Goal: Task Accomplishment & Management: Manage account settings

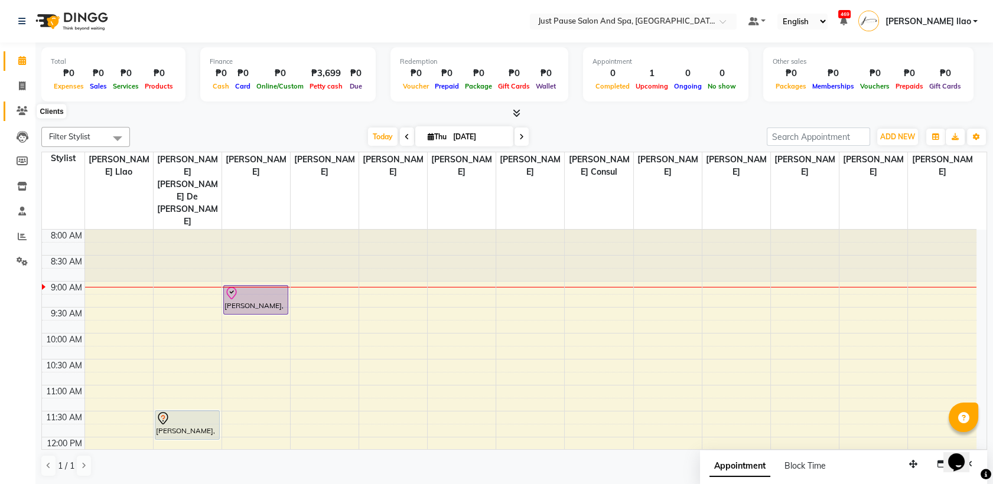
click at [21, 106] on icon at bounding box center [22, 110] width 11 height 9
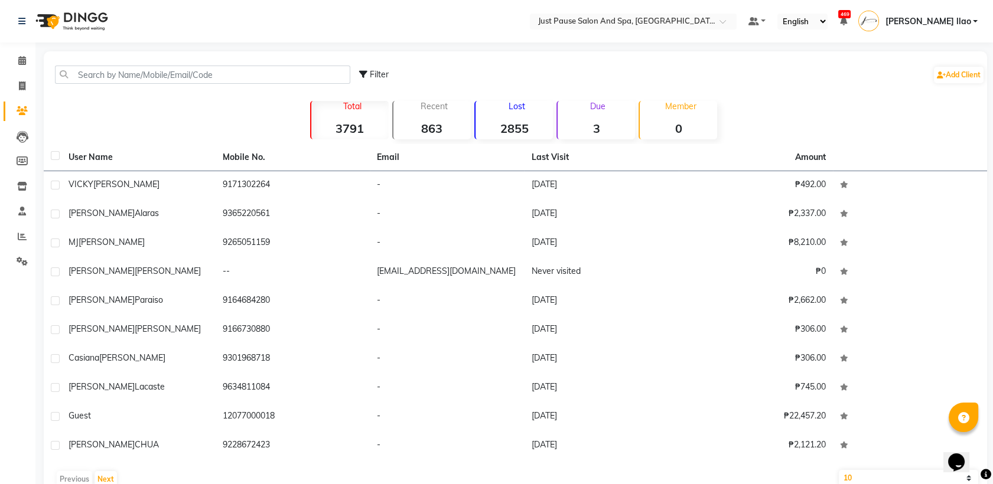
click at [509, 121] on strong "2855" at bounding box center [513, 128] width 77 height 15
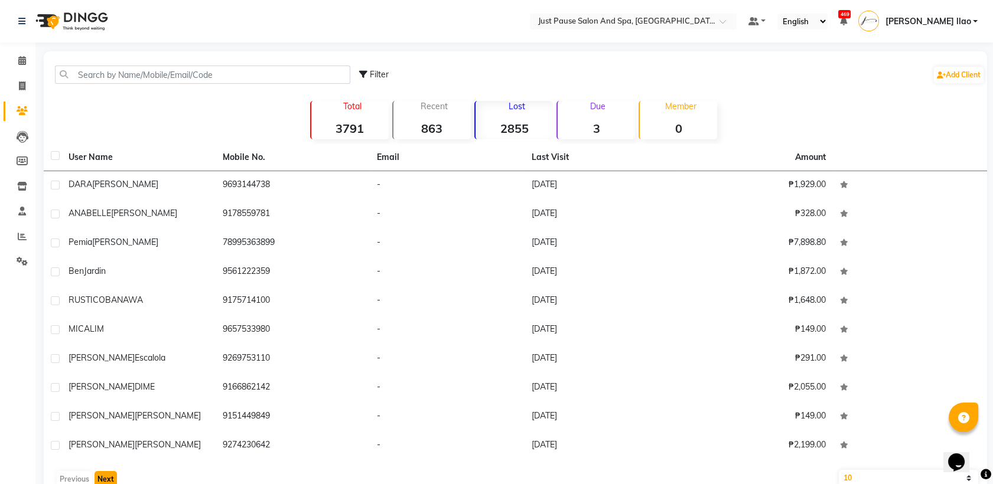
click at [104, 482] on button "Next" at bounding box center [106, 479] width 22 height 17
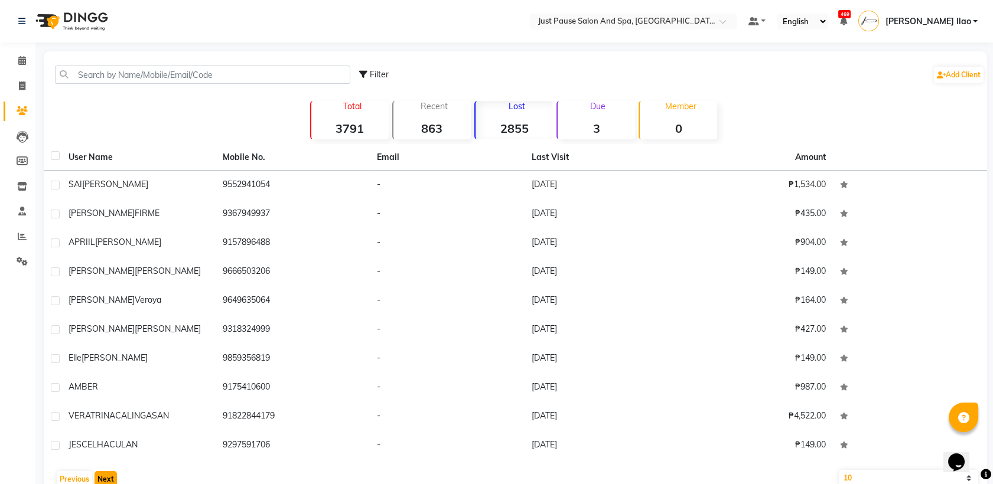
click at [104, 482] on button "Next" at bounding box center [106, 479] width 22 height 17
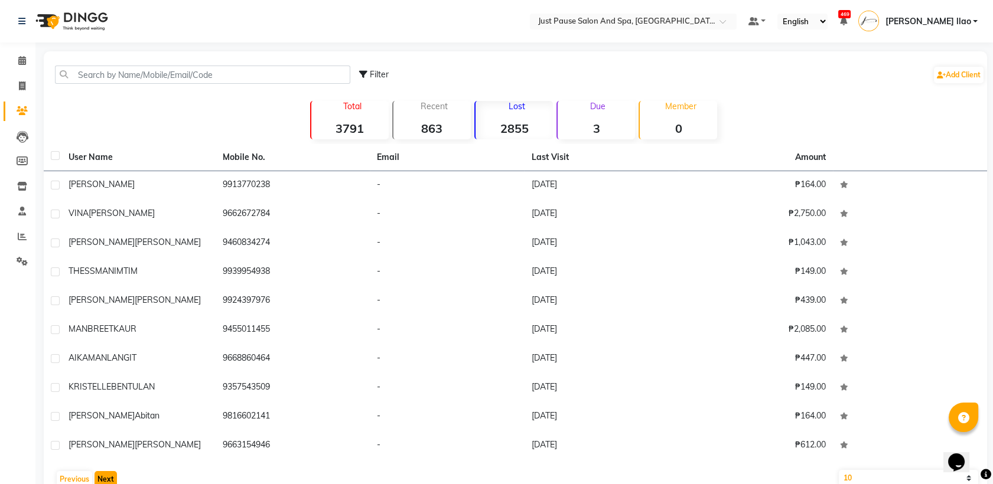
click at [104, 482] on button "Next" at bounding box center [106, 479] width 22 height 17
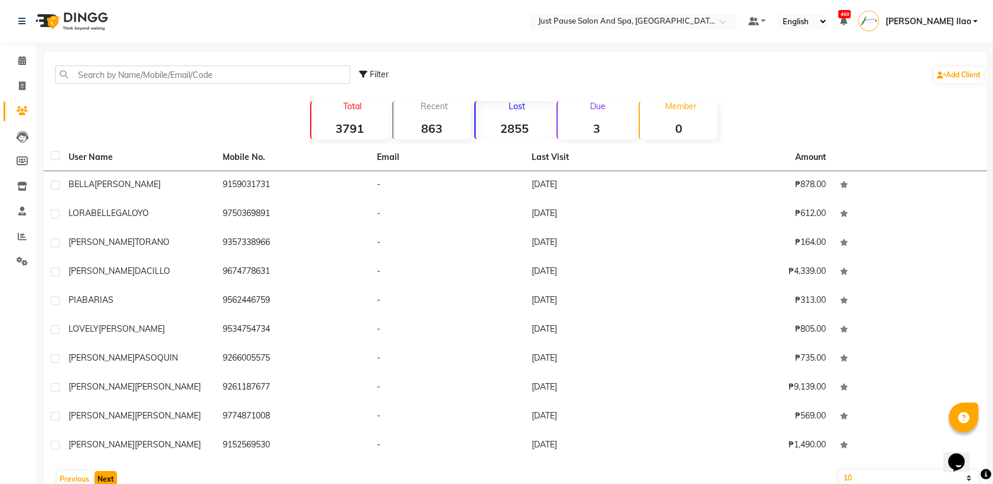
click at [104, 482] on button "Next" at bounding box center [106, 479] width 22 height 17
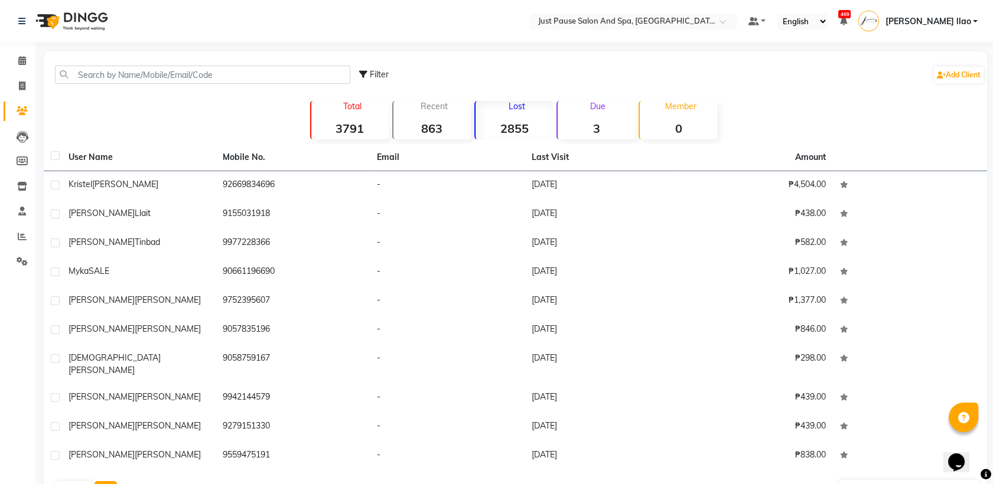
click at [104, 482] on button "Next" at bounding box center [106, 489] width 22 height 17
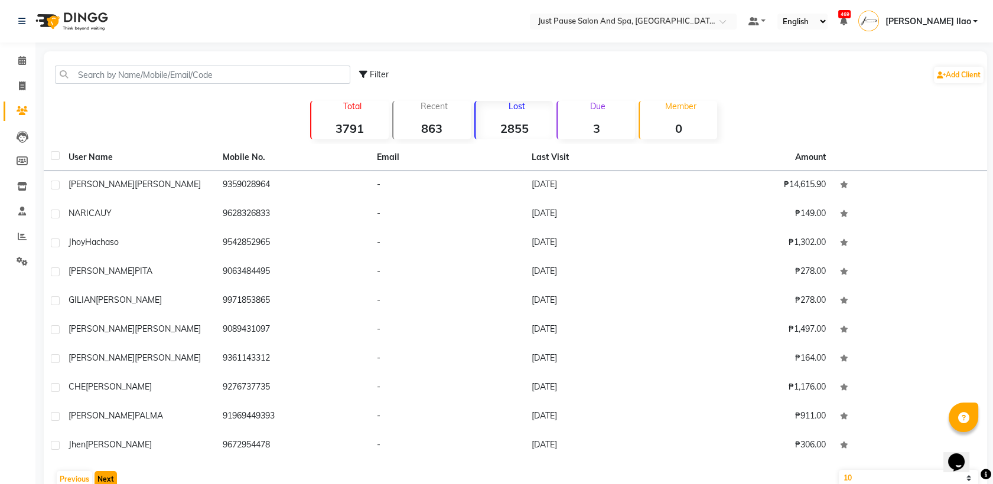
click at [104, 482] on button "Next" at bounding box center [106, 479] width 22 height 17
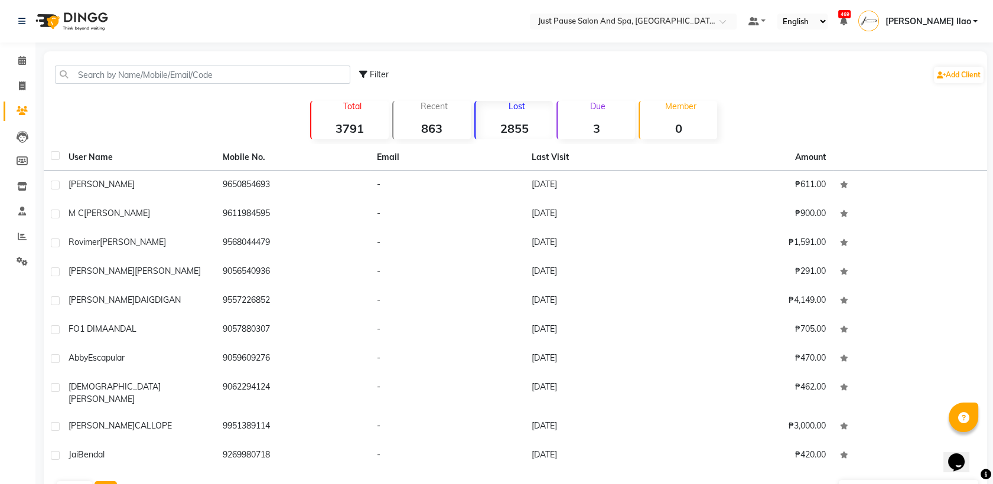
click at [104, 482] on button "Next" at bounding box center [106, 489] width 22 height 17
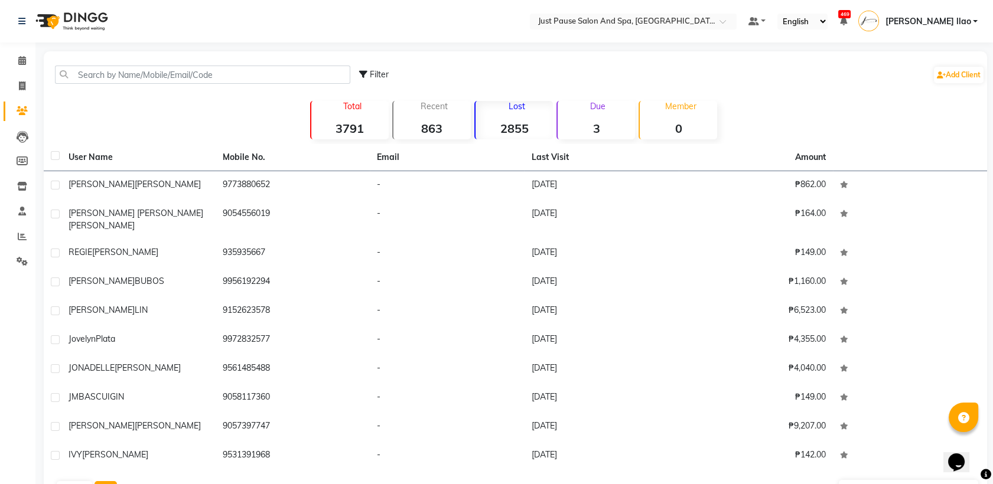
click at [104, 482] on button "Next" at bounding box center [106, 489] width 22 height 17
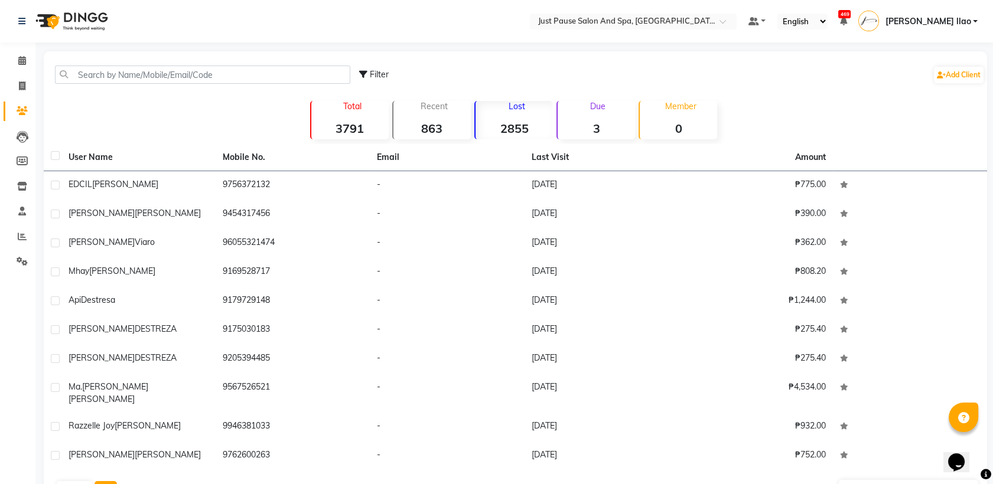
click at [104, 482] on button "Next" at bounding box center [106, 489] width 22 height 17
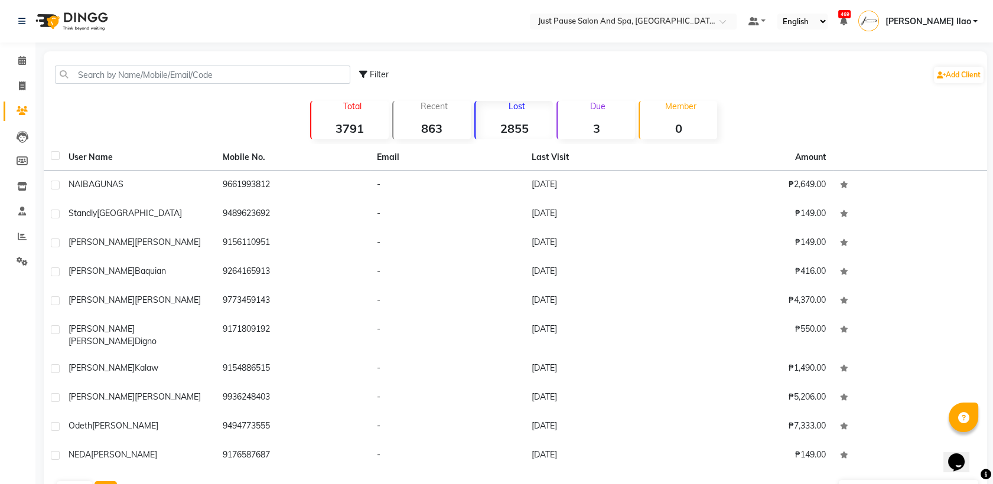
click at [104, 482] on button "Next" at bounding box center [106, 489] width 22 height 17
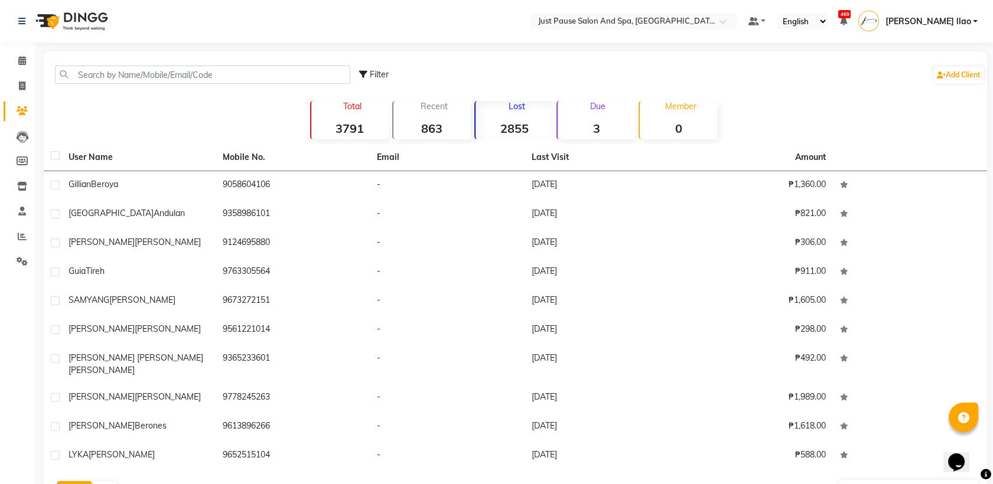
click at [71, 481] on button "Previous" at bounding box center [74, 489] width 35 height 17
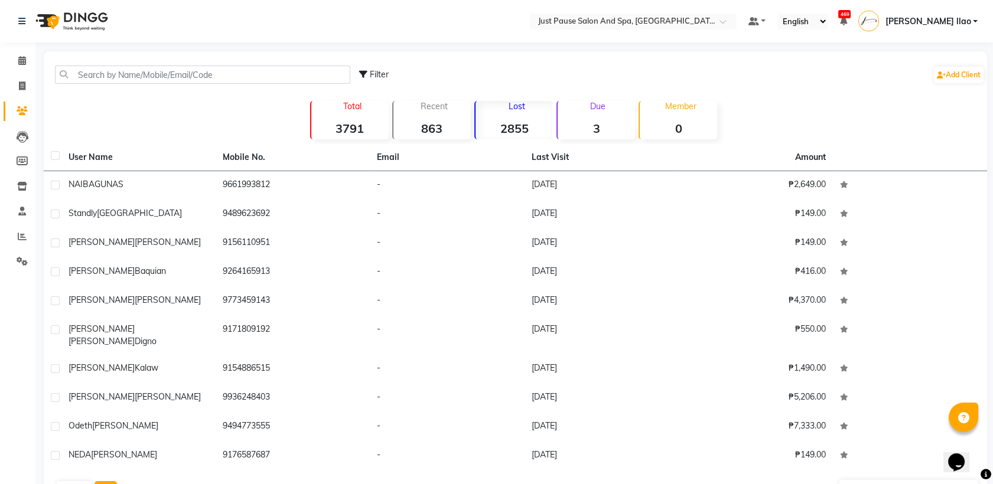
click at [106, 481] on button "Next" at bounding box center [106, 489] width 22 height 17
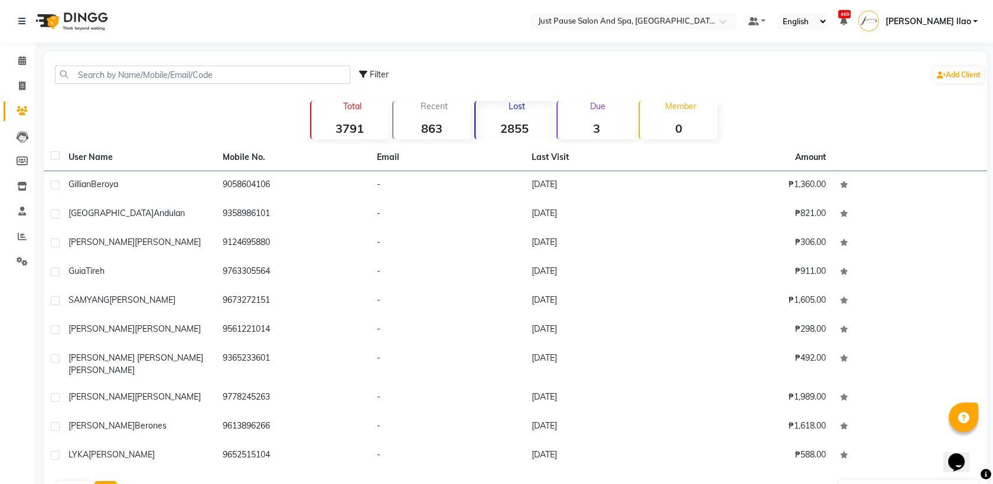
click at [106, 481] on button "Next" at bounding box center [106, 489] width 22 height 17
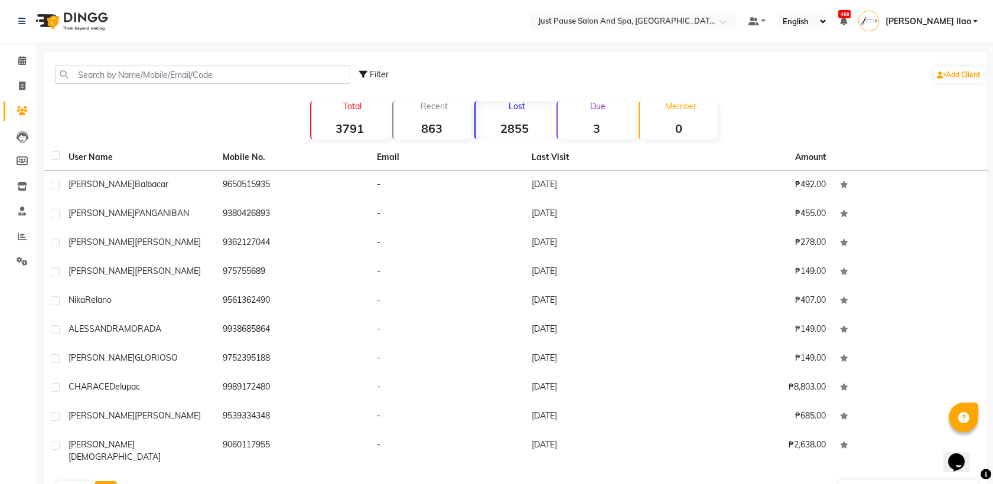
click at [106, 481] on button "Next" at bounding box center [106, 489] width 22 height 17
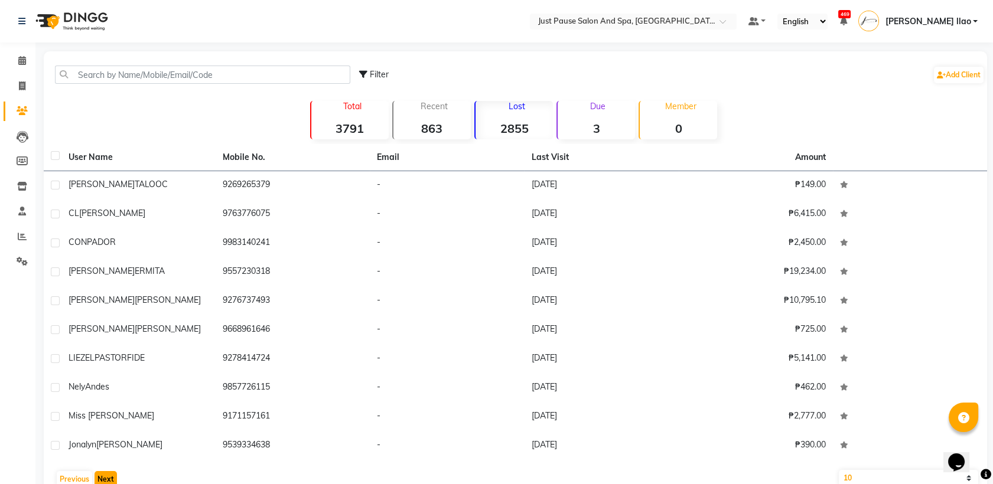
click at [106, 477] on button "Next" at bounding box center [106, 479] width 22 height 17
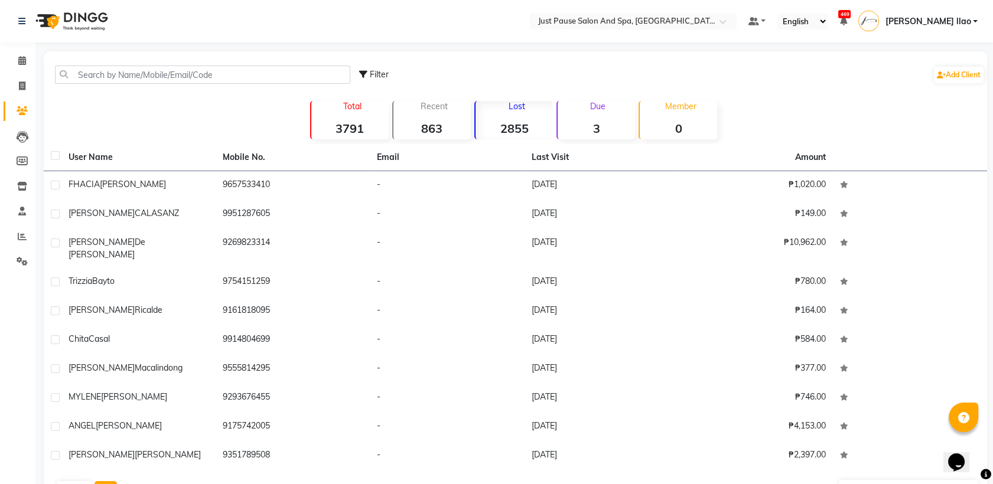
click at [106, 481] on button "Next" at bounding box center [106, 489] width 22 height 17
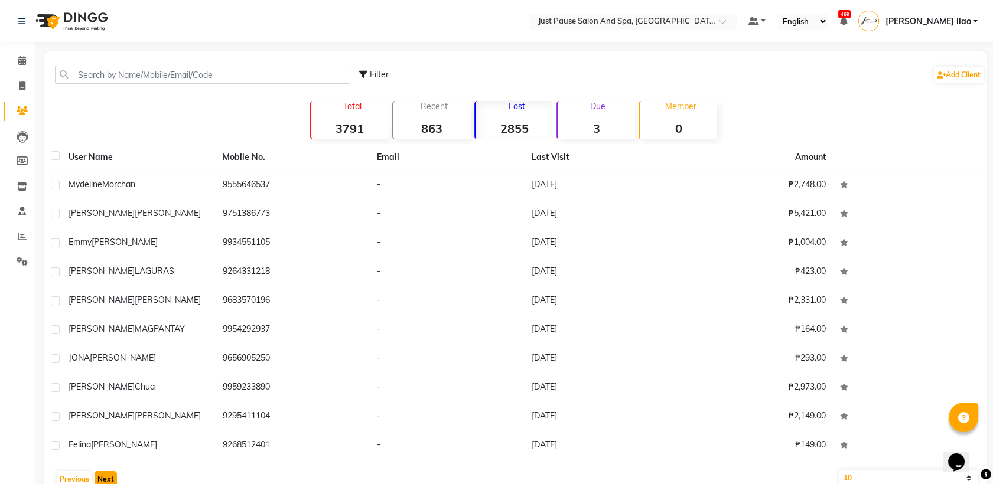
click at [106, 477] on button "Next" at bounding box center [106, 479] width 22 height 17
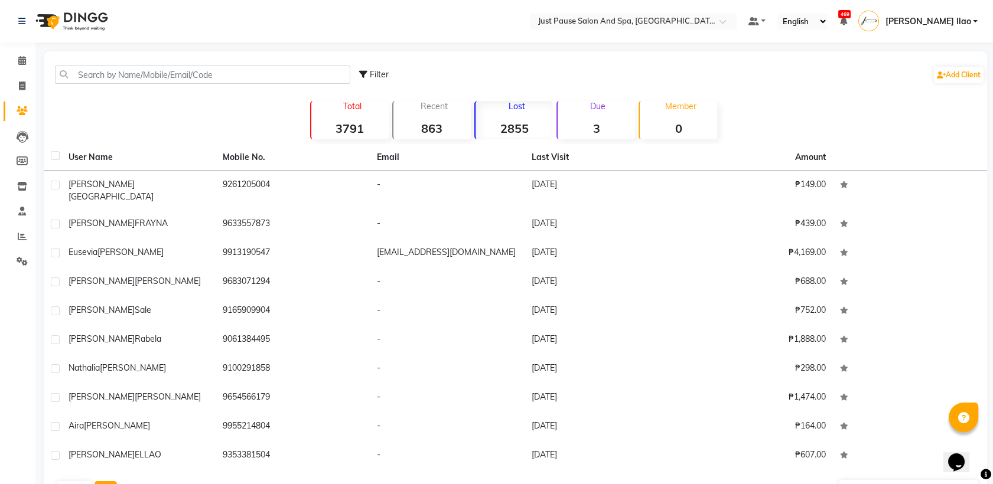
click at [106, 481] on button "Next" at bounding box center [106, 489] width 22 height 17
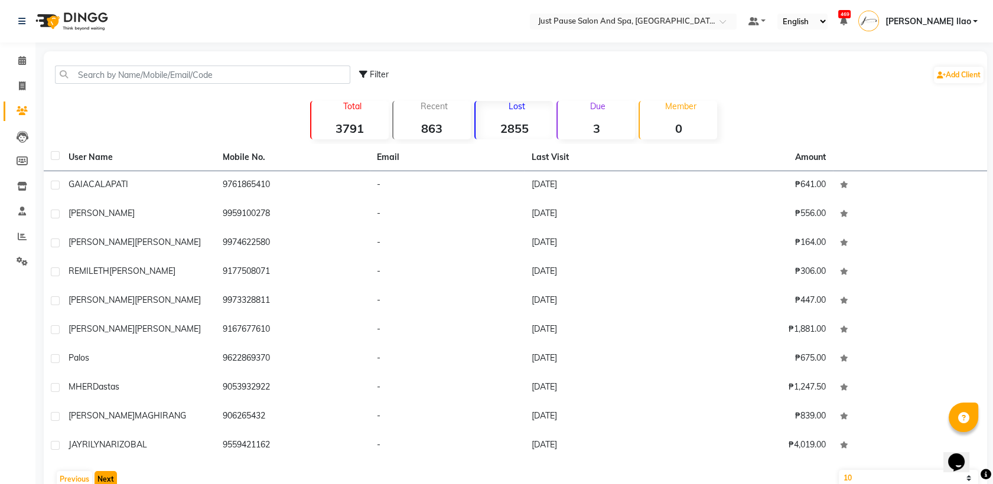
click at [106, 477] on button "Next" at bounding box center [106, 479] width 22 height 17
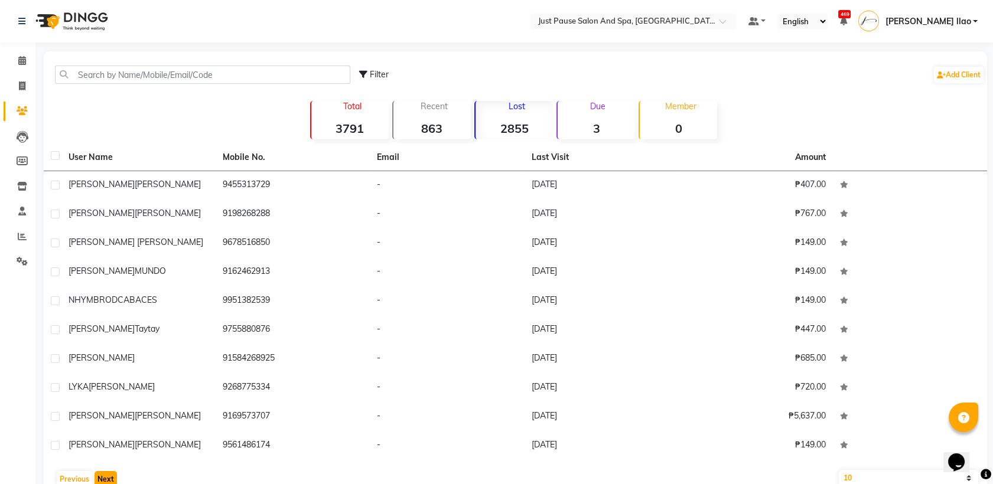
click at [106, 477] on button "Next" at bounding box center [106, 479] width 22 height 17
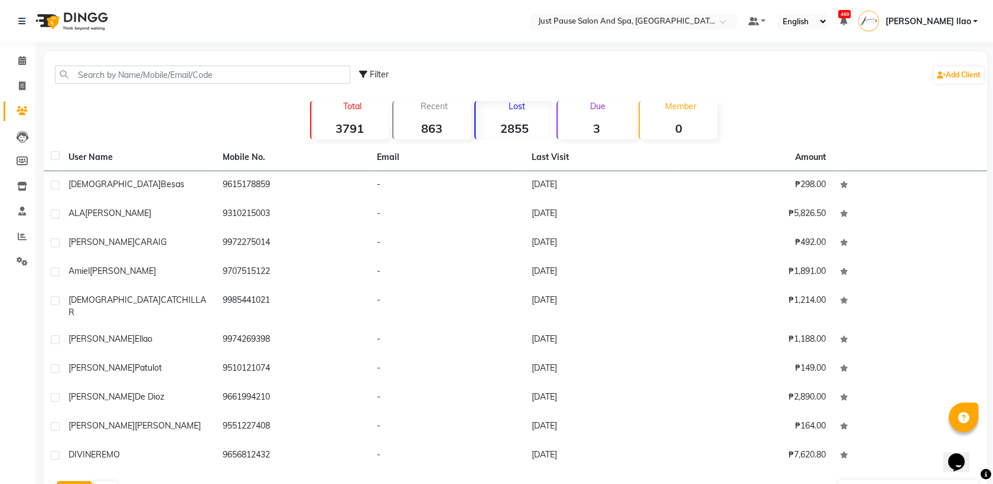
click at [76, 481] on button "Previous" at bounding box center [74, 489] width 35 height 17
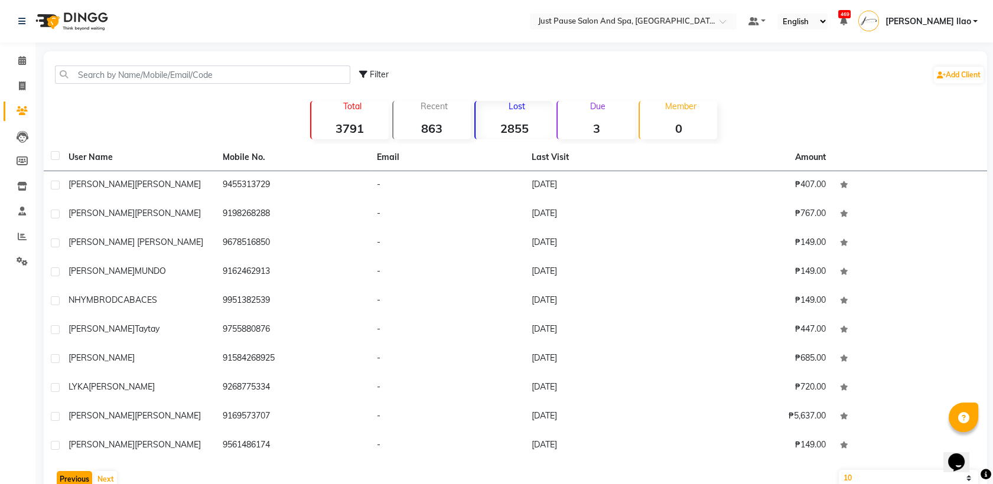
click at [76, 478] on button "Previous" at bounding box center [74, 479] width 35 height 17
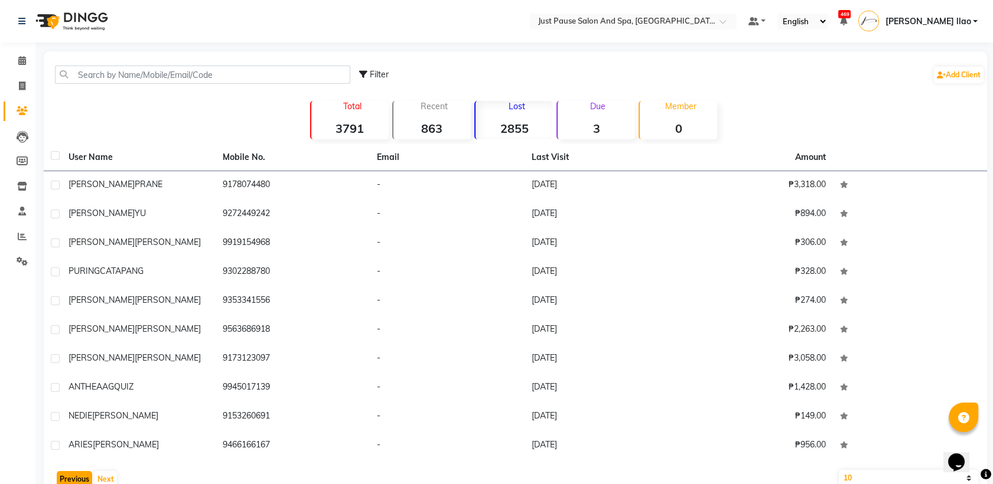
click at [76, 478] on button "Previous" at bounding box center [74, 479] width 35 height 17
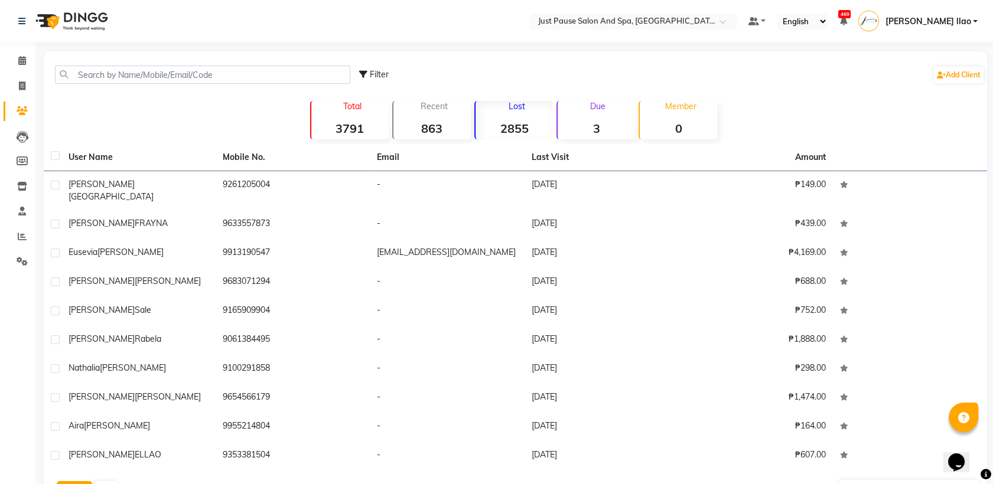
click at [76, 481] on button "Previous" at bounding box center [74, 489] width 35 height 17
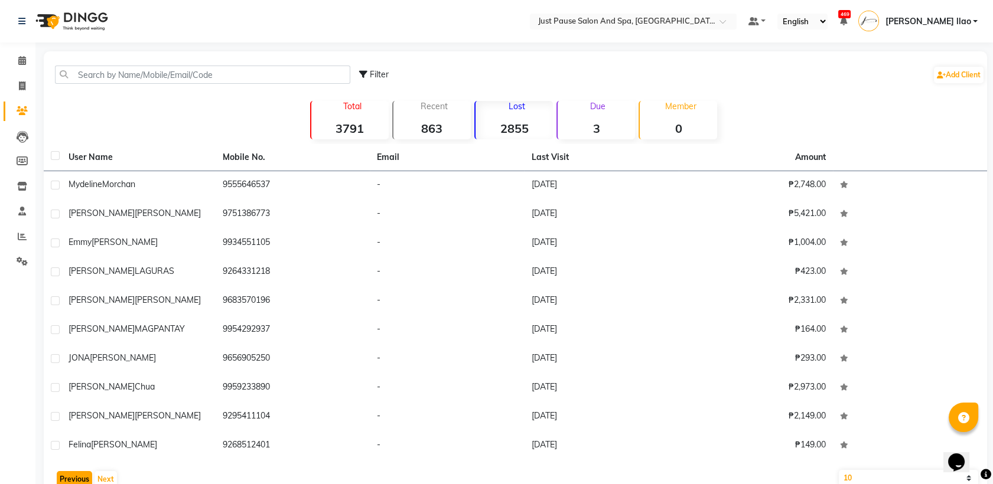
click at [76, 478] on button "Previous" at bounding box center [74, 479] width 35 height 17
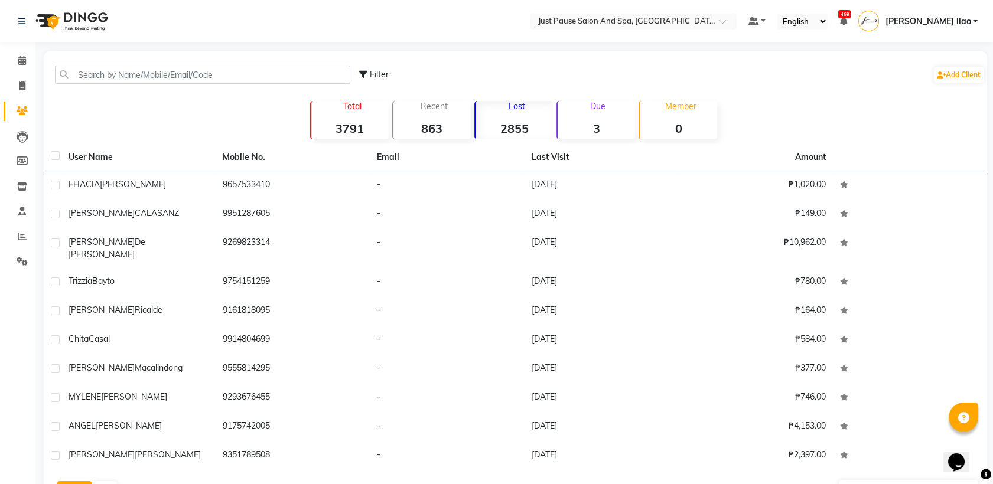
click at [76, 481] on button "Previous" at bounding box center [74, 489] width 35 height 17
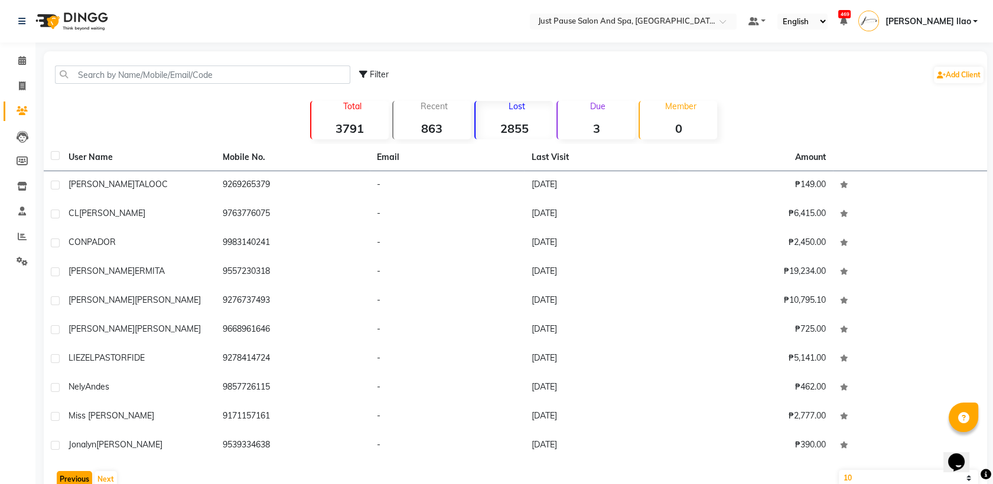
click at [76, 478] on button "Previous" at bounding box center [74, 479] width 35 height 17
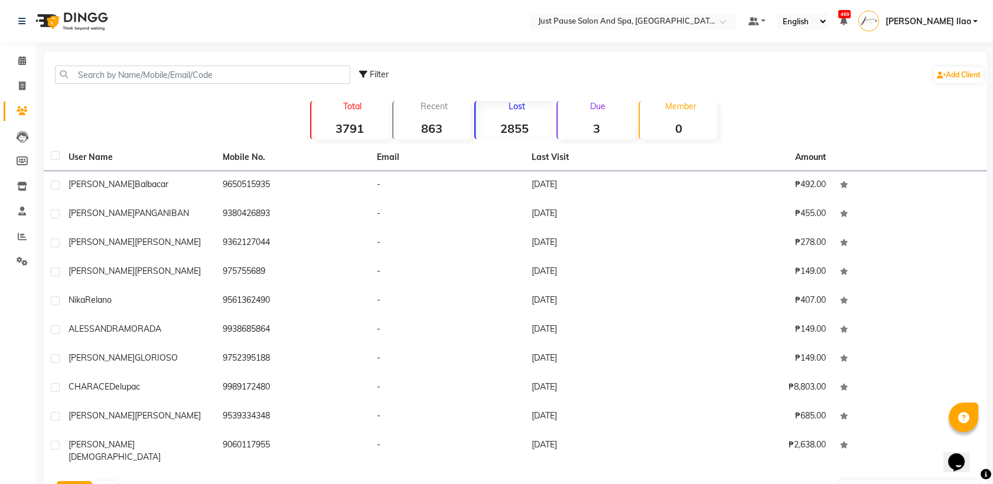
click at [76, 481] on button "Previous" at bounding box center [74, 489] width 35 height 17
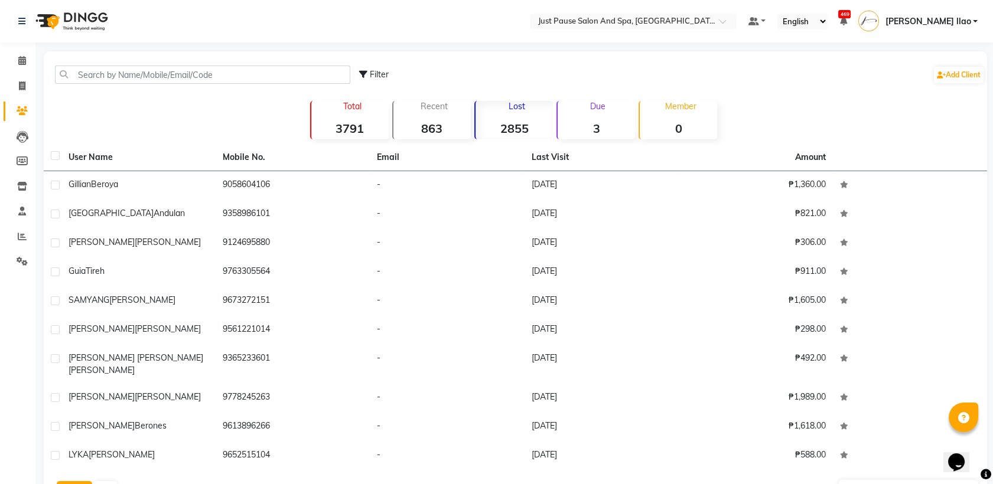
click at [76, 481] on button "Previous" at bounding box center [74, 489] width 35 height 17
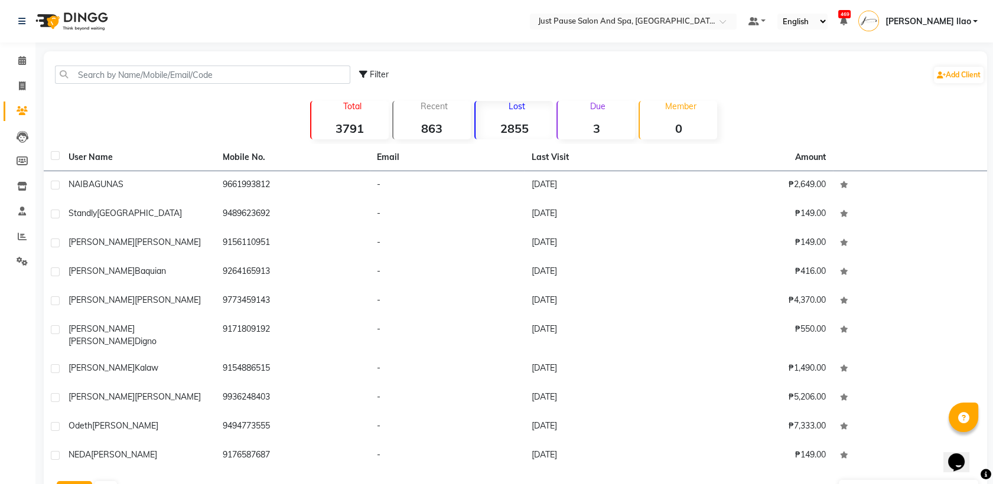
click at [76, 481] on button "Previous" at bounding box center [74, 489] width 35 height 17
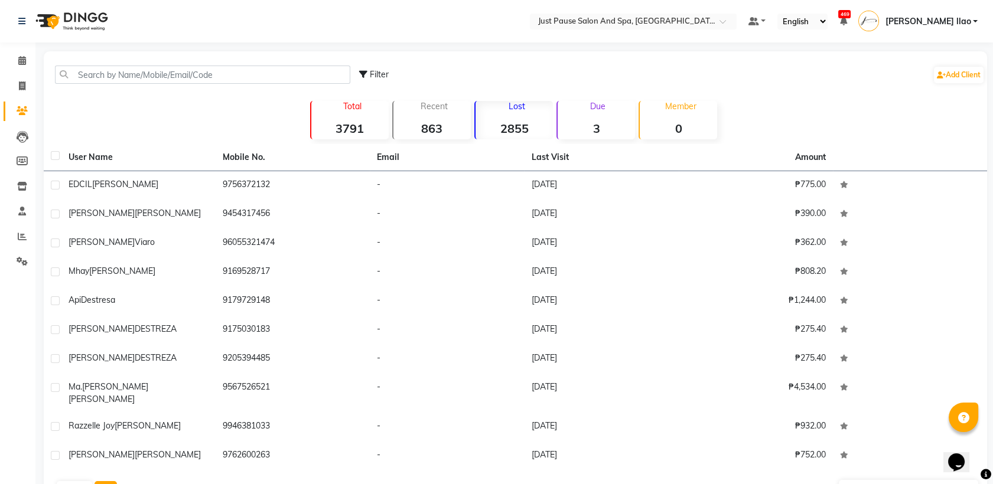
click at [103, 481] on button "Next" at bounding box center [106, 489] width 22 height 17
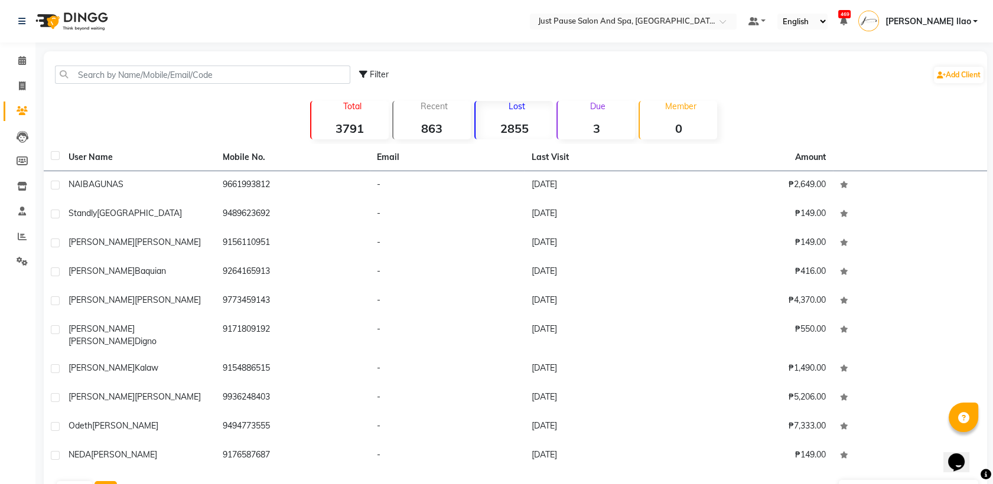
click at [95, 481] on button "Next" at bounding box center [106, 489] width 22 height 17
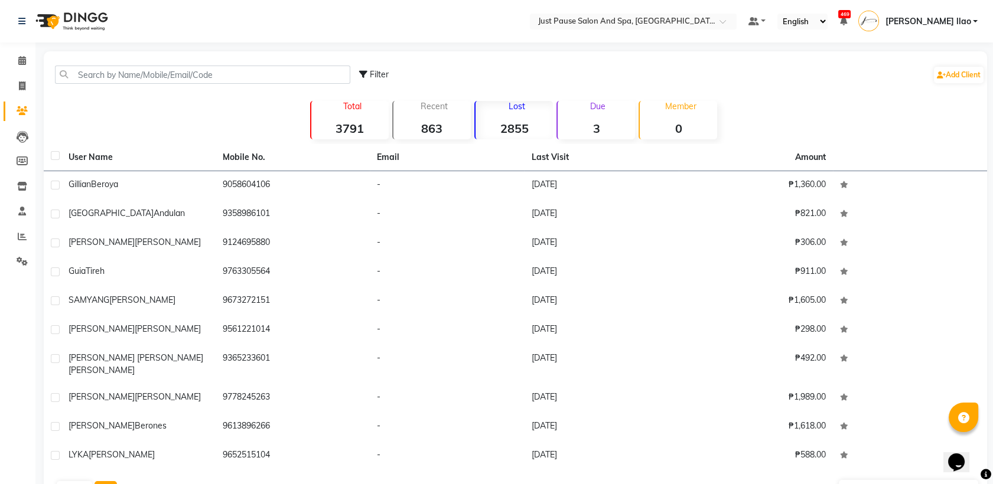
click at [108, 481] on button "Next" at bounding box center [106, 489] width 22 height 17
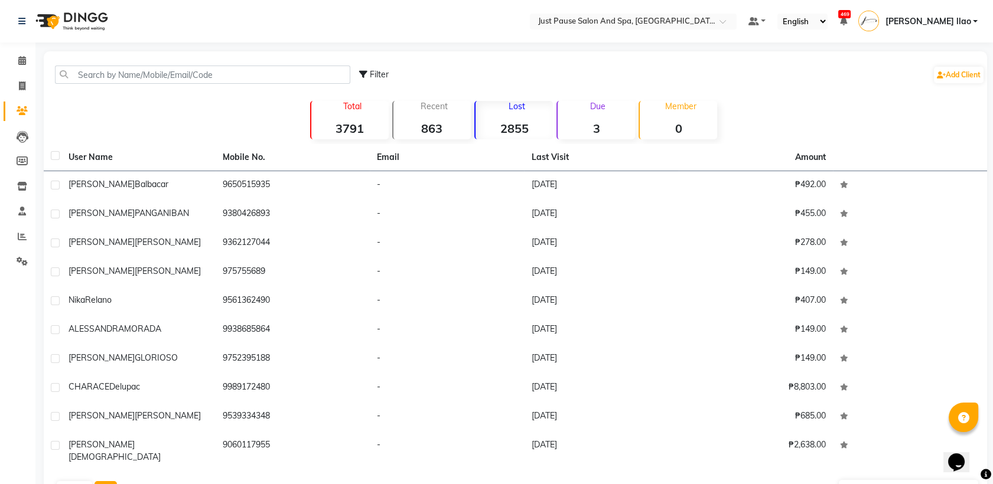
click at [110, 481] on button "Next" at bounding box center [106, 489] width 22 height 17
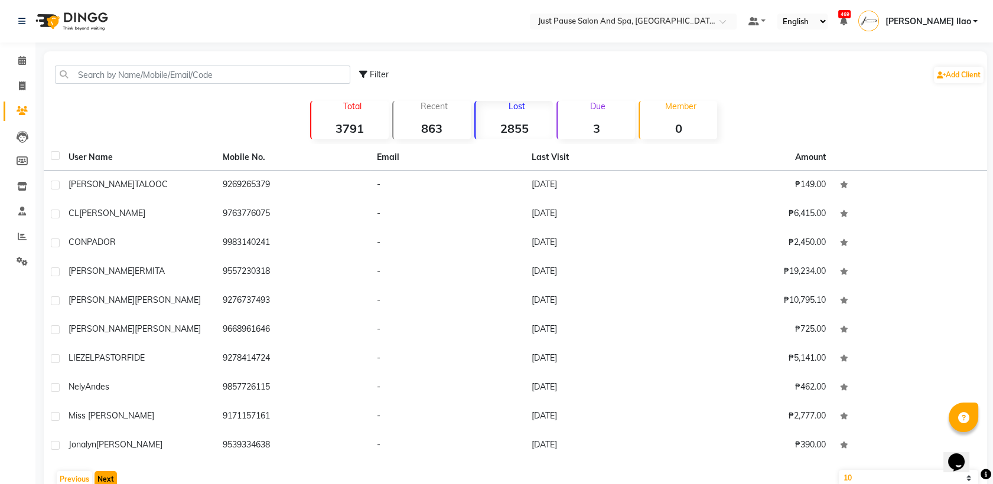
click at [109, 479] on button "Next" at bounding box center [106, 479] width 22 height 17
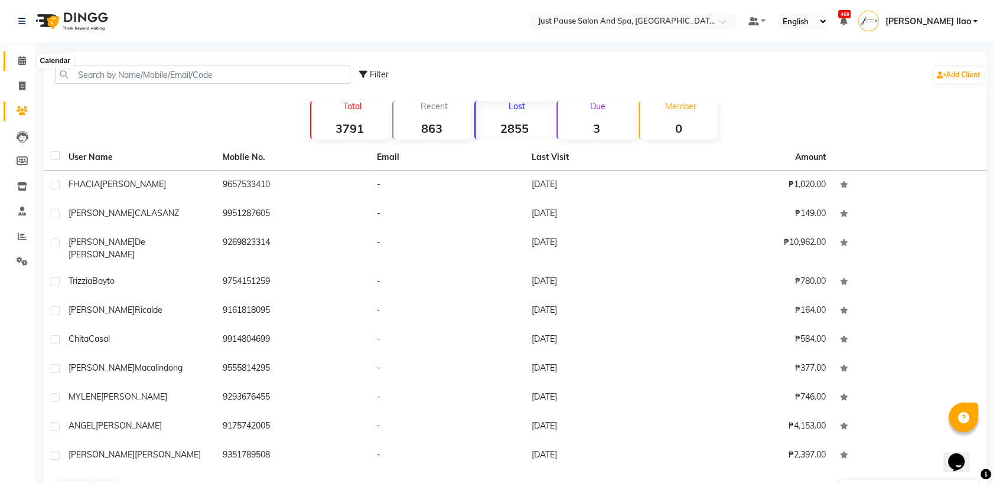
click at [22, 61] on icon at bounding box center [22, 60] width 8 height 9
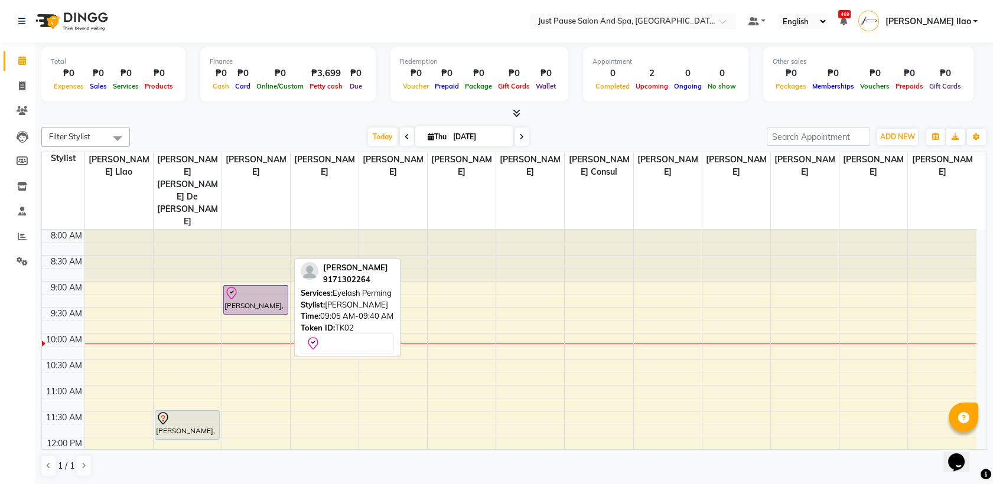
click at [284, 286] on div at bounding box center [255, 293] width 63 height 14
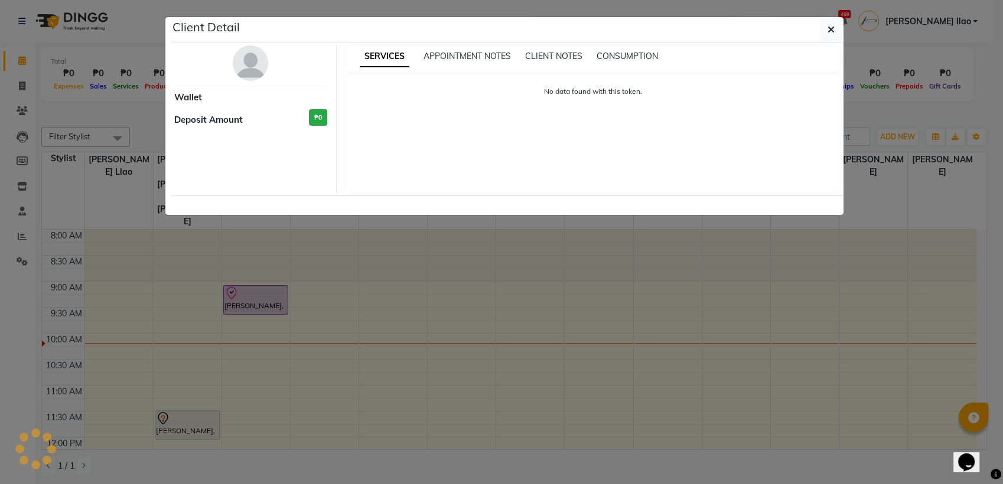
select select "8"
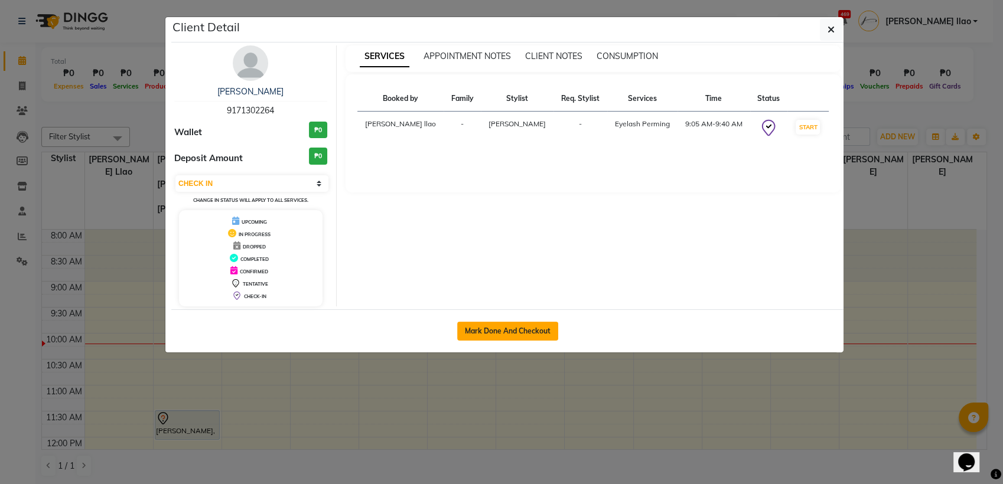
click at [543, 324] on button "Mark Done And Checkout" at bounding box center [507, 331] width 101 height 19
select select "service"
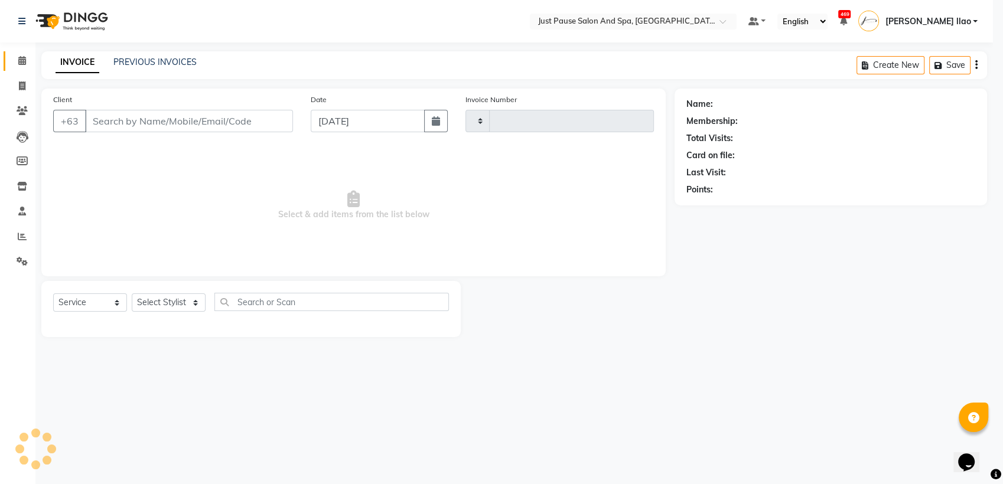
type input "2476"
select select "4927"
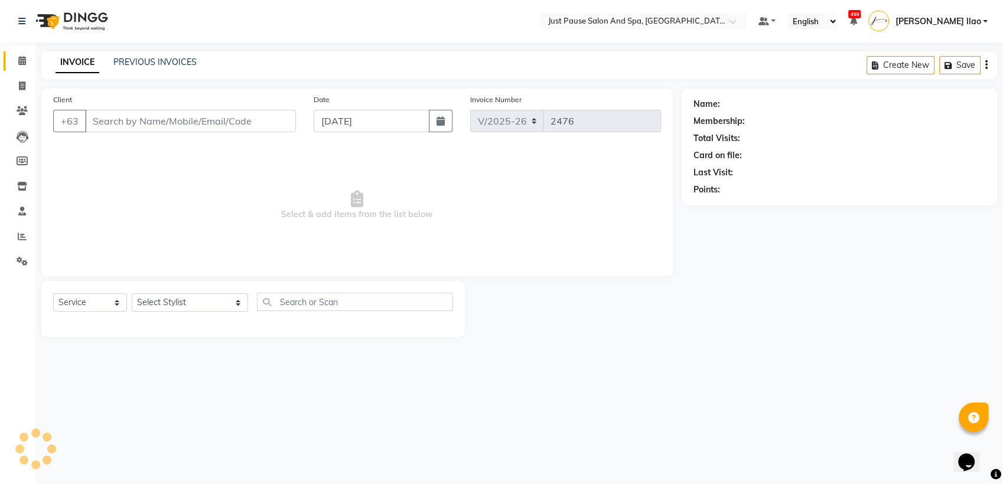
type input "9171302264"
select select "30378"
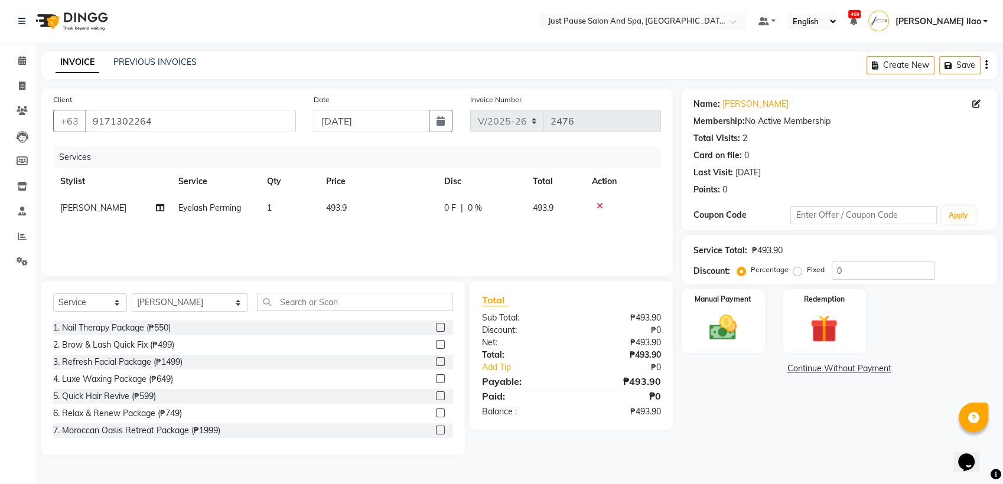
click at [383, 205] on td "493.9" at bounding box center [378, 208] width 118 height 27
select select "30378"
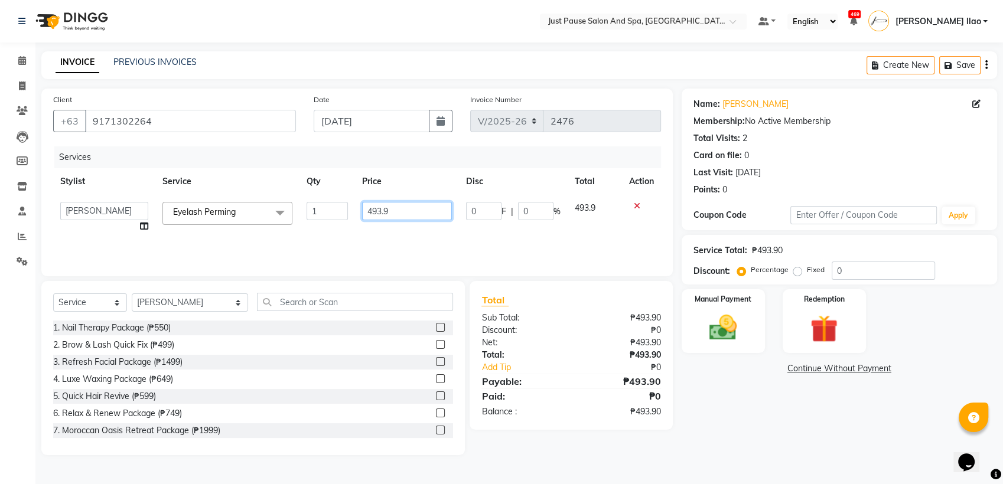
click at [394, 209] on input "493.9" at bounding box center [407, 211] width 90 height 18
type input "4"
type input "220"
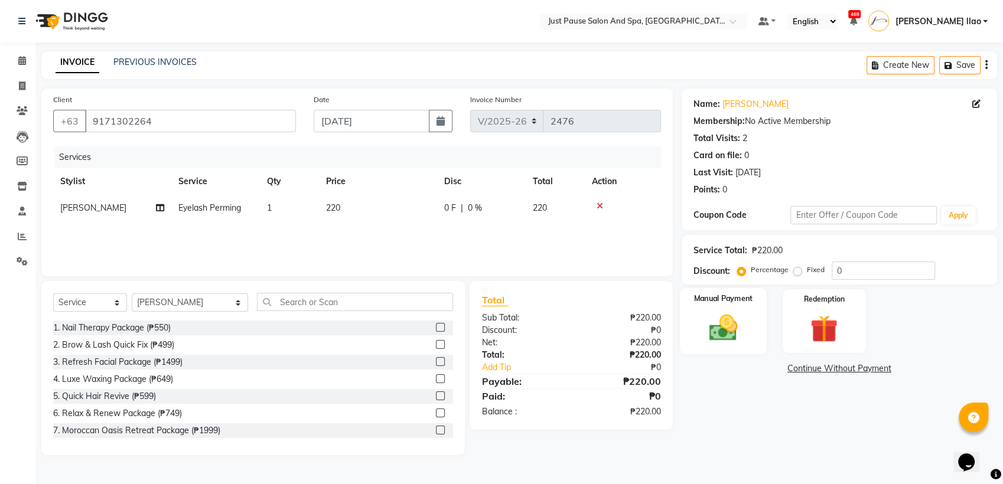
click at [728, 331] on img at bounding box center [723, 327] width 47 height 33
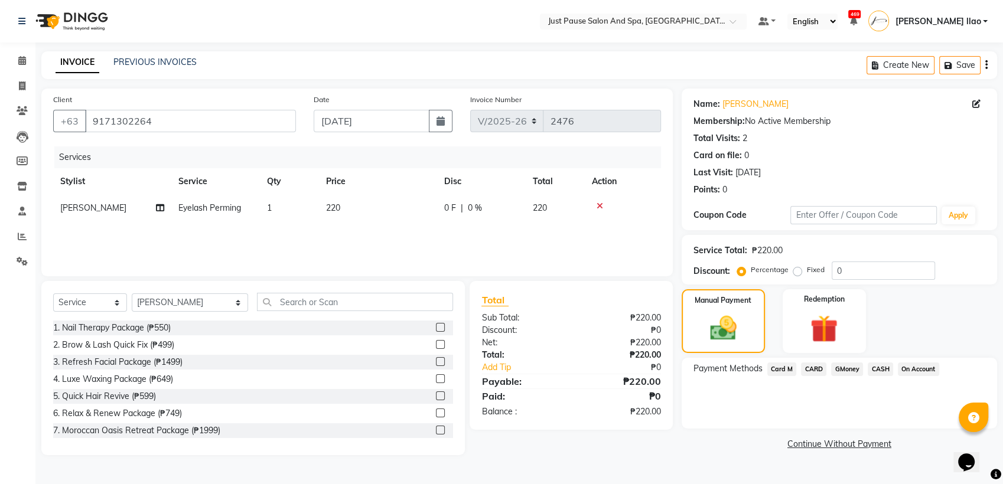
click at [875, 366] on span "CASH" at bounding box center [880, 370] width 25 height 14
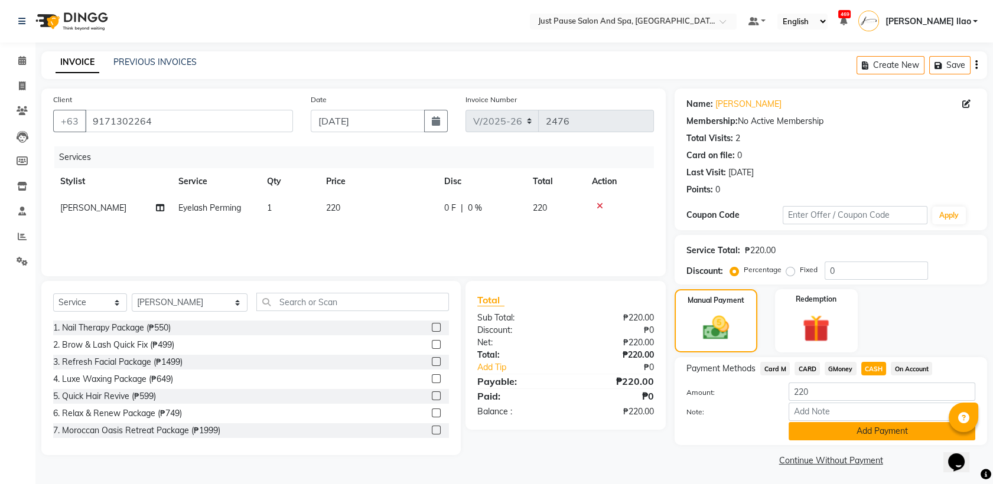
click at [929, 428] on button "Add Payment" at bounding box center [882, 431] width 187 height 18
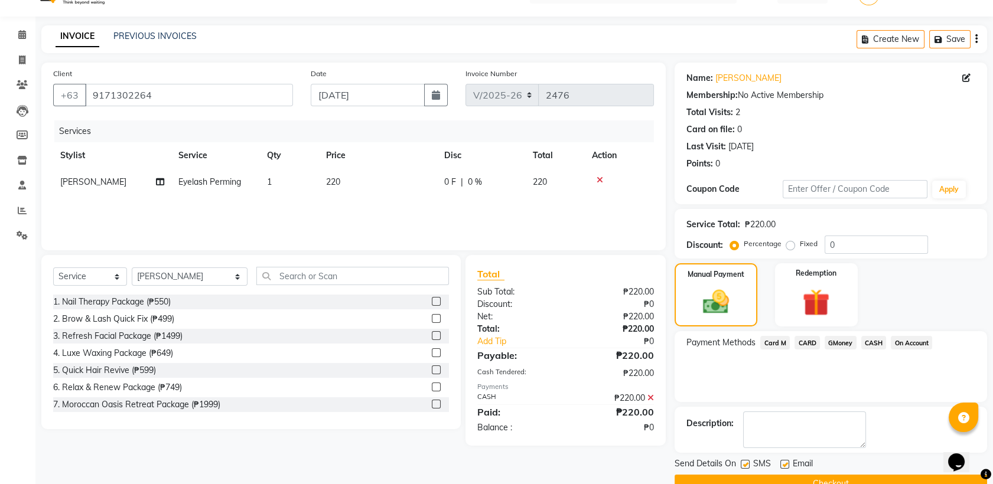
scroll to position [44, 0]
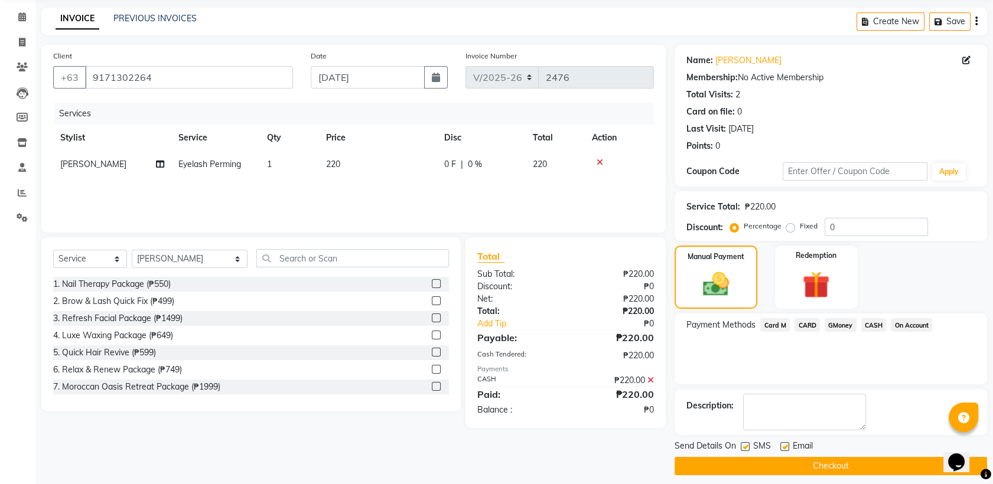
click at [907, 462] on button "Checkout" at bounding box center [831, 466] width 312 height 18
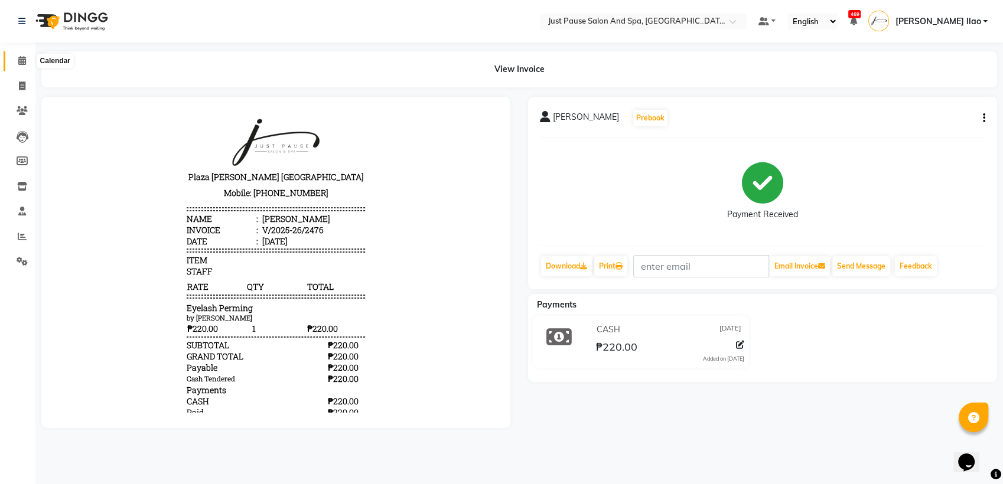
click at [21, 61] on icon at bounding box center [22, 60] width 8 height 9
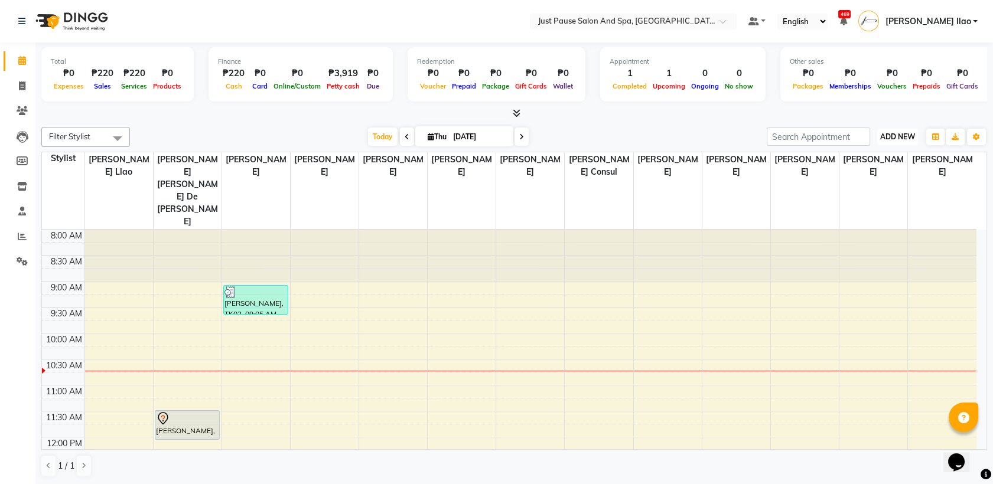
click at [903, 138] on span "ADD NEW" at bounding box center [897, 136] width 35 height 9
click at [905, 158] on button "Add Appointment" at bounding box center [870, 159] width 93 height 15
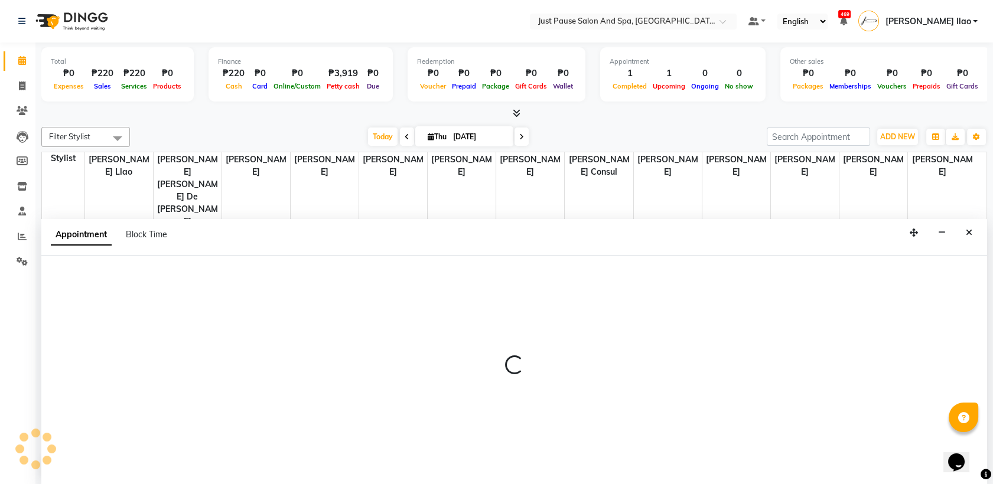
select select "tentative"
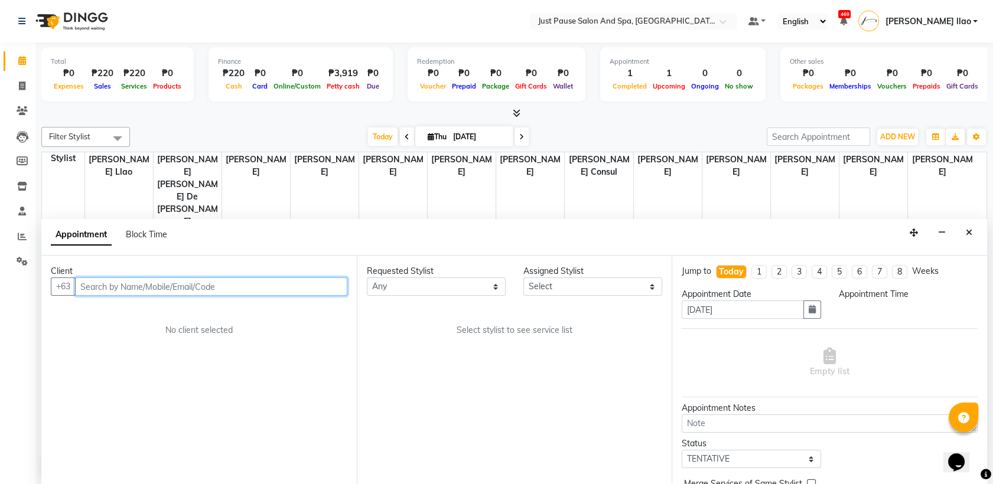
select select "540"
click at [302, 285] on input "text" at bounding box center [211, 287] width 272 height 18
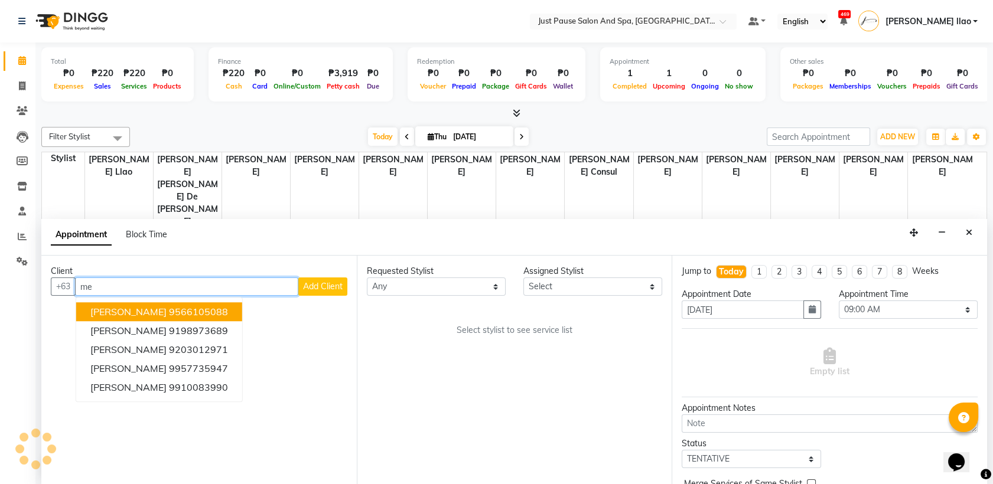
type input "m"
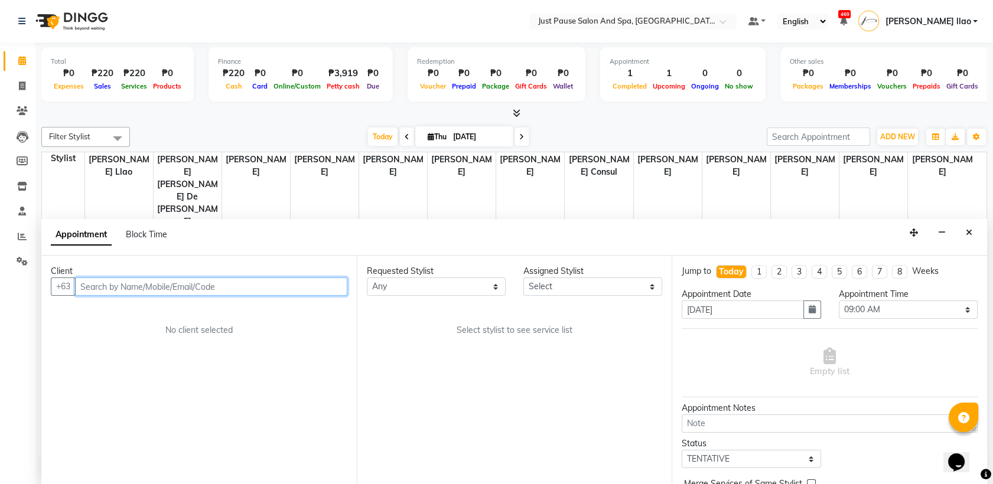
click at [287, 282] on input "text" at bounding box center [211, 287] width 272 height 18
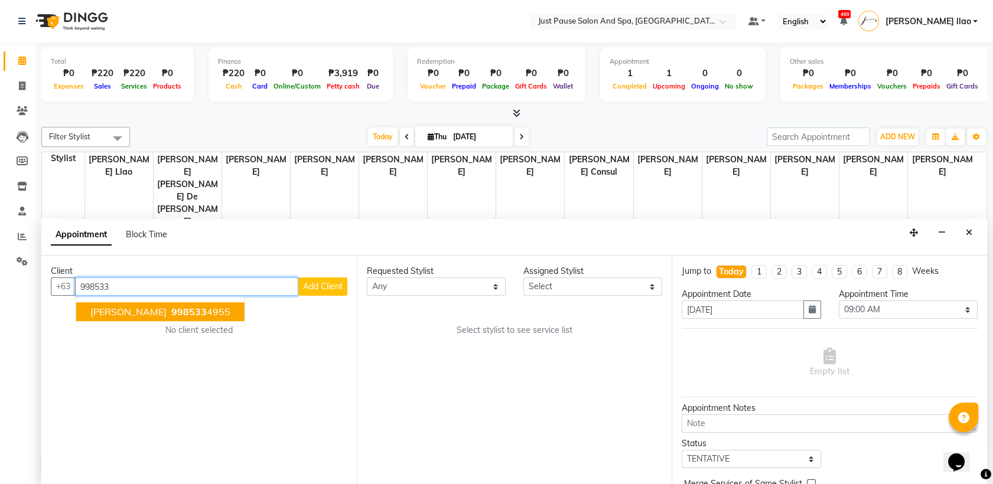
click at [199, 314] on button "[PERSON_NAME] 998533 4955" at bounding box center [160, 312] width 168 height 19
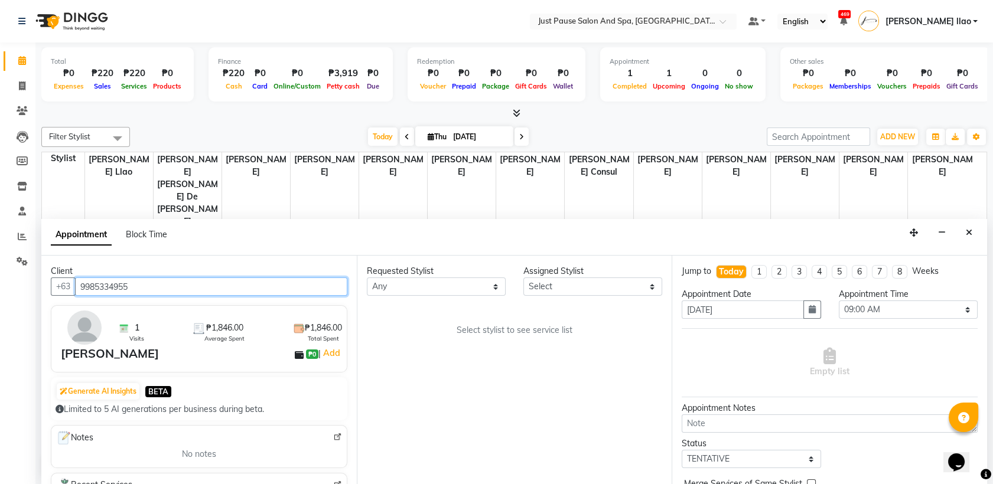
type input "9985334955"
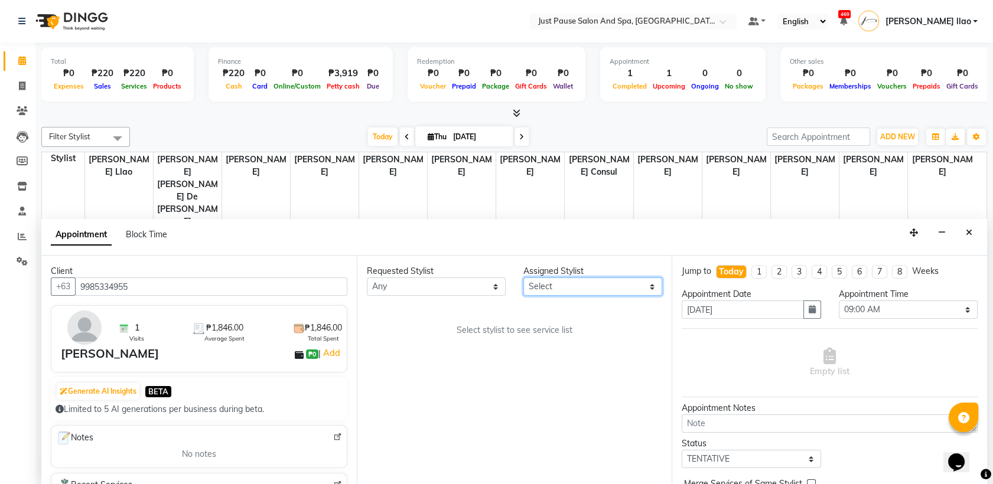
click at [624, 283] on select "Select [PERSON_NAME] [PERSON_NAME] [PERSON_NAME] llao [PERSON_NAME] [PERSON_NAM…" at bounding box center [592, 287] width 139 height 18
select select "38068"
click at [523, 278] on select "Select [PERSON_NAME] [PERSON_NAME] [PERSON_NAME] llao [PERSON_NAME] [PERSON_NAM…" at bounding box center [592, 287] width 139 height 18
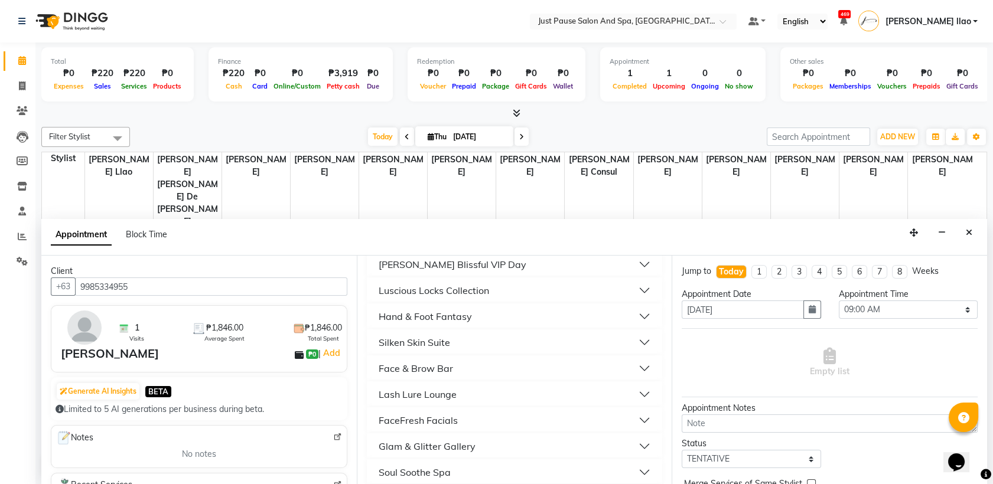
scroll to position [393, 0]
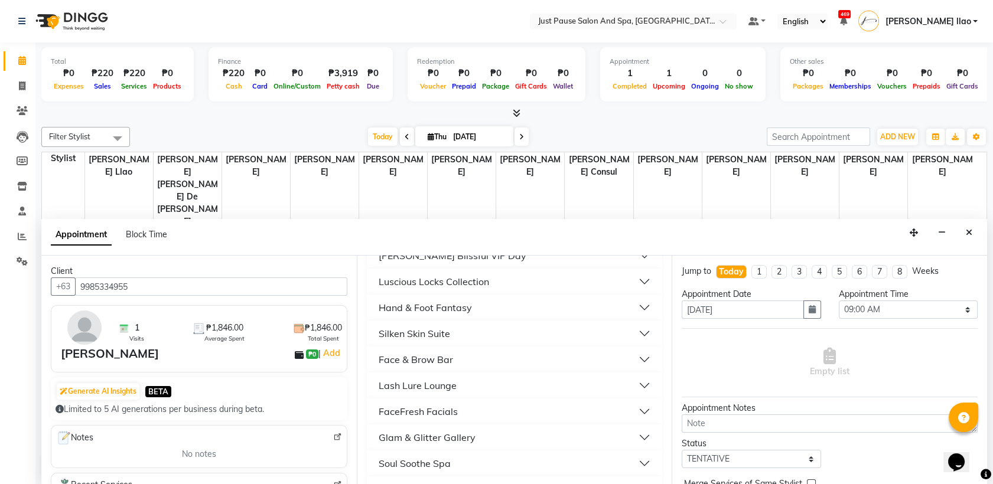
click at [496, 273] on button "Luscious Locks Collection" at bounding box center [515, 281] width 286 height 21
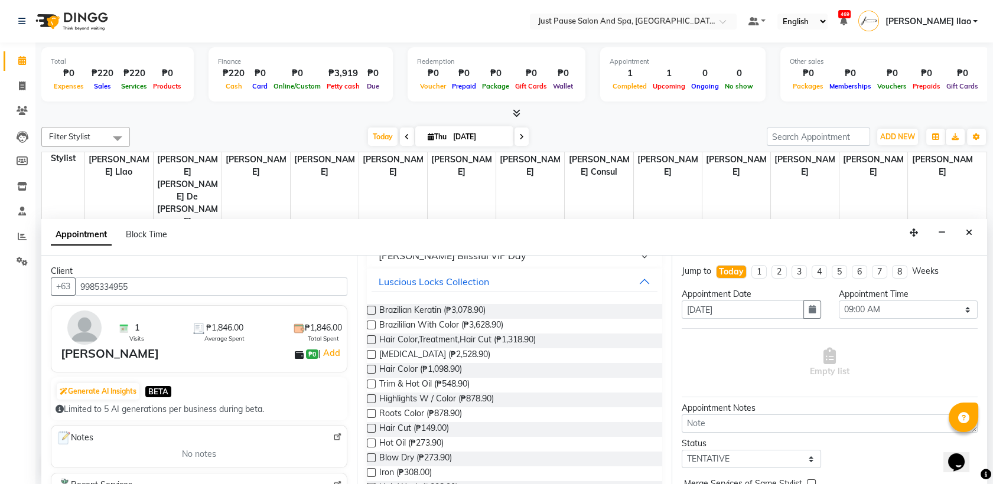
click at [369, 342] on label at bounding box center [371, 339] width 9 height 9
click at [369, 342] on input "checkbox" at bounding box center [371, 341] width 8 height 8
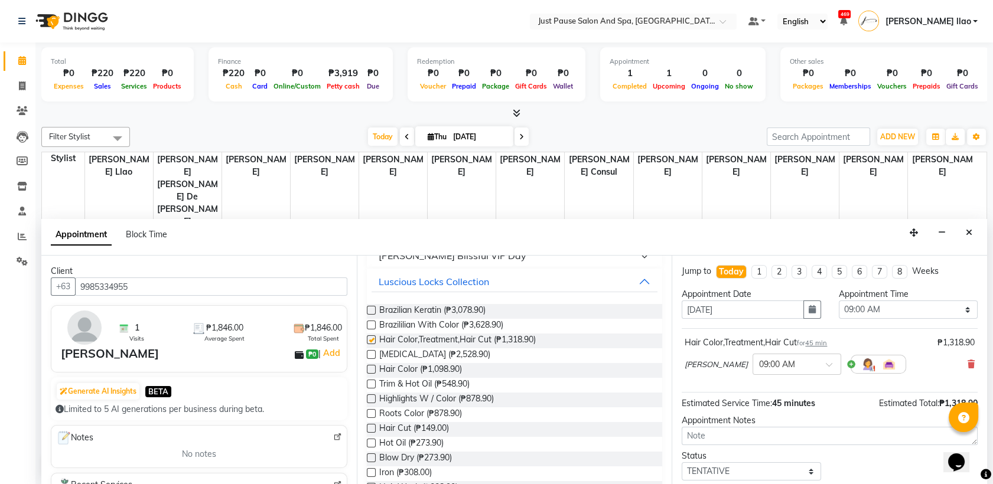
checkbox input "false"
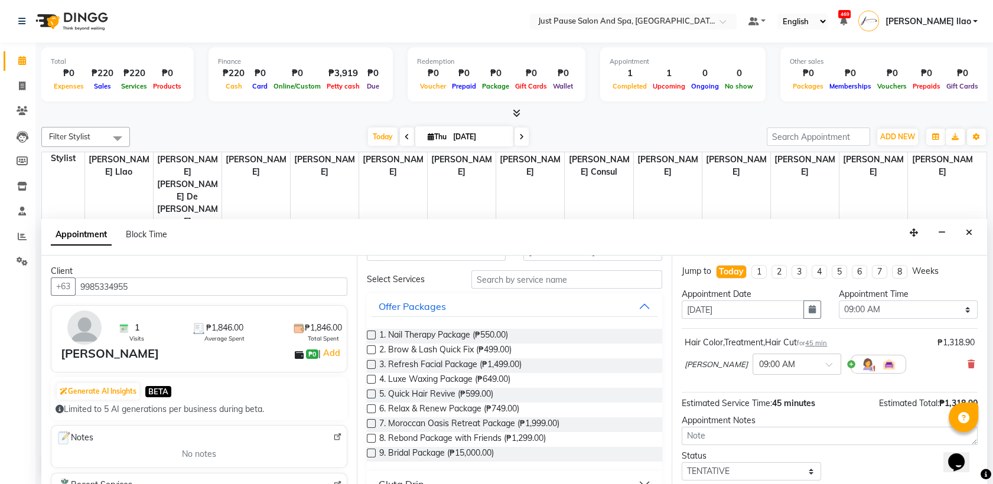
scroll to position [0, 0]
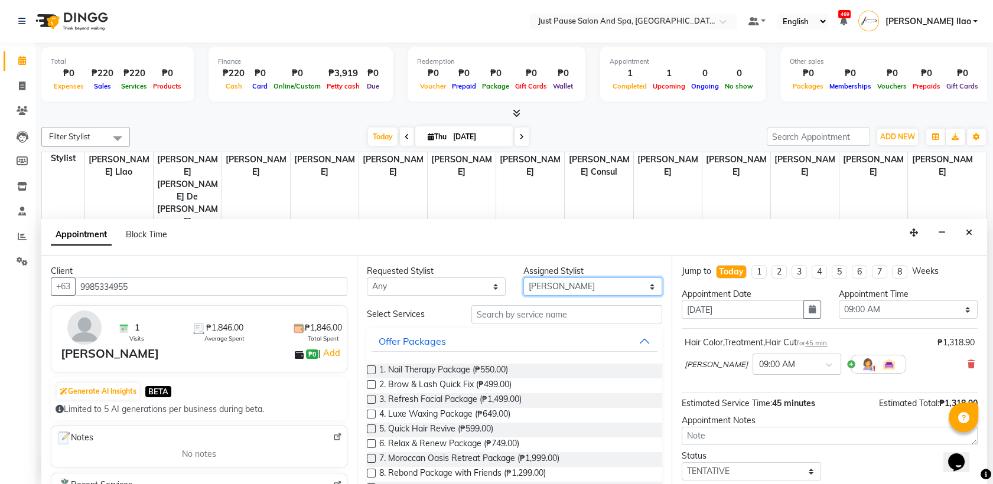
click at [638, 285] on select "Select [PERSON_NAME] [PERSON_NAME] [PERSON_NAME] llao [PERSON_NAME] [PERSON_NAM…" at bounding box center [592, 287] width 139 height 18
select select "30378"
click at [523, 278] on select "Select [PERSON_NAME] [PERSON_NAME] [PERSON_NAME] llao [PERSON_NAME] [PERSON_NAM…" at bounding box center [592, 287] width 139 height 18
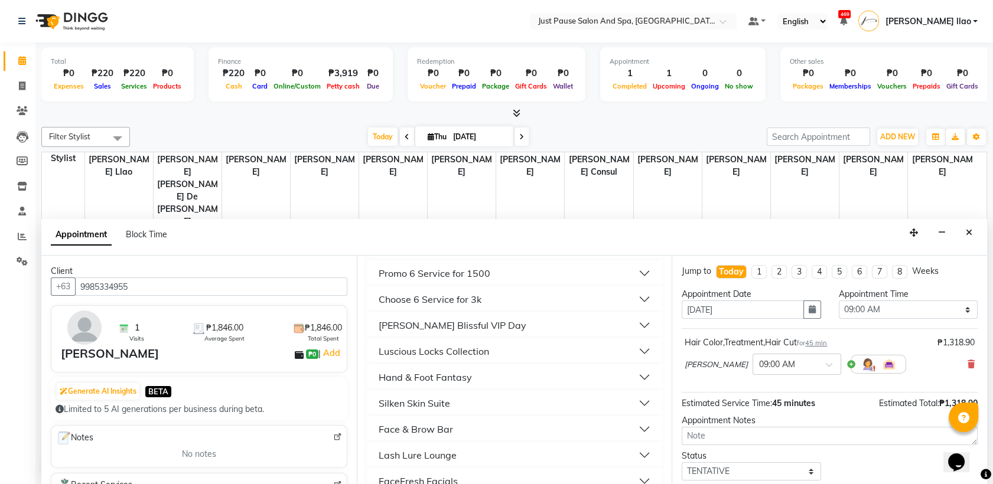
scroll to position [341, 0]
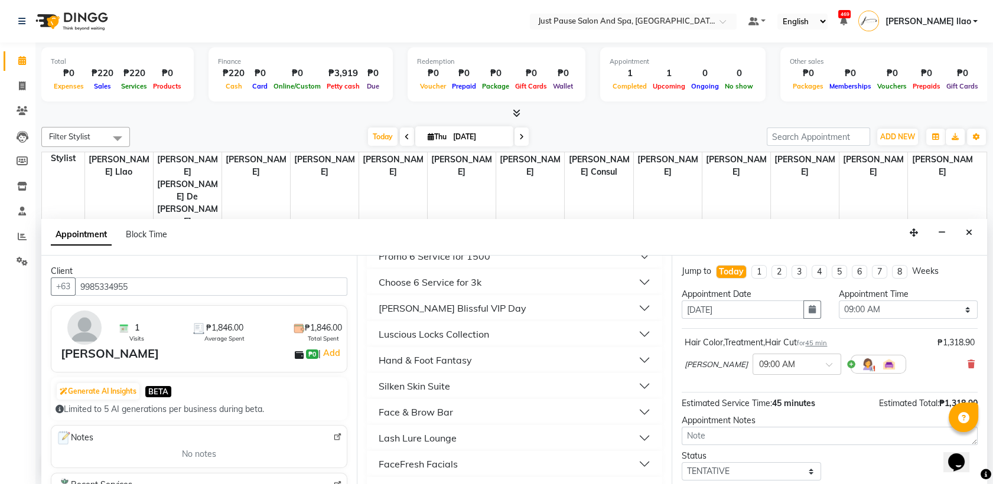
click at [497, 359] on button "Hand & Foot Fantasy" at bounding box center [515, 360] width 286 height 21
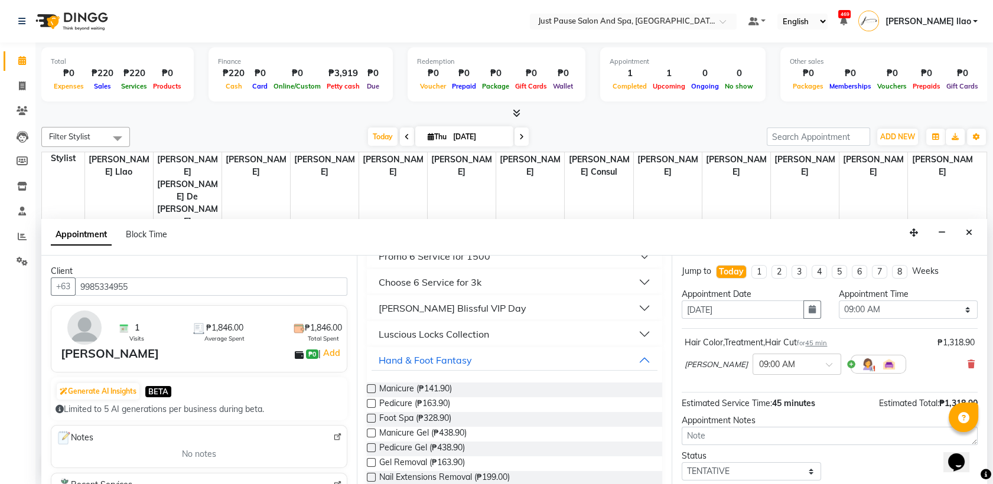
click at [369, 431] on label at bounding box center [371, 433] width 9 height 9
click at [369, 431] on input "checkbox" at bounding box center [371, 435] width 8 height 8
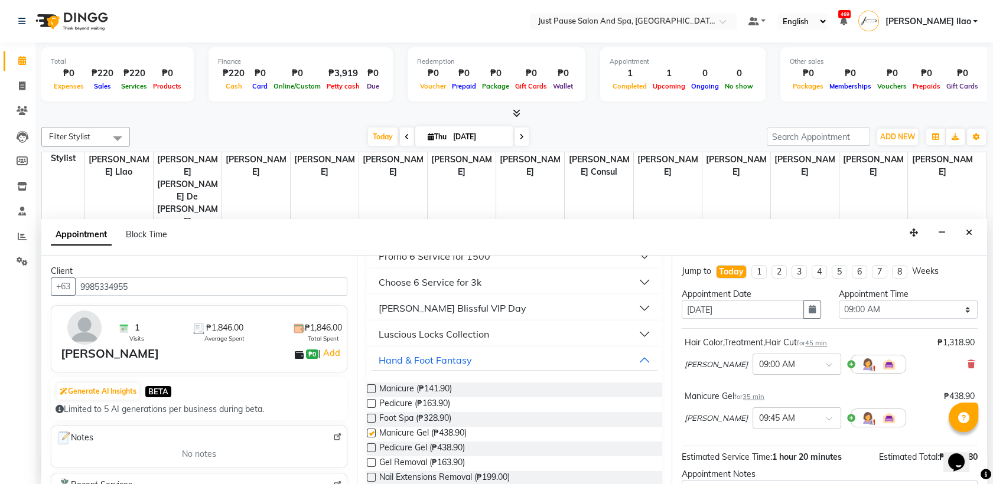
checkbox input "false"
click at [952, 314] on select "Select 09:00 AM 09:05 AM 09:10 AM 09:15 AM 09:20 AM 09:25 AM 09:30 AM 09:35 AM …" at bounding box center [908, 310] width 139 height 18
select select "670"
click at [839, 301] on select "Select 09:00 AM 09:05 AM 09:10 AM 09:15 AM 09:20 AM 09:25 AM 09:30 AM 09:35 AM …" at bounding box center [908, 310] width 139 height 18
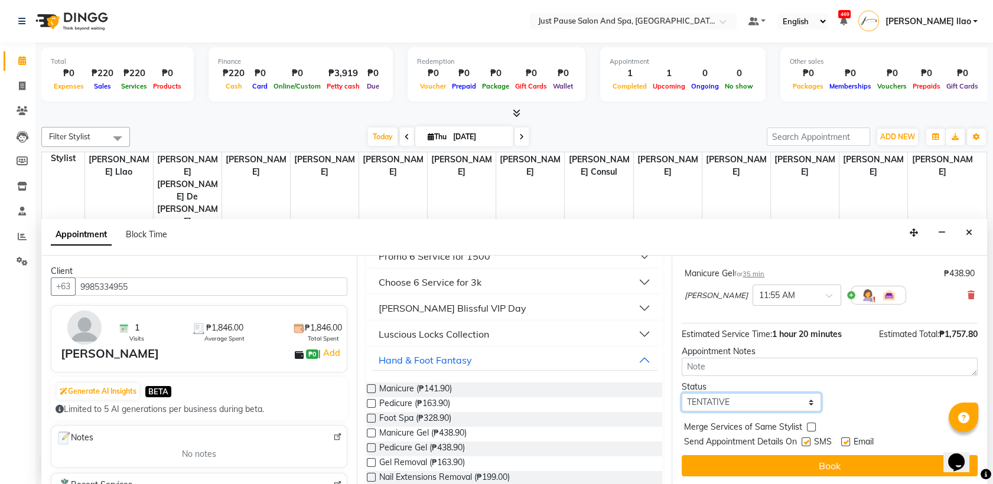
click at [798, 399] on select "Select TENTATIVE CONFIRM CHECK-IN UPCOMING" at bounding box center [751, 402] width 139 height 18
select select "check-in"
click at [682, 393] on select "Select TENTATIVE CONFIRM CHECK-IN UPCOMING" at bounding box center [751, 402] width 139 height 18
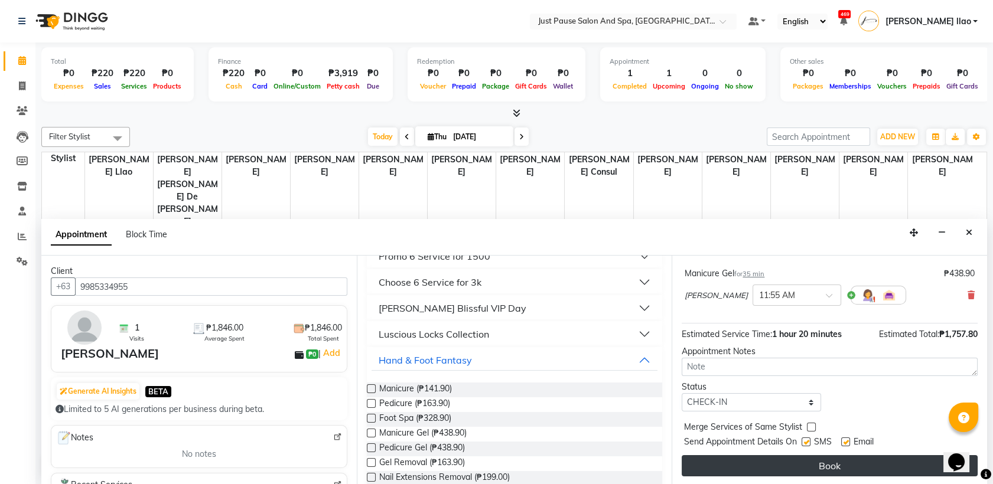
click at [848, 466] on button "Book" at bounding box center [830, 465] width 296 height 21
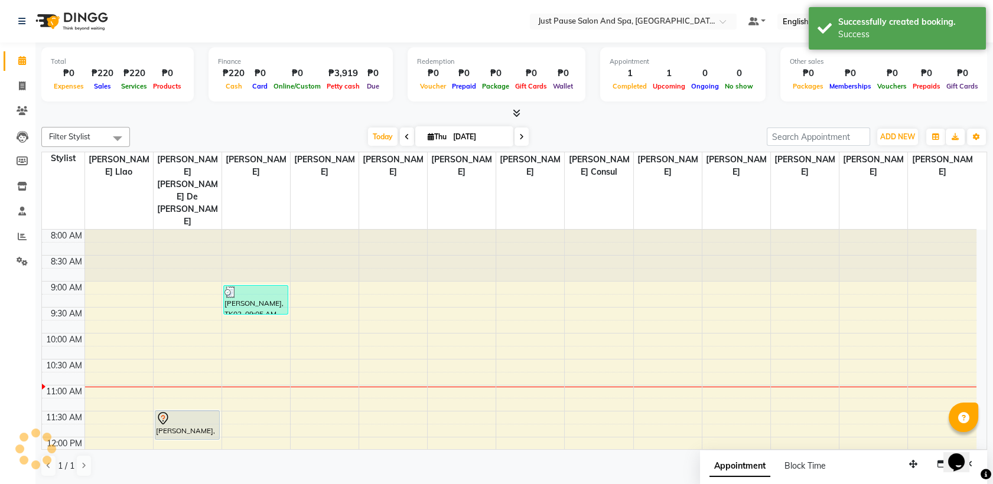
scroll to position [0, 0]
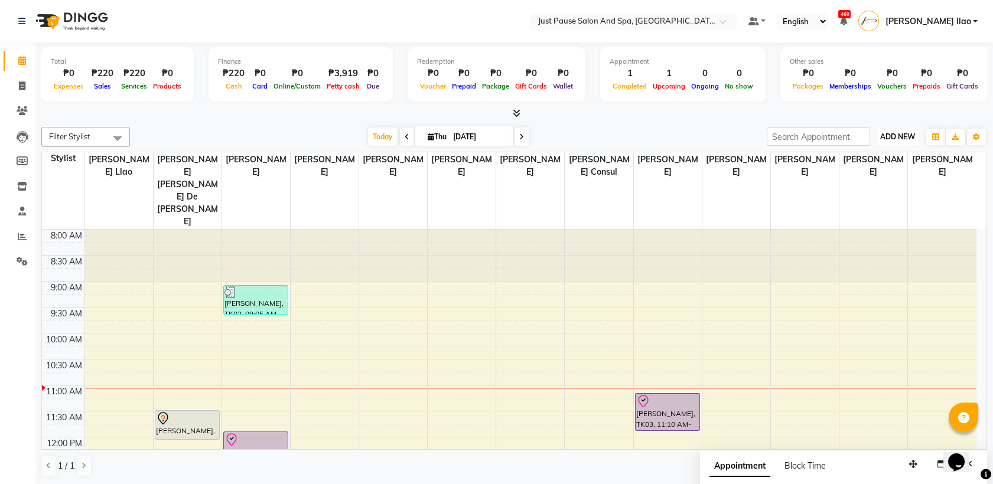
click at [911, 138] on span "ADD NEW" at bounding box center [897, 136] width 35 height 9
click at [901, 161] on button "Add Appointment" at bounding box center [870, 159] width 93 height 15
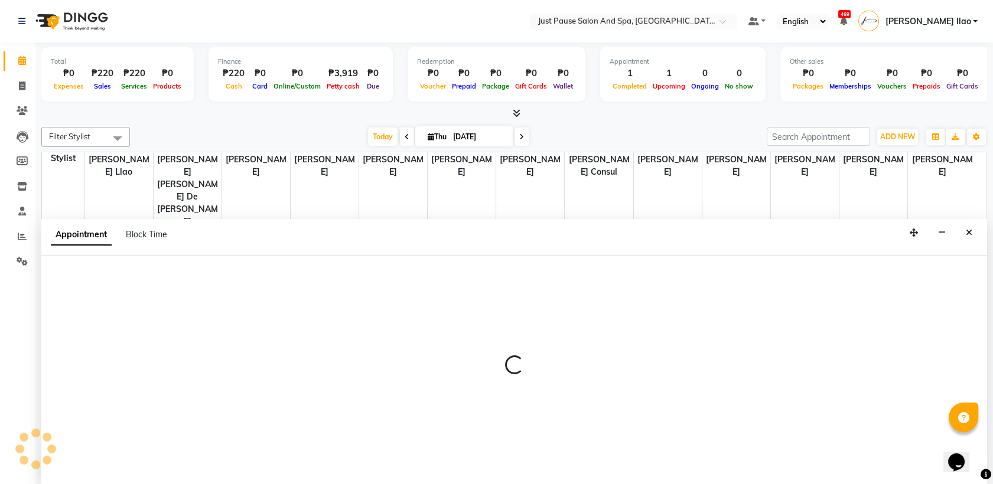
select select "tentative"
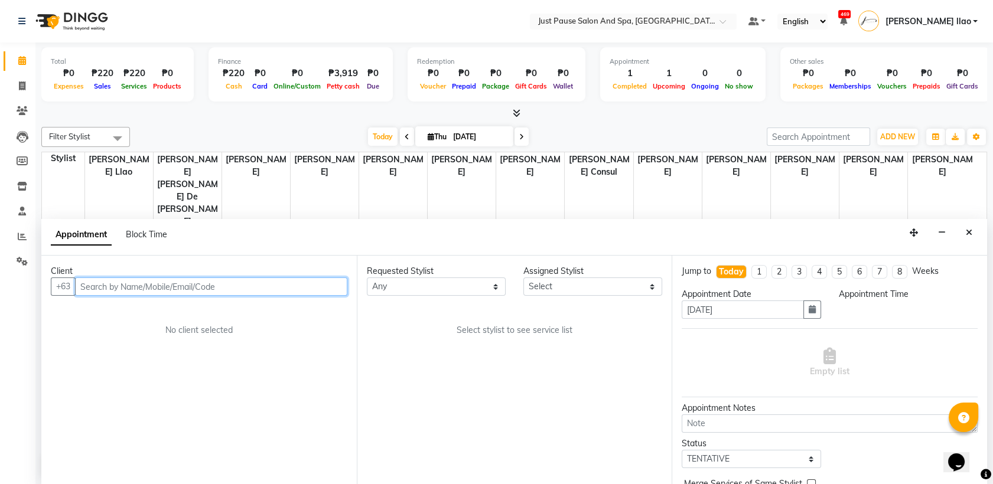
select select "540"
click at [301, 290] on input "text" at bounding box center [211, 287] width 272 height 18
type input "9655278850"
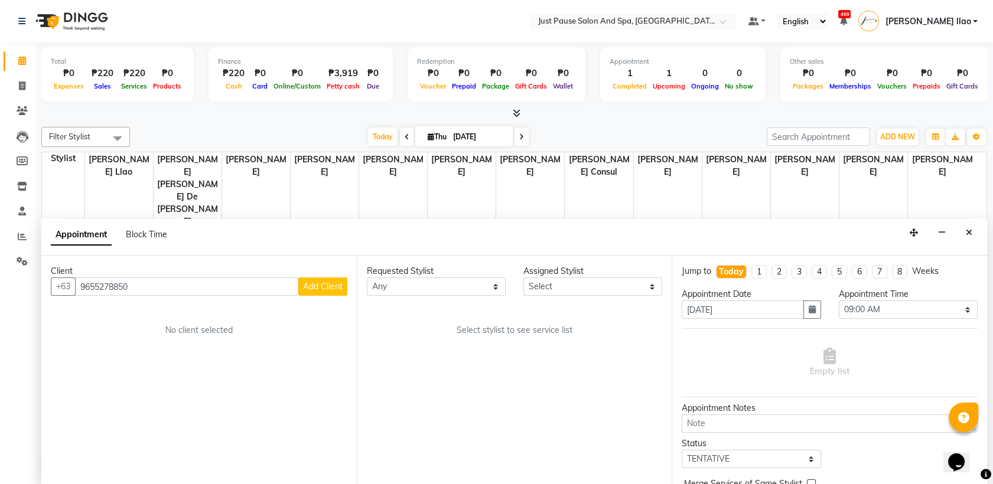
click at [342, 282] on span "Add Client" at bounding box center [323, 286] width 40 height 11
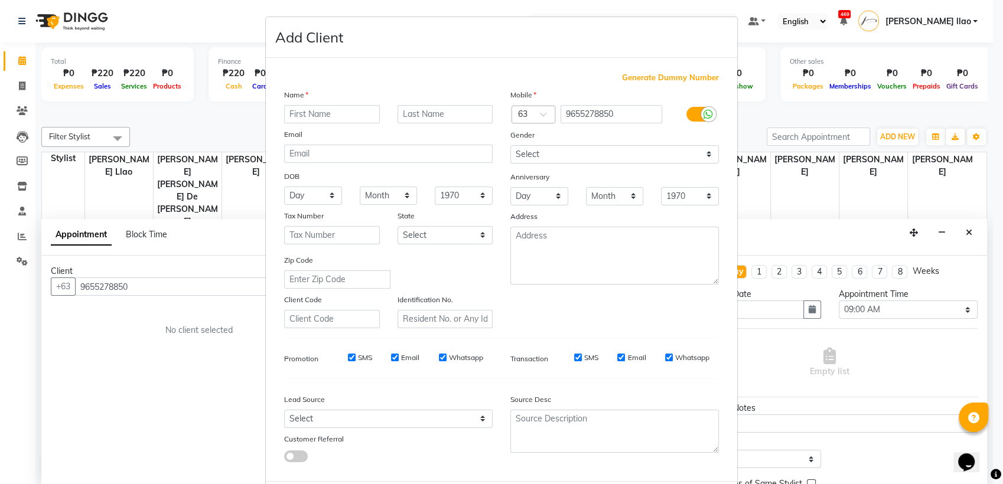
click at [358, 112] on input "text" at bounding box center [332, 114] width 96 height 18
type input "s"
type input "SEVERINA"
click at [444, 105] on input "text" at bounding box center [446, 114] width 96 height 18
type input "DE SUYO"
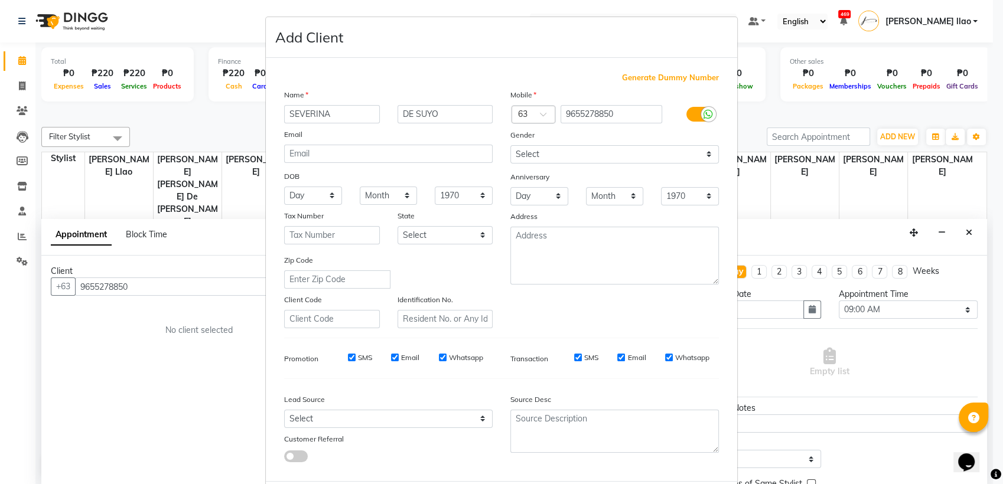
click at [725, 423] on div "Generate Dummy Number Name [PERSON_NAME] Email DOB Day 01 02 03 04 05 06 07 08 …" at bounding box center [501, 269] width 471 height 423
click at [728, 456] on div "Generate Dummy Number Name [PERSON_NAME] Email DOB Day 01 02 03 04 05 06 07 08 …" at bounding box center [501, 269] width 471 height 423
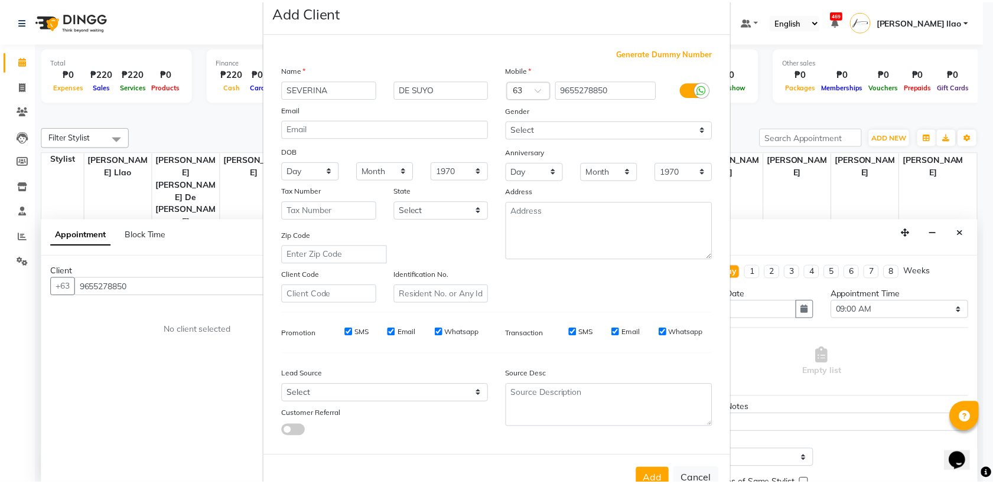
scroll to position [26, 0]
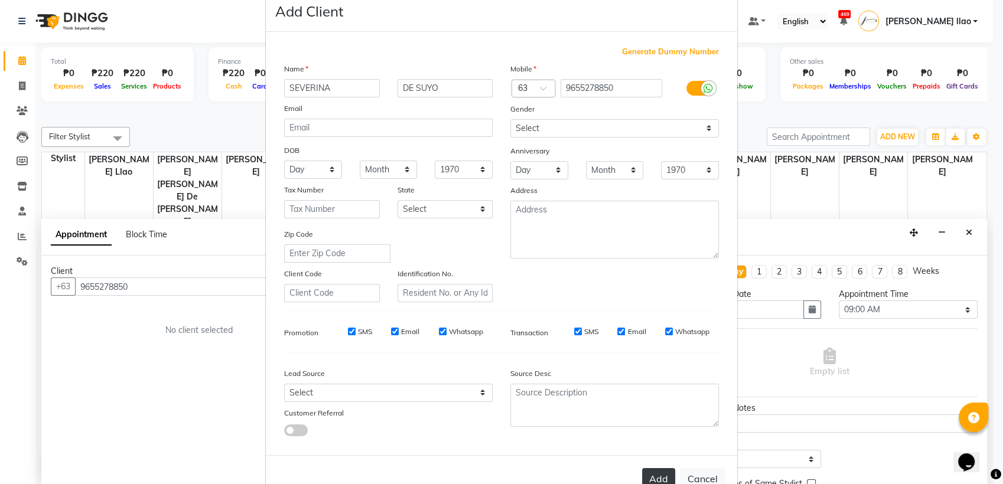
click at [649, 470] on button "Add" at bounding box center [658, 478] width 33 height 21
select select
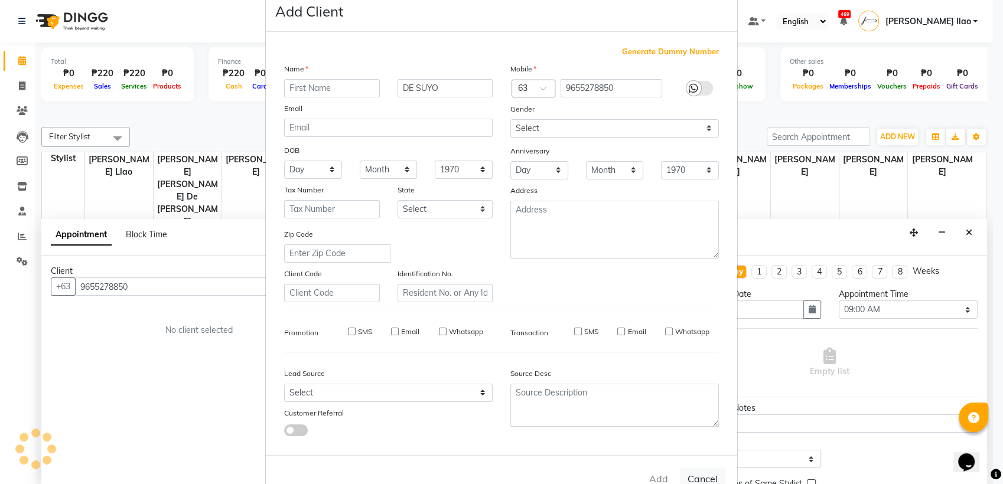
select select
checkbox input "false"
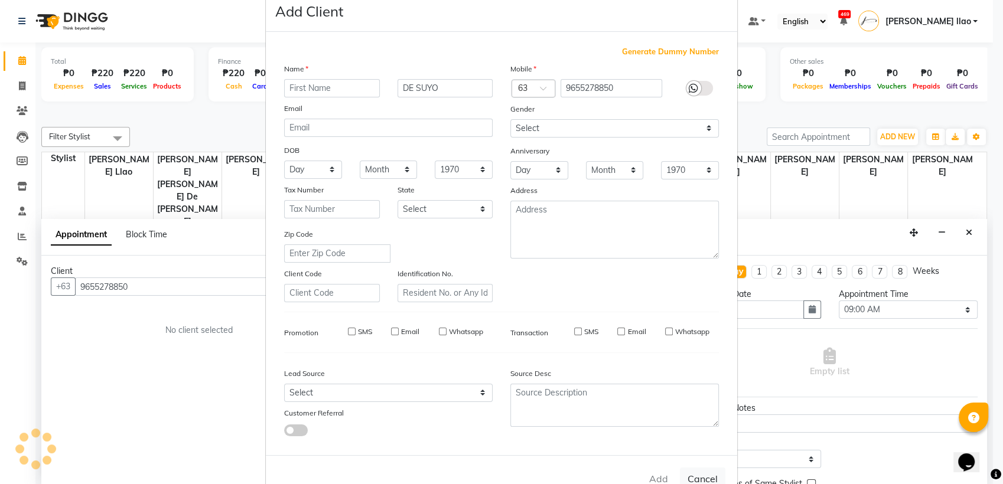
checkbox input "false"
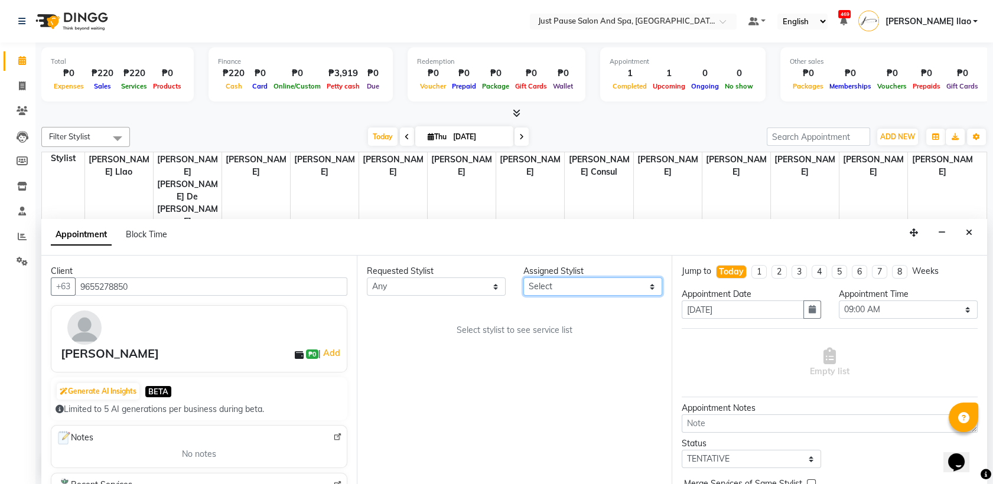
click at [651, 286] on select "Select [PERSON_NAME] [PERSON_NAME] [PERSON_NAME] llao [PERSON_NAME] [PERSON_NAM…" at bounding box center [592, 287] width 139 height 18
select select "53172"
click at [523, 278] on select "Select [PERSON_NAME] [PERSON_NAME] [PERSON_NAME] llao [PERSON_NAME] [PERSON_NAM…" at bounding box center [592, 287] width 139 height 18
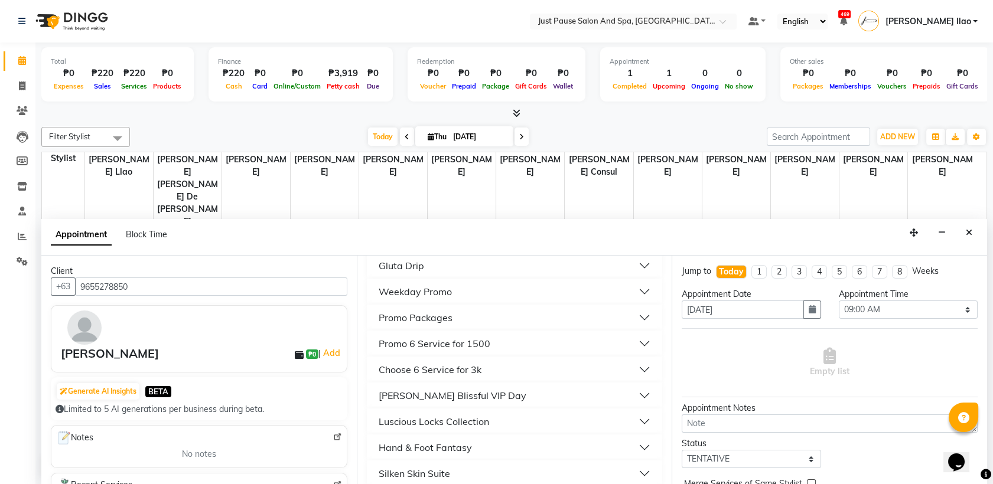
scroll to position [332, 0]
click at [508, 364] on button "Hand & Foot Fantasy" at bounding box center [515, 369] width 286 height 21
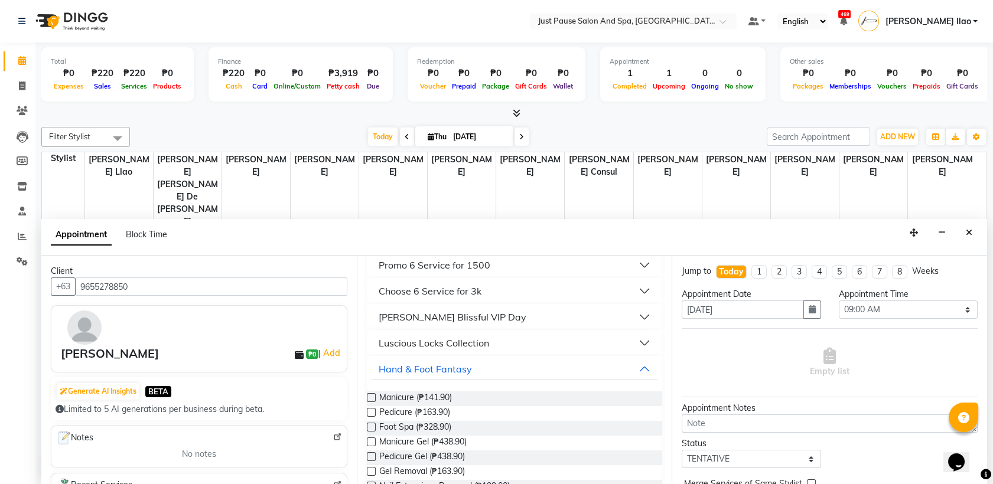
click at [369, 410] on label at bounding box center [371, 412] width 9 height 9
click at [369, 410] on input "checkbox" at bounding box center [371, 414] width 8 height 8
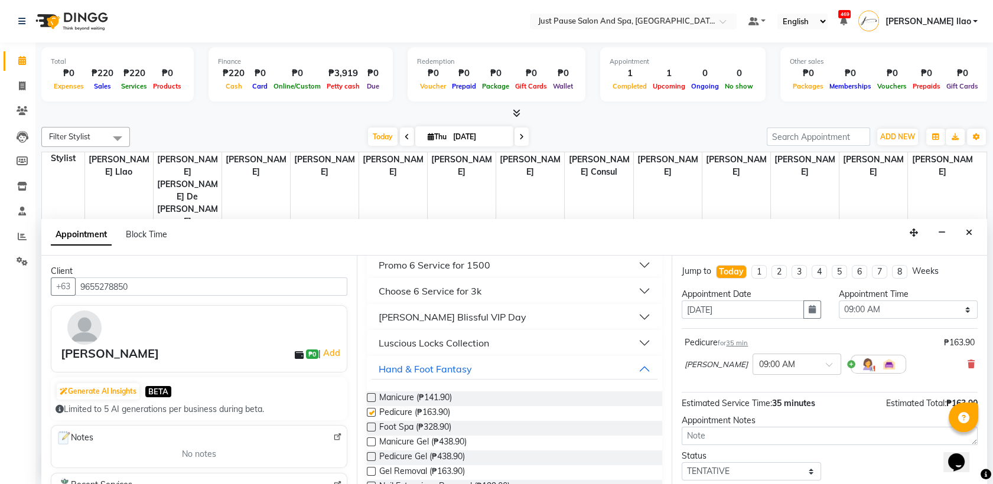
checkbox input "false"
click at [878, 307] on select "Select 09:00 AM 09:05 AM 09:10 AM 09:15 AM 09:20 AM 09:25 AM 09:30 AM 09:35 AM …" at bounding box center [908, 310] width 139 height 18
select select "675"
click at [839, 301] on select "Select 09:00 AM 09:05 AM 09:10 AM 09:15 AM 09:20 AM 09:25 AM 09:30 AM 09:35 AM …" at bounding box center [908, 310] width 139 height 18
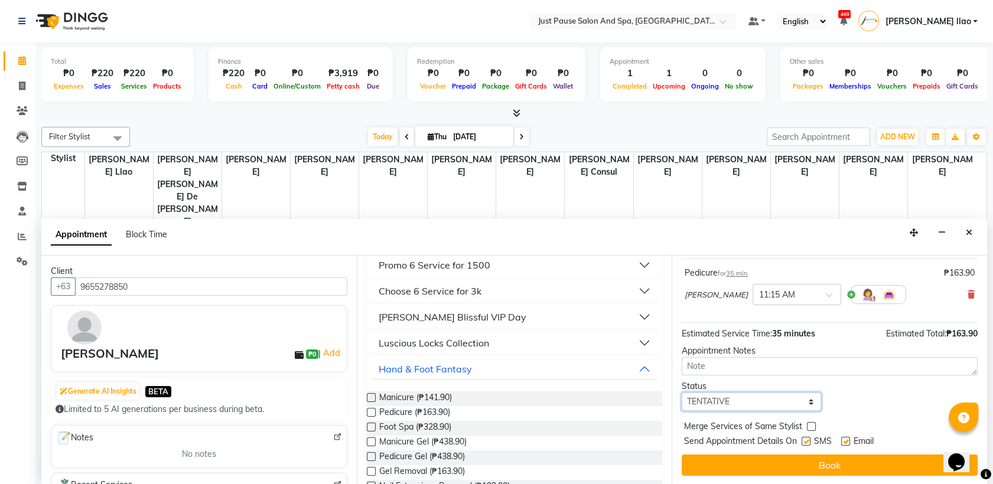
click at [791, 404] on select "Select TENTATIVE CONFIRM CHECK-IN UPCOMING" at bounding box center [751, 402] width 139 height 18
select select "check-in"
click at [682, 393] on select "Select TENTATIVE CONFIRM CHECK-IN UPCOMING" at bounding box center [751, 402] width 139 height 18
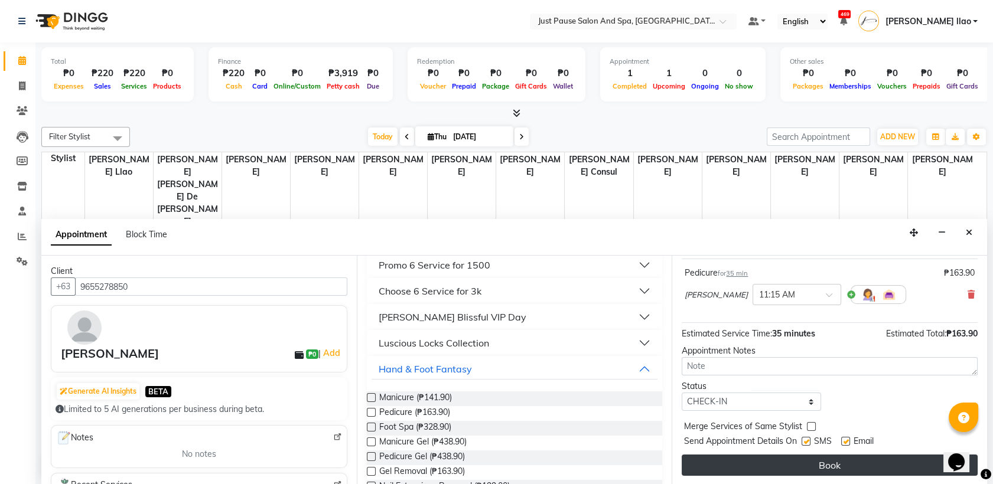
click at [849, 457] on button "Book" at bounding box center [830, 465] width 296 height 21
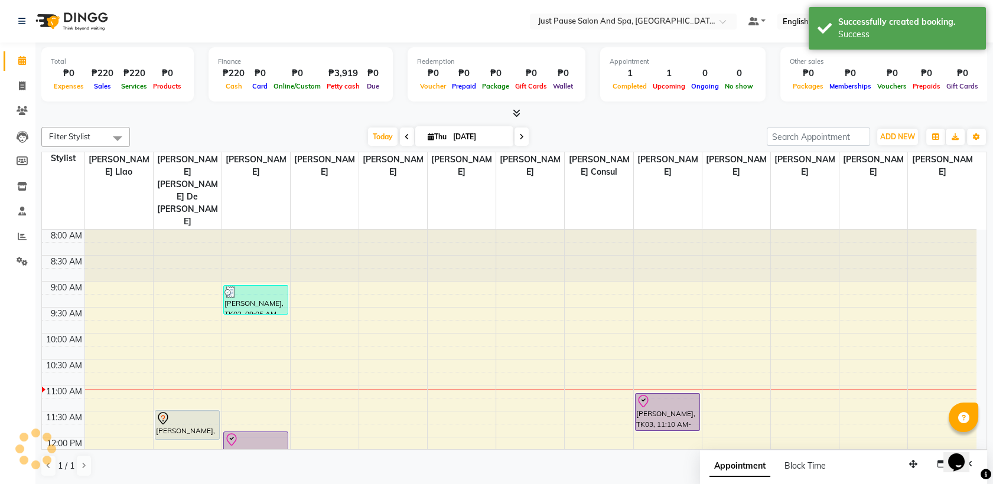
scroll to position [0, 0]
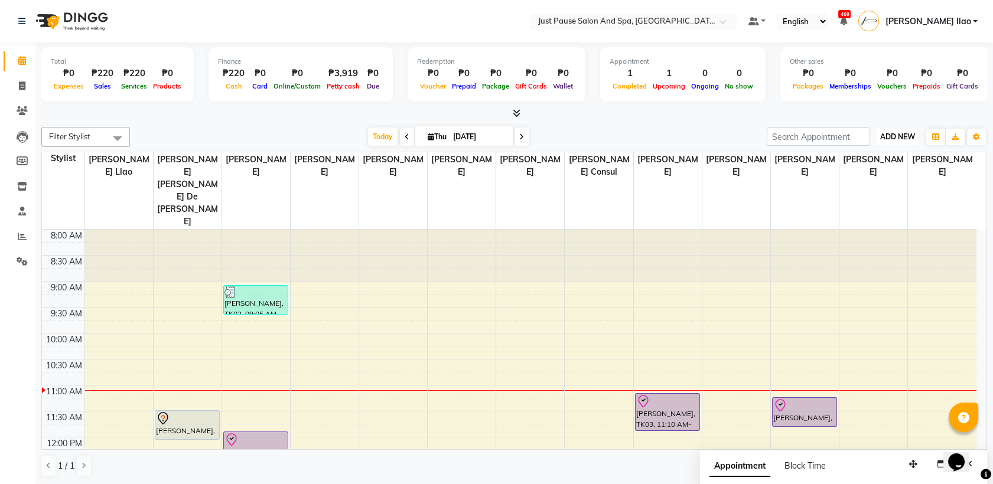
click at [907, 138] on span "ADD NEW" at bounding box center [897, 136] width 35 height 9
click at [905, 165] on button "Add Appointment" at bounding box center [870, 159] width 93 height 15
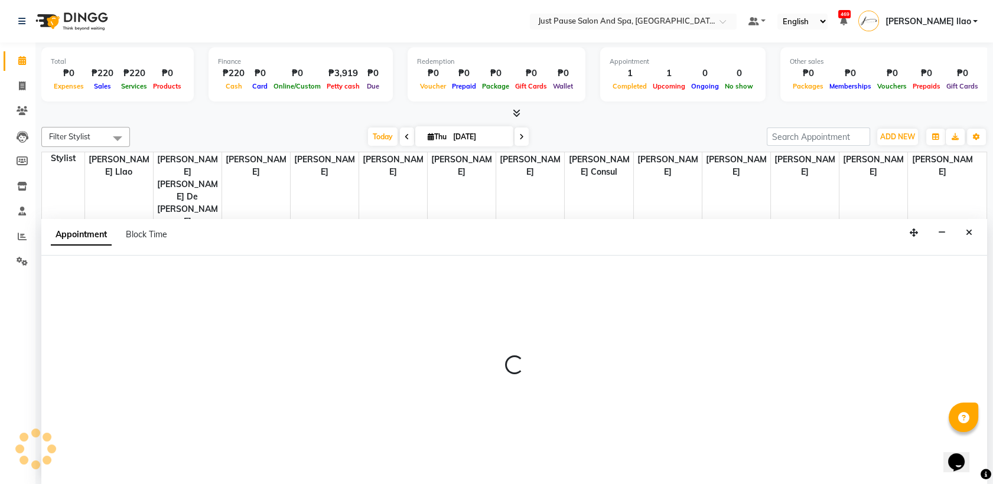
select select "540"
select select "tentative"
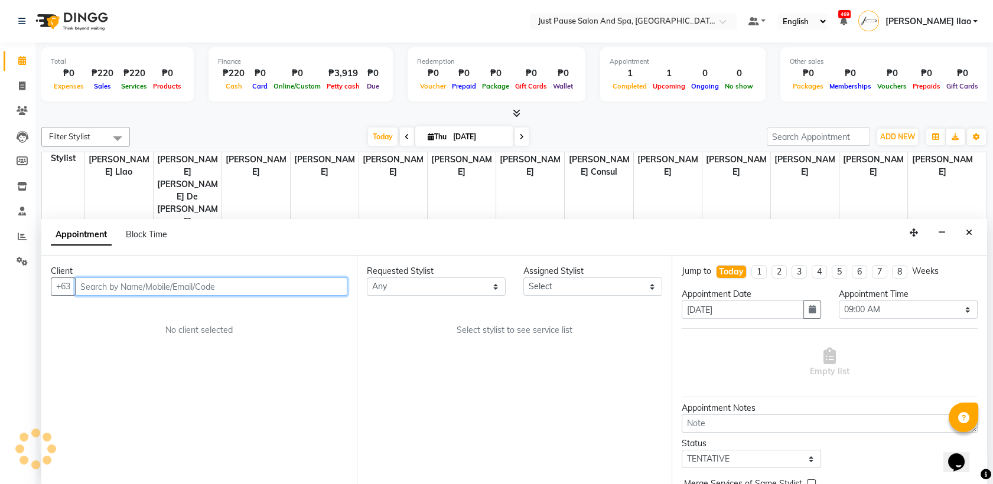
click at [322, 286] on input "text" at bounding box center [211, 287] width 272 height 18
type input "9533609134"
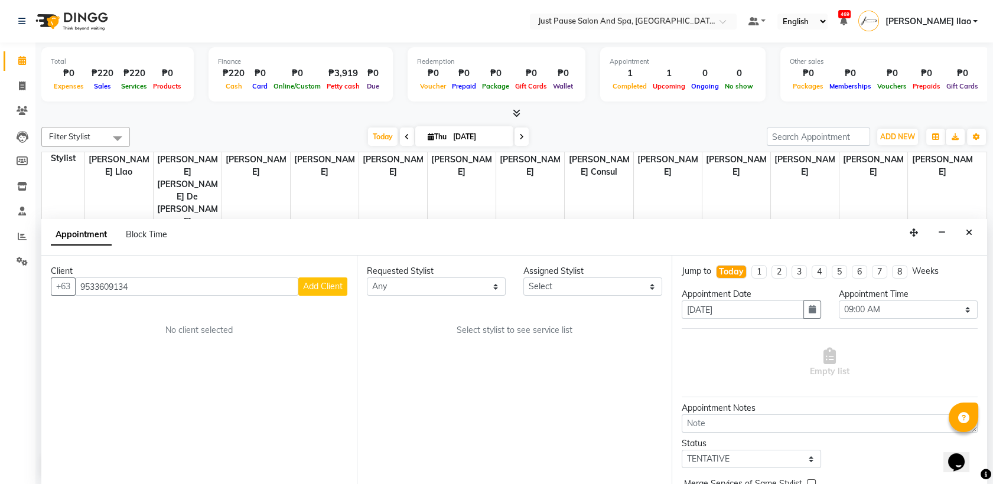
click at [343, 288] on button "Add Client" at bounding box center [322, 287] width 49 height 18
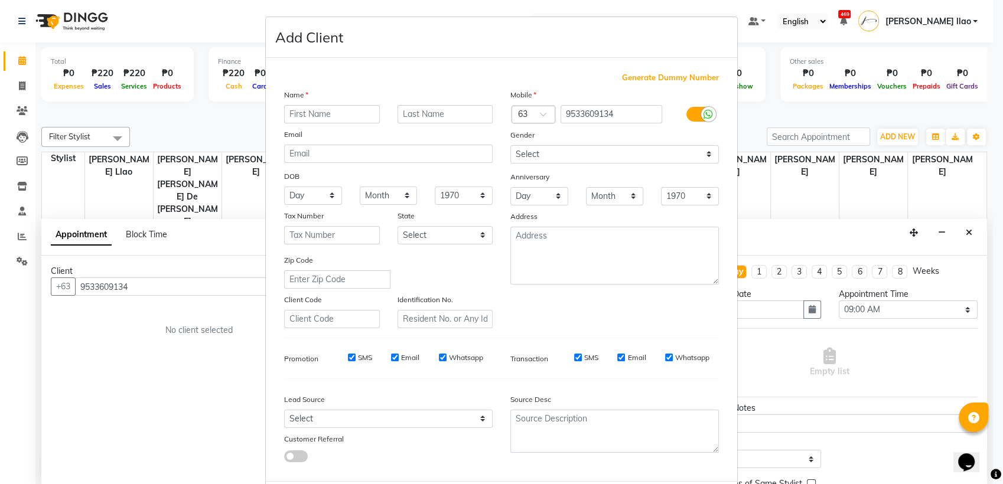
click at [337, 116] on input "text" at bounding box center [332, 114] width 96 height 18
type input "[PERSON_NAME]"
click at [439, 115] on input "text" at bounding box center [446, 114] width 96 height 18
type input "[PERSON_NAME]"
click at [716, 429] on div at bounding box center [614, 431] width 226 height 43
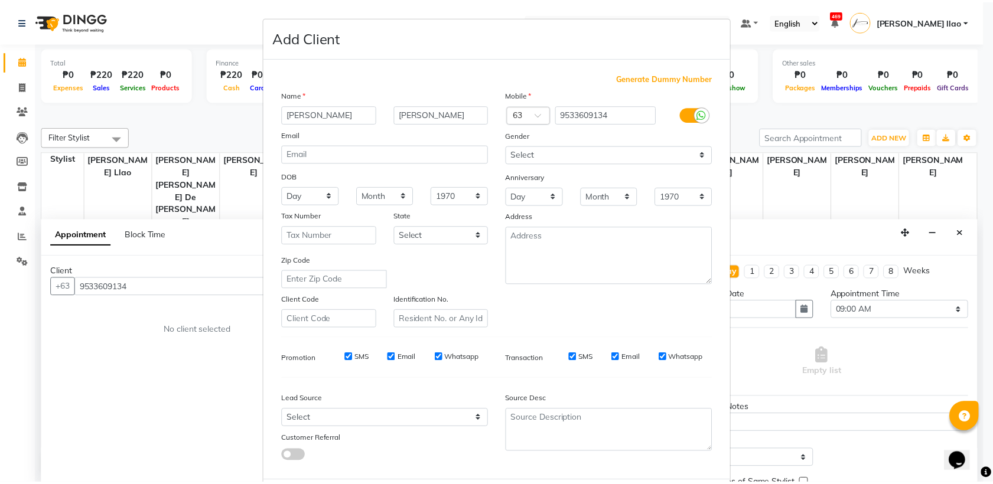
scroll to position [26, 0]
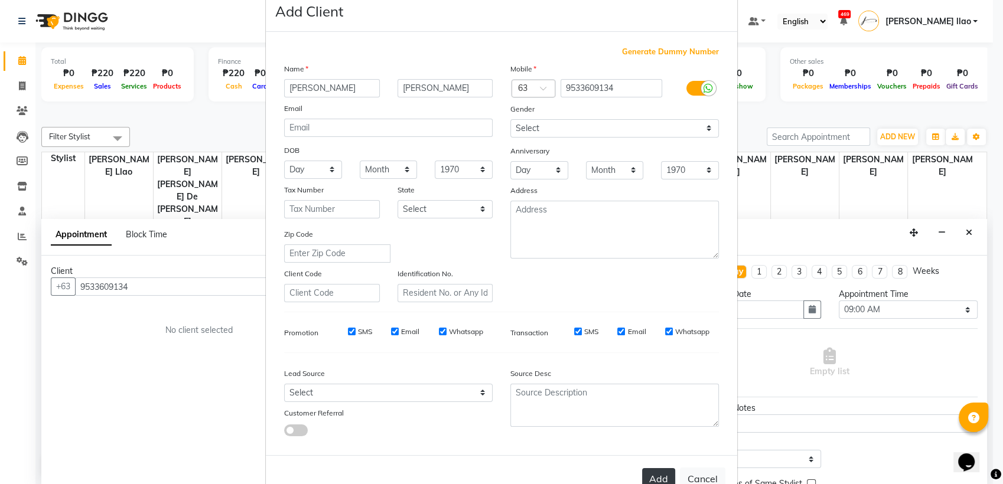
click at [644, 470] on button "Add" at bounding box center [658, 478] width 33 height 21
select select
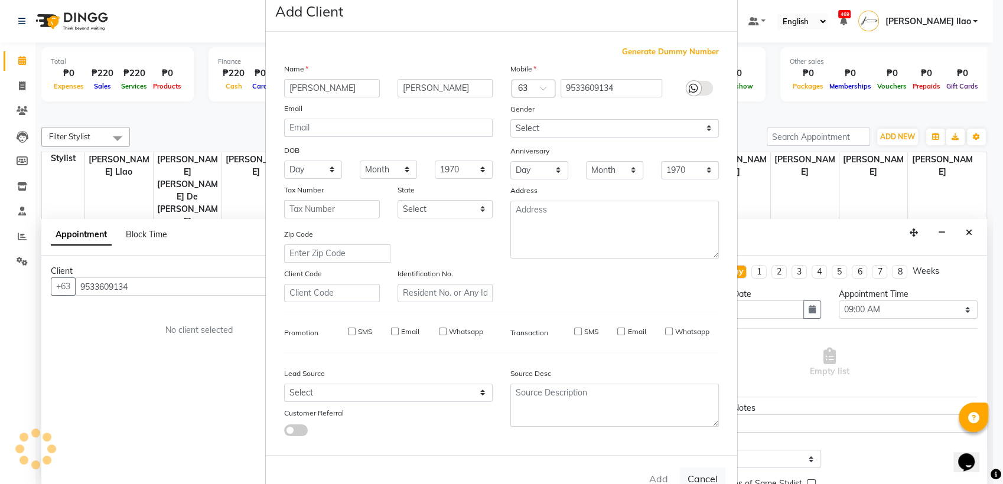
select select
checkbox input "false"
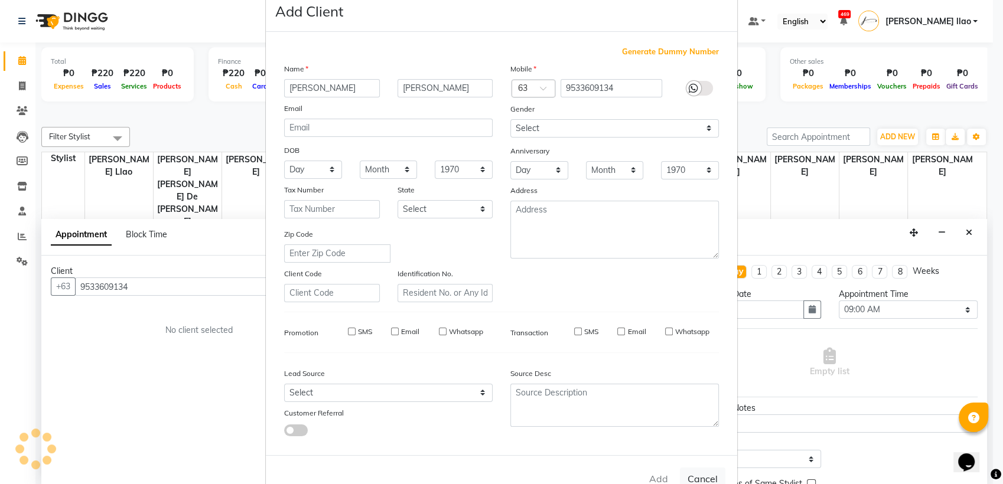
checkbox input "false"
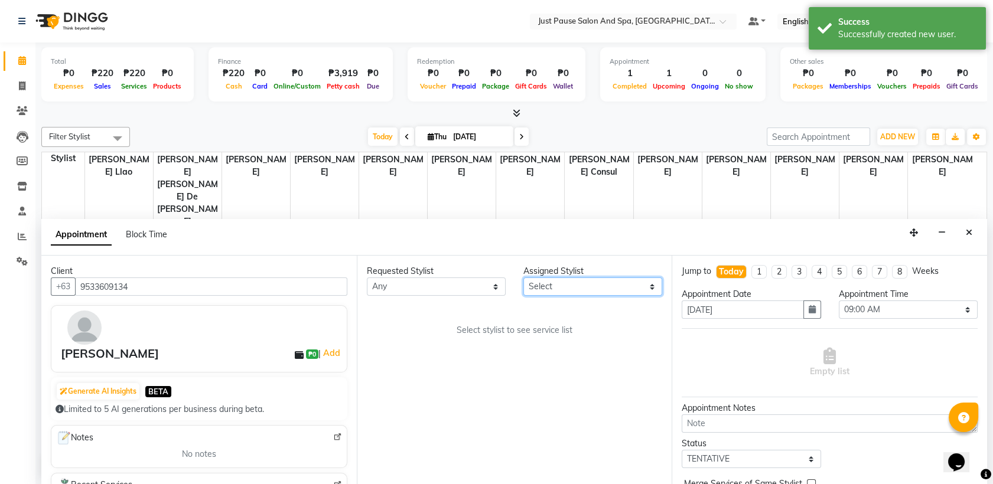
click at [643, 286] on select "Select [PERSON_NAME] [PERSON_NAME] [PERSON_NAME] llao [PERSON_NAME] [PERSON_NAM…" at bounding box center [592, 287] width 139 height 18
select select "72583"
click at [523, 278] on select "Select [PERSON_NAME] [PERSON_NAME] [PERSON_NAME] llao [PERSON_NAME] [PERSON_NAM…" at bounding box center [592, 287] width 139 height 18
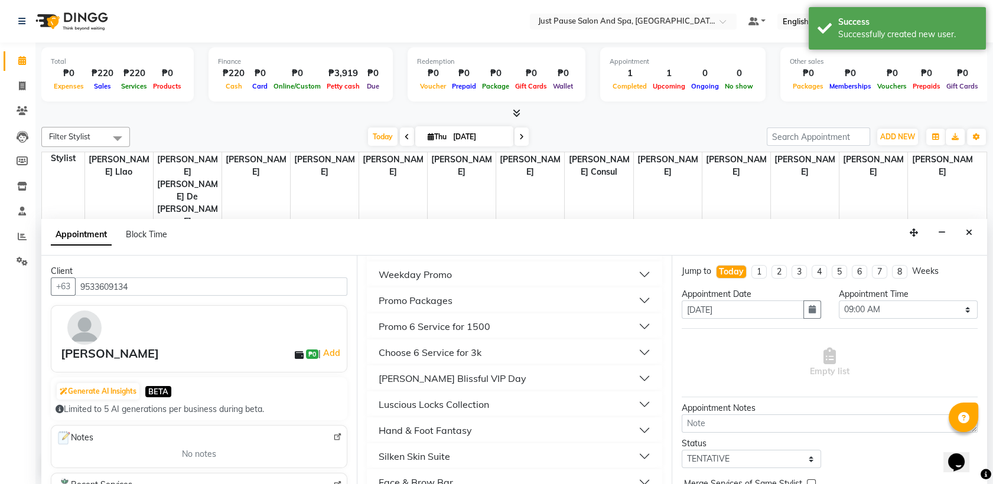
scroll to position [359, 0]
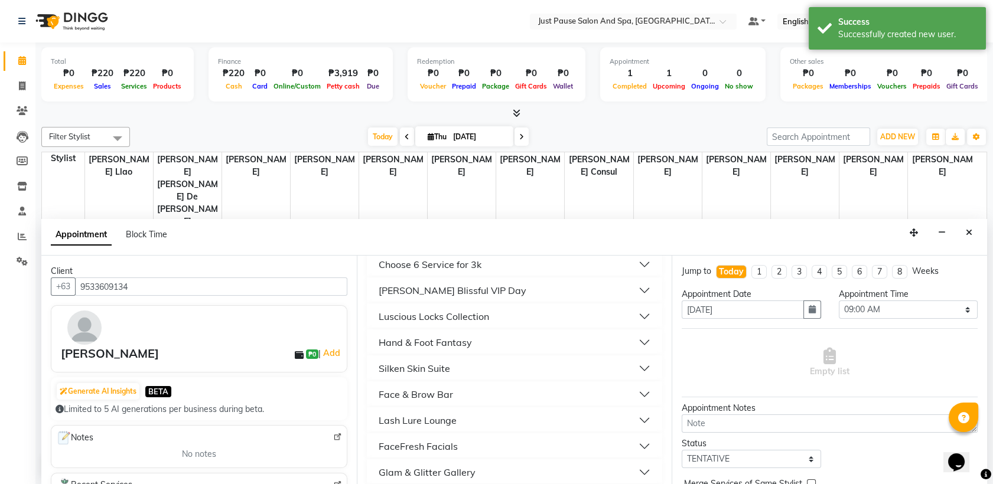
click at [504, 337] on button "Hand & Foot Fantasy" at bounding box center [515, 342] width 286 height 21
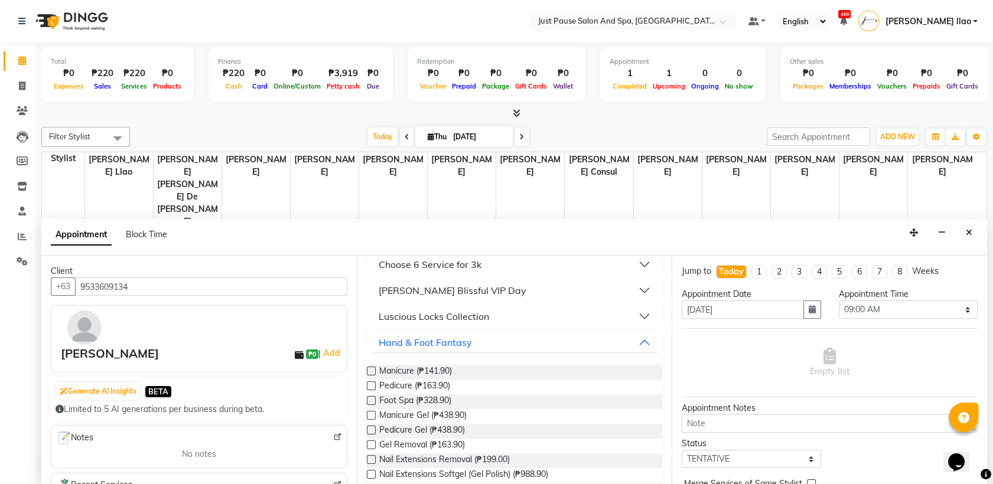
click at [369, 386] on label at bounding box center [371, 386] width 9 height 9
click at [369, 386] on input "checkbox" at bounding box center [371, 387] width 8 height 8
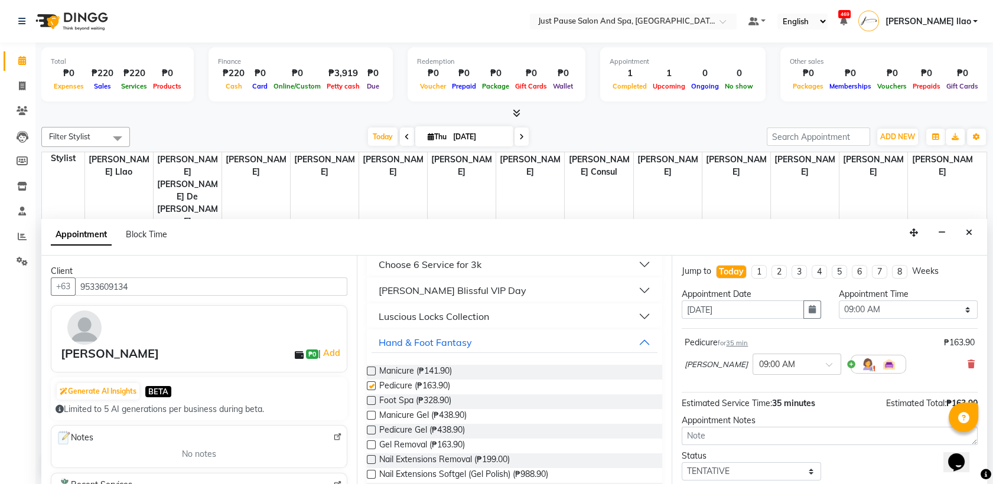
checkbox input "false"
click at [951, 310] on select "Select 09:00 AM 09:05 AM 09:10 AM 09:15 AM 09:20 AM 09:25 AM 09:30 AM 09:35 AM …" at bounding box center [908, 310] width 139 height 18
select select "685"
click at [839, 301] on select "Select 09:00 AM 09:05 AM 09:10 AM 09:15 AM 09:20 AM 09:25 AM 09:30 AM 09:35 AM …" at bounding box center [908, 310] width 139 height 18
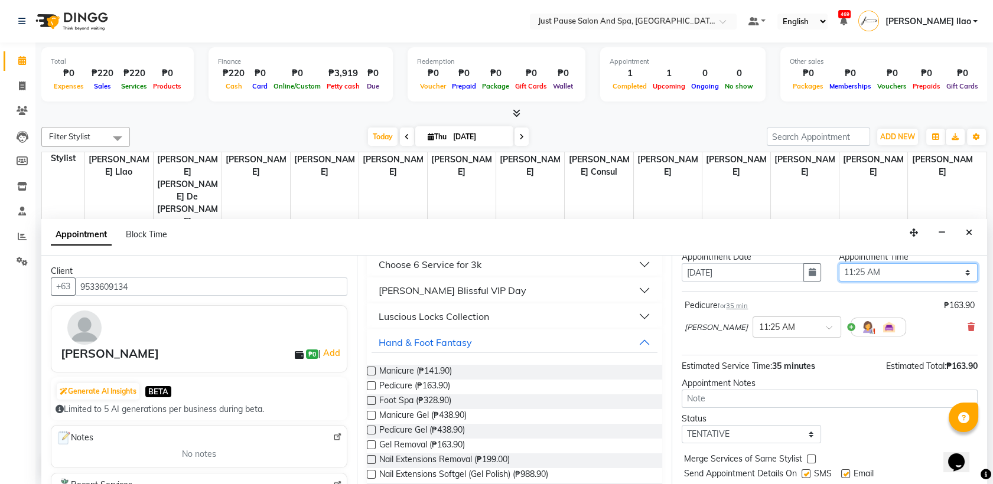
scroll to position [70, 0]
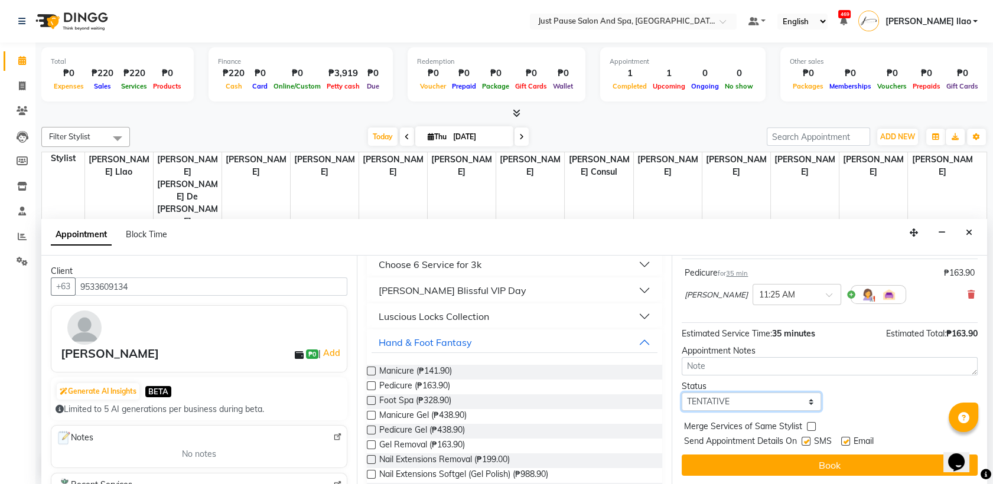
click at [804, 409] on select "Select TENTATIVE CONFIRM CHECK-IN UPCOMING" at bounding box center [751, 402] width 139 height 18
select select "check-in"
click at [682, 393] on select "Select TENTATIVE CONFIRM CHECK-IN UPCOMING" at bounding box center [751, 402] width 139 height 18
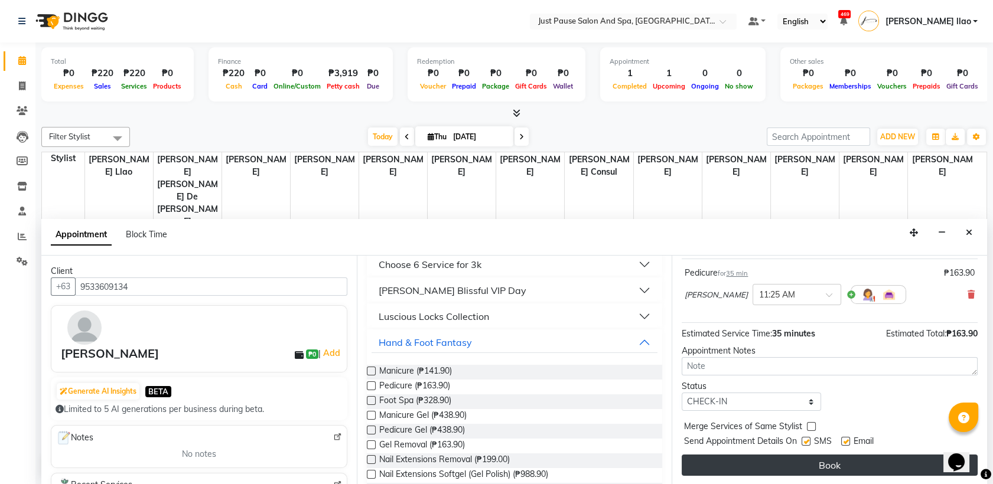
click at [852, 469] on button "Book" at bounding box center [830, 465] width 296 height 21
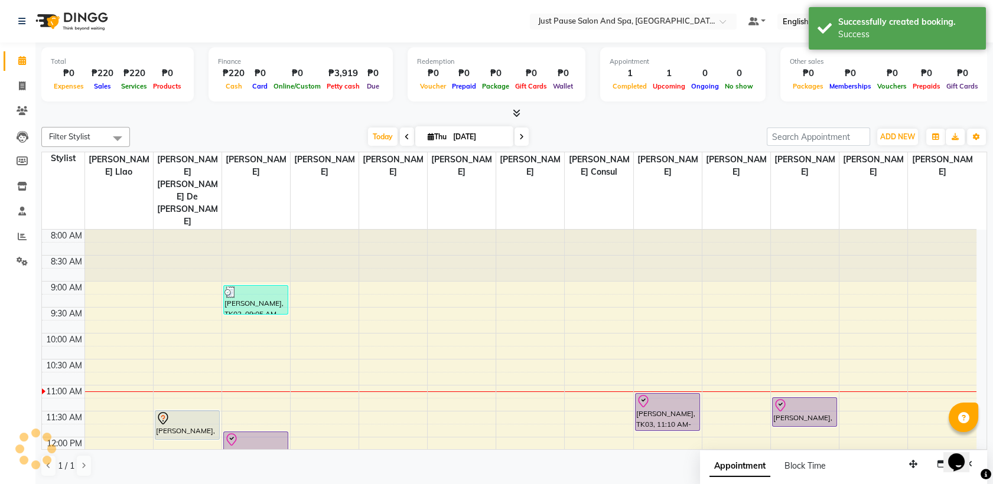
scroll to position [0, 0]
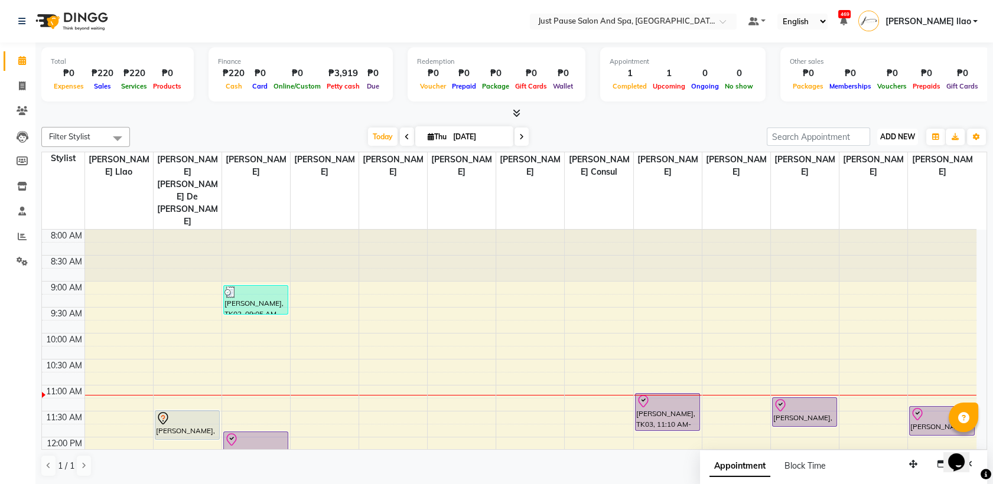
click at [905, 141] on span "ADD NEW" at bounding box center [897, 136] width 35 height 9
click at [904, 155] on button "Add Appointment" at bounding box center [870, 159] width 93 height 15
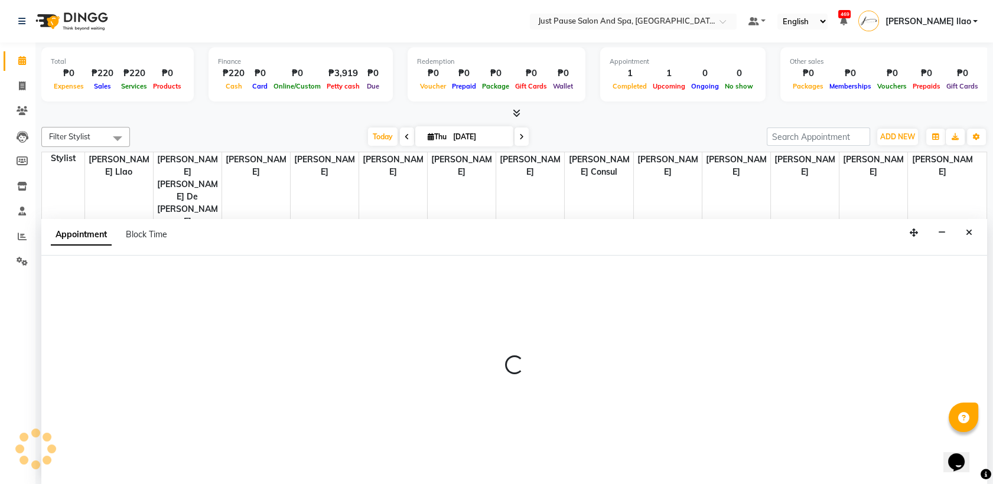
select select "tentative"
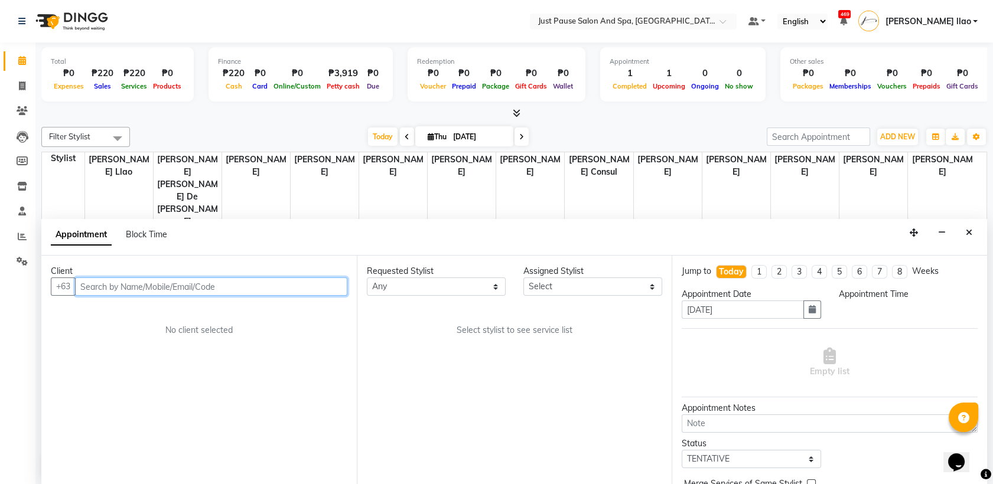
select select "540"
click at [297, 290] on input "text" at bounding box center [211, 287] width 272 height 18
type input "Y"
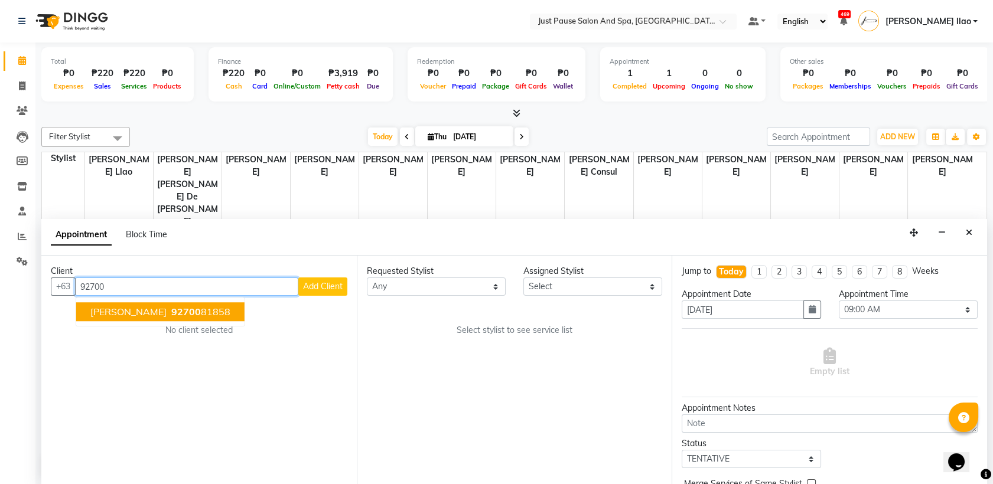
click at [211, 312] on ngb-highlight "92700 81858" at bounding box center [199, 313] width 61 height 12
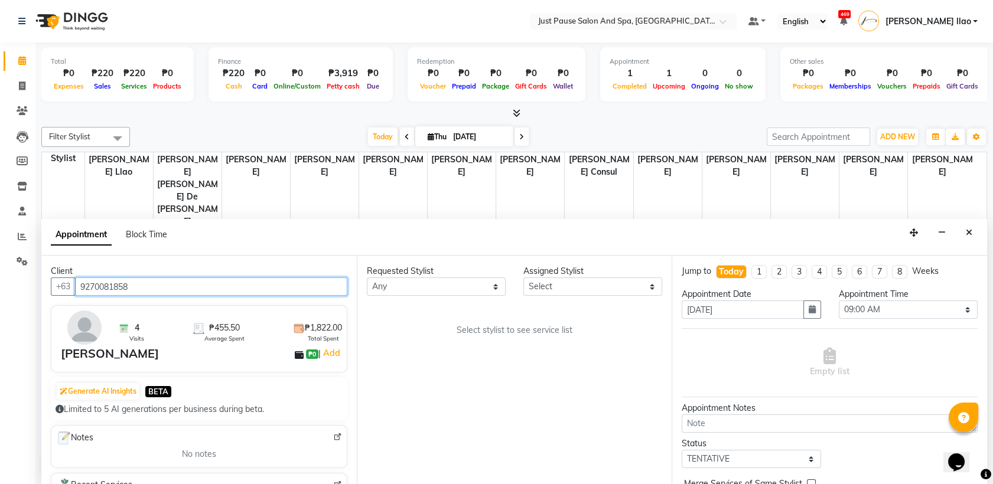
type input "9270081858"
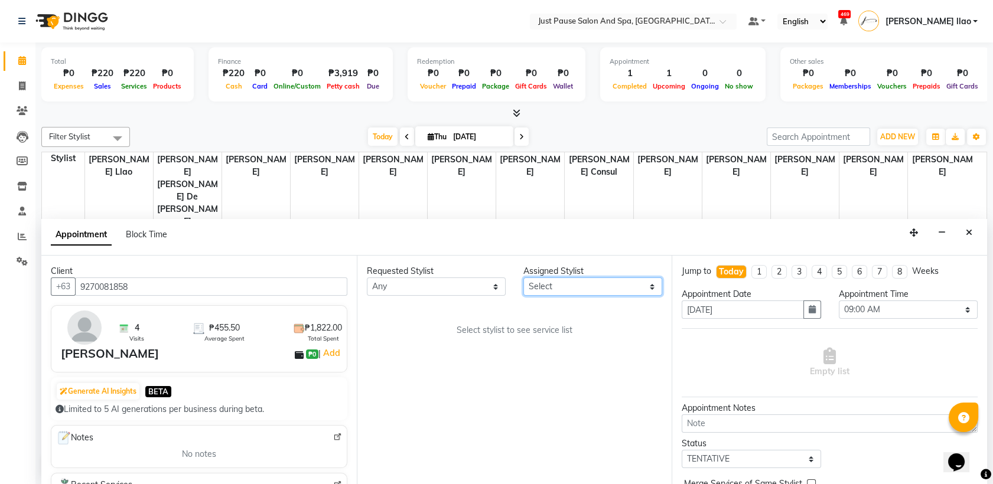
click at [628, 287] on select "Select [PERSON_NAME] [PERSON_NAME] [PERSON_NAME] llao [PERSON_NAME] [PERSON_NAM…" at bounding box center [592, 287] width 139 height 18
select select "30379"
click at [523, 278] on select "Select [PERSON_NAME] [PERSON_NAME] [PERSON_NAME] llao [PERSON_NAME] [PERSON_NAM…" at bounding box center [592, 287] width 139 height 18
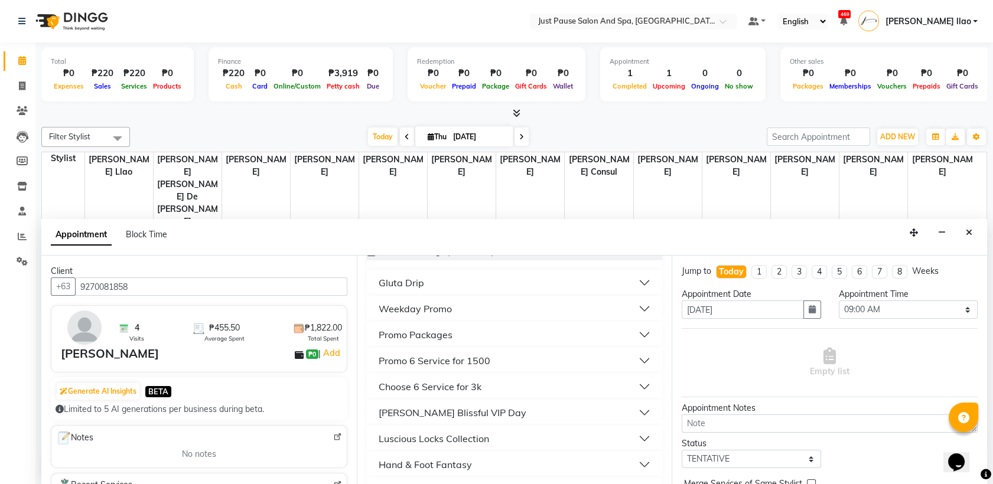
scroll to position [315, 0]
click at [507, 385] on button "Hand & Foot Fantasy" at bounding box center [515, 386] width 286 height 21
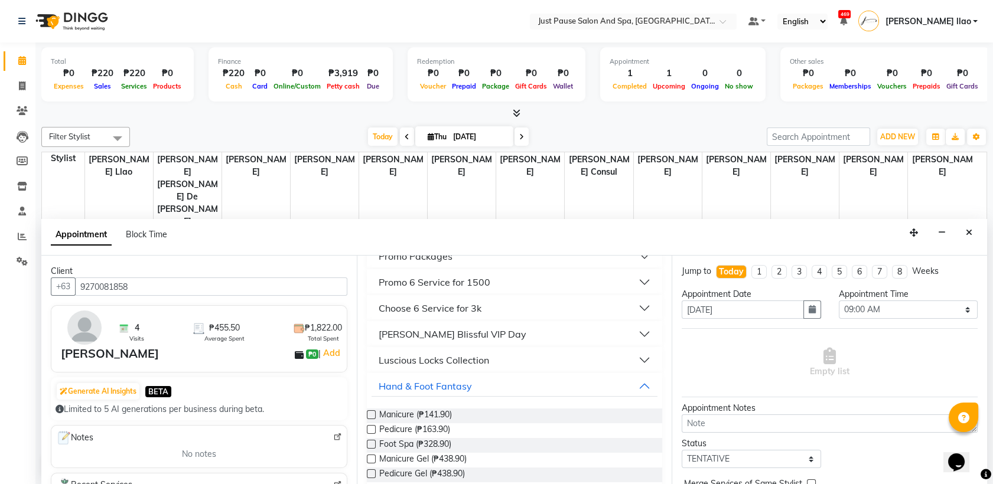
click at [369, 428] on label at bounding box center [371, 429] width 9 height 9
click at [369, 428] on input "checkbox" at bounding box center [371, 431] width 8 height 8
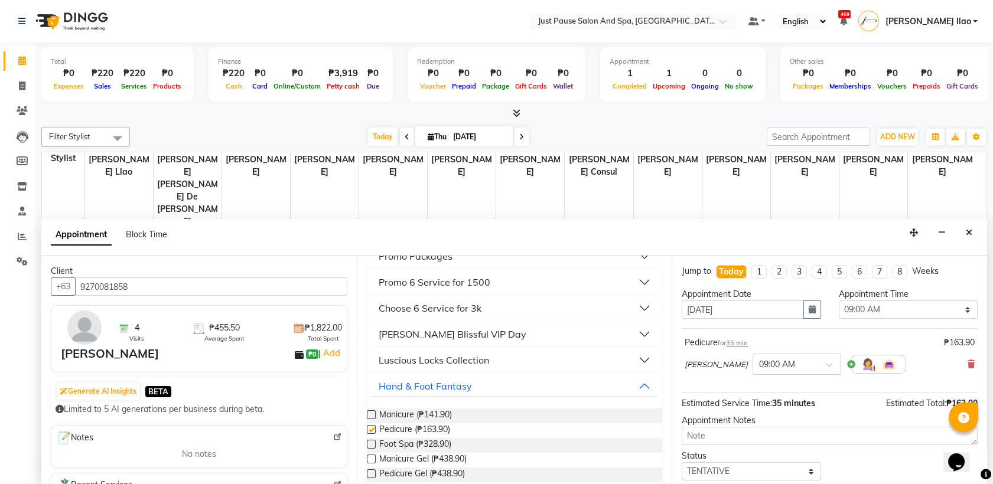
checkbox input "false"
click at [913, 302] on select "Select 09:00 AM 09:05 AM 09:10 AM 09:15 AM 09:20 AM 09:25 AM 09:30 AM 09:35 AM …" at bounding box center [908, 310] width 139 height 18
select select "685"
click at [839, 301] on select "Select 09:00 AM 09:05 AM 09:10 AM 09:15 AM 09:20 AM 09:25 AM 09:30 AM 09:35 AM …" at bounding box center [908, 310] width 139 height 18
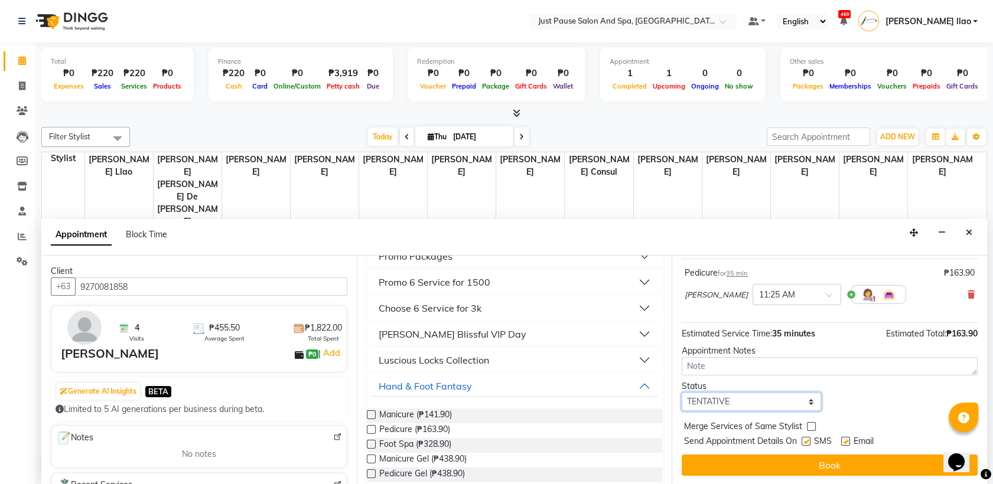
click at [796, 408] on select "Select TENTATIVE CONFIRM CHECK-IN UPCOMING" at bounding box center [751, 402] width 139 height 18
select select "check-in"
click at [682, 393] on select "Select TENTATIVE CONFIRM CHECK-IN UPCOMING" at bounding box center [751, 402] width 139 height 18
click at [777, 366] on textarea at bounding box center [830, 366] width 296 height 18
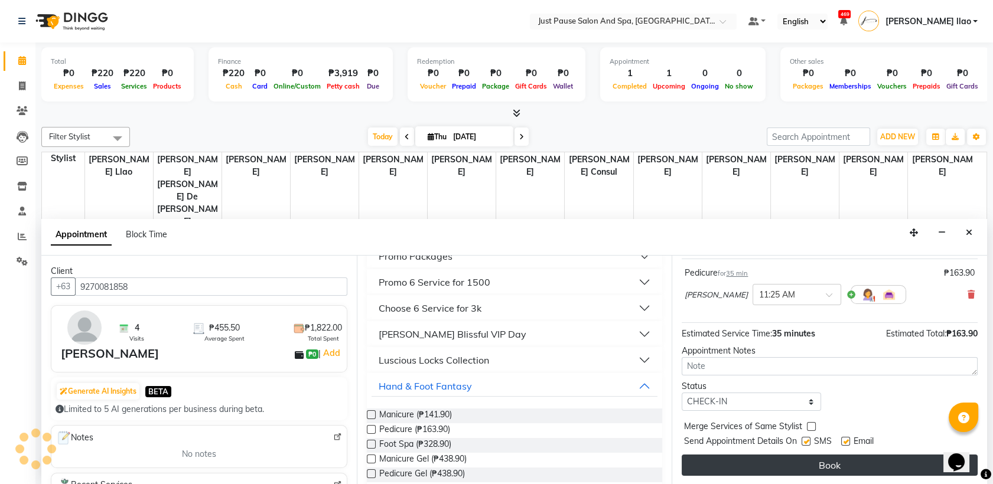
click at [860, 463] on button "Book" at bounding box center [830, 465] width 296 height 21
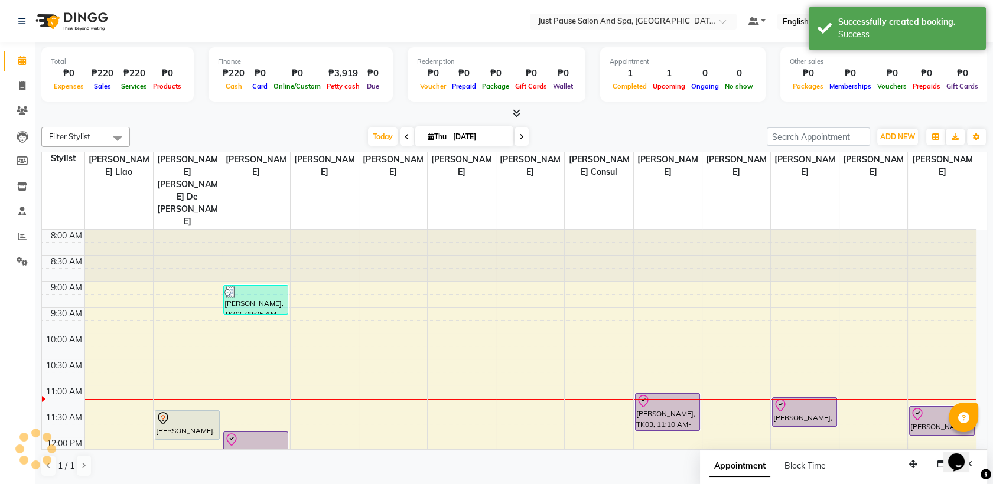
scroll to position [0, 0]
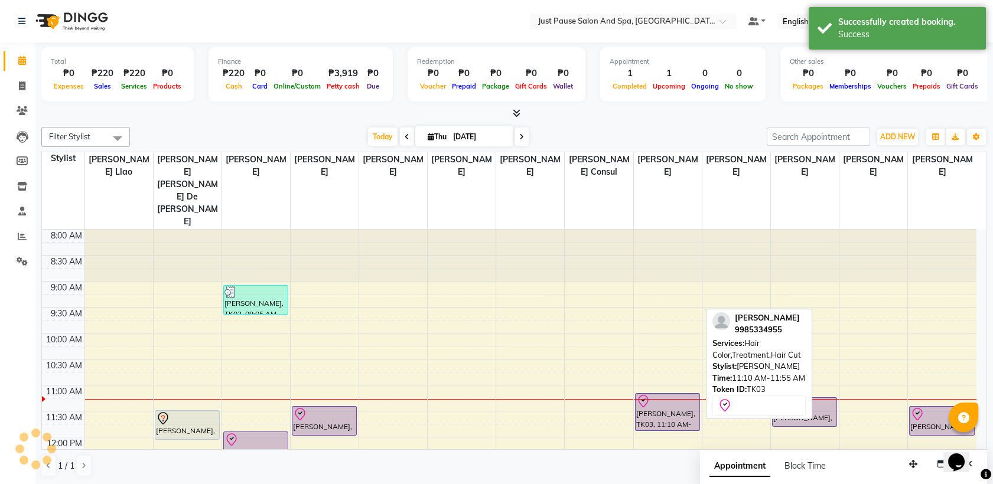
click at [684, 395] on div at bounding box center [667, 402] width 63 height 14
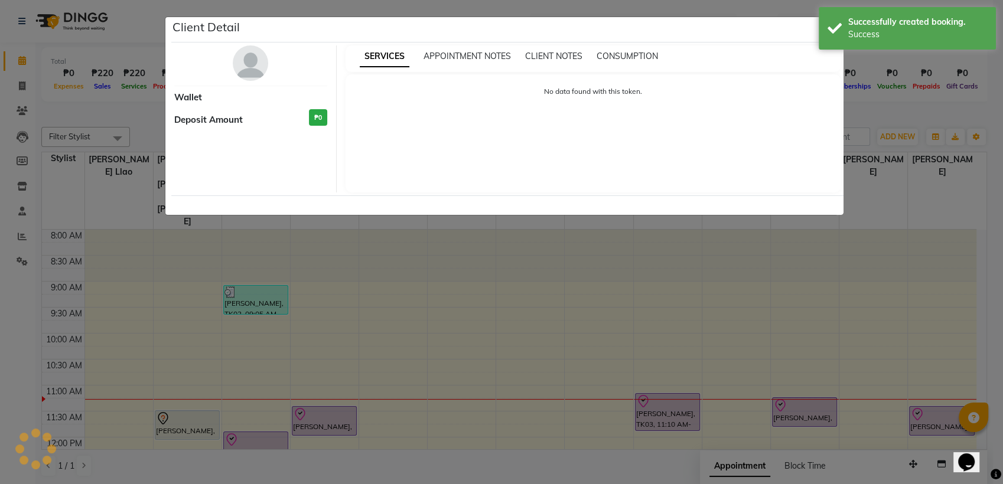
select select "8"
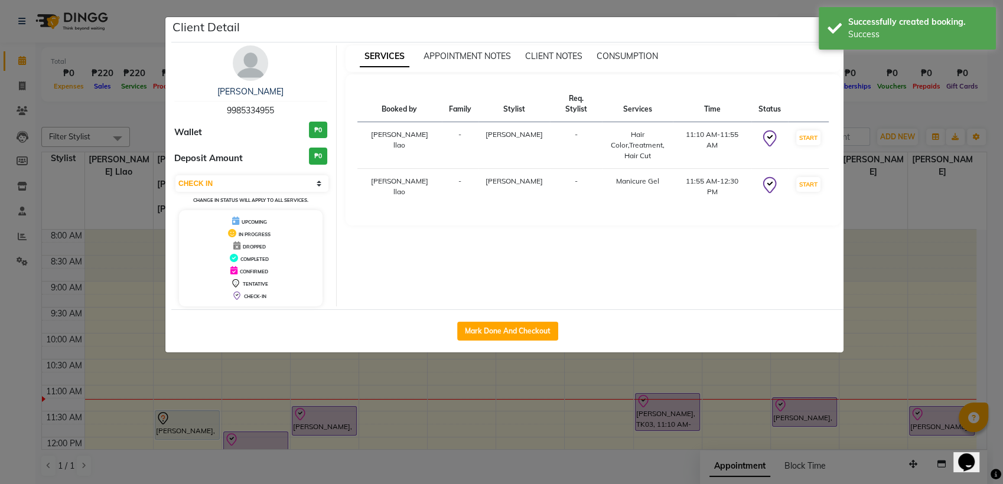
click at [252, 61] on img at bounding box center [250, 62] width 35 height 35
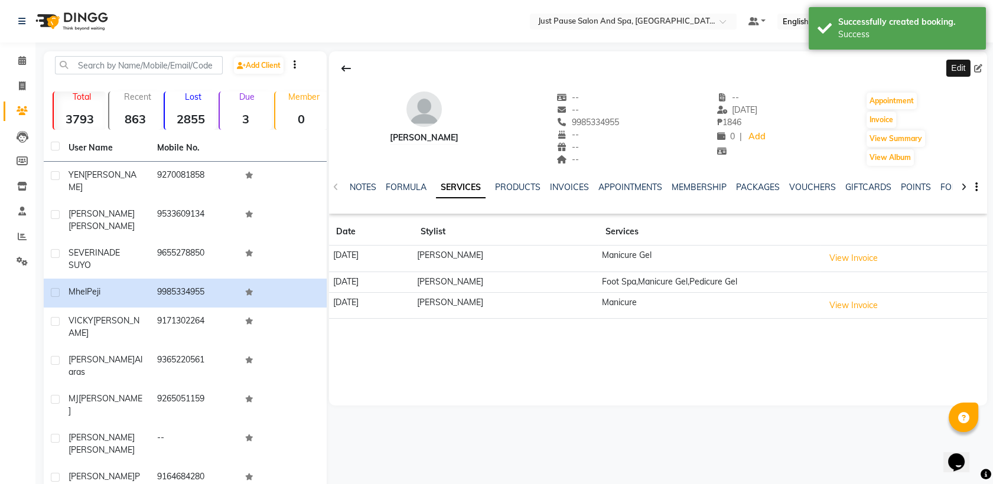
click at [976, 71] on icon at bounding box center [978, 68] width 8 height 8
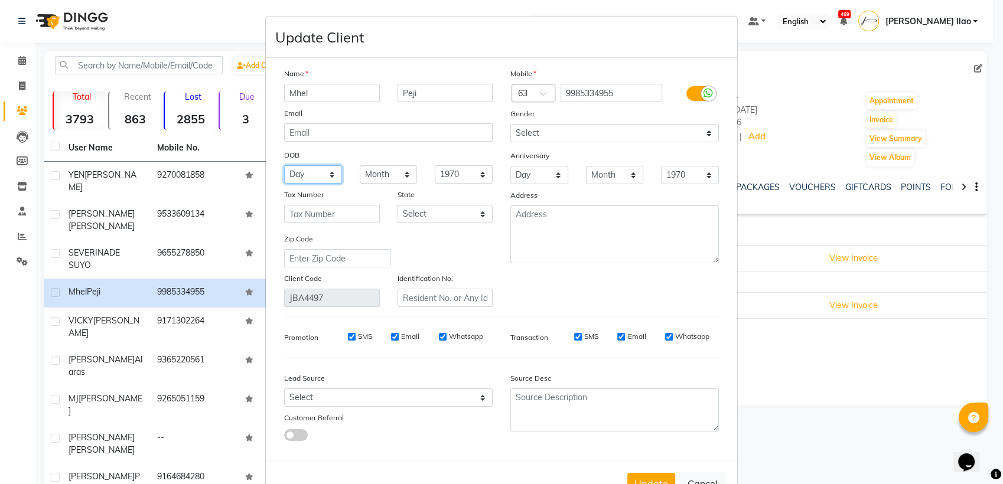
click at [317, 177] on select "Day 01 02 03 04 05 06 07 08 09 10 11 12 13 14 15 16 17 18 19 20 21 22 23 24 25 …" at bounding box center [313, 174] width 58 height 18
select select "21"
click at [284, 165] on select "Day 01 02 03 04 05 06 07 08 09 10 11 12 13 14 15 16 17 18 19 20 21 22 23 24 25 …" at bounding box center [313, 174] width 58 height 18
click at [402, 173] on select "Month January February March April May June July August September October Novem…" at bounding box center [389, 174] width 58 height 18
select select "11"
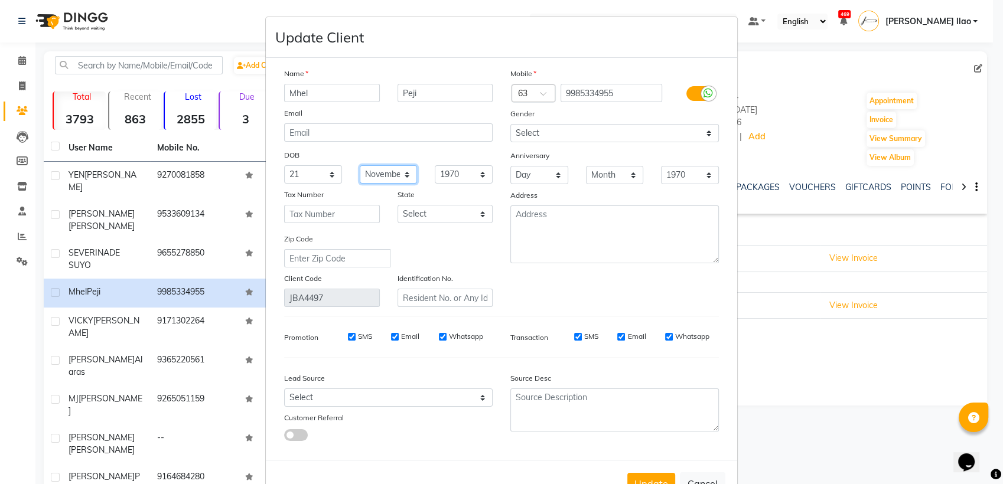
click at [360, 165] on select "Month January February March April May June July August September October Novem…" at bounding box center [389, 174] width 58 height 18
click at [475, 174] on select "1940 1941 1942 1943 1944 1945 1946 1947 1948 1949 1950 1951 1952 1953 1954 1955…" at bounding box center [464, 174] width 58 height 18
select select "1974"
click at [435, 165] on select "1940 1941 1942 1943 1944 1945 1946 1947 1948 1949 1950 1951 1952 1953 1954 1955…" at bounding box center [464, 174] width 58 height 18
click at [631, 482] on button "Update" at bounding box center [651, 483] width 48 height 21
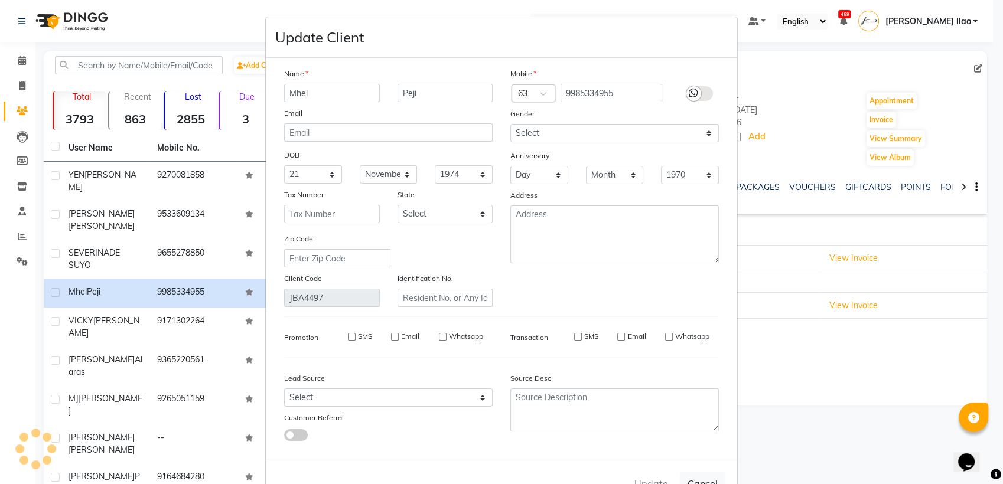
select select
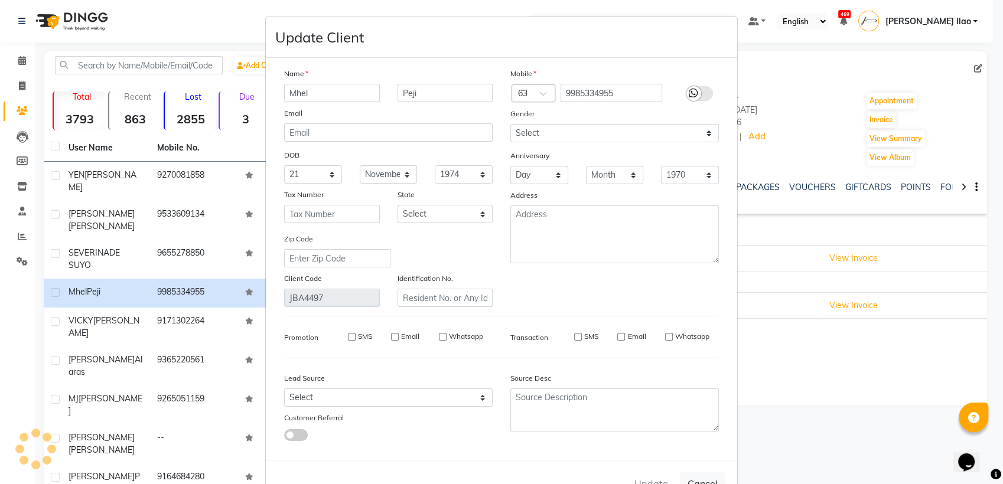
select select
checkbox input "false"
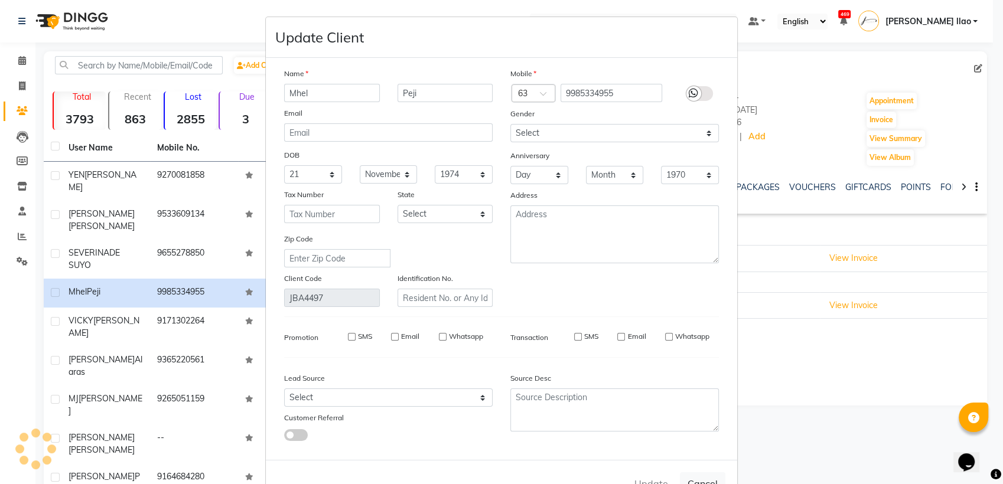
checkbox input "false"
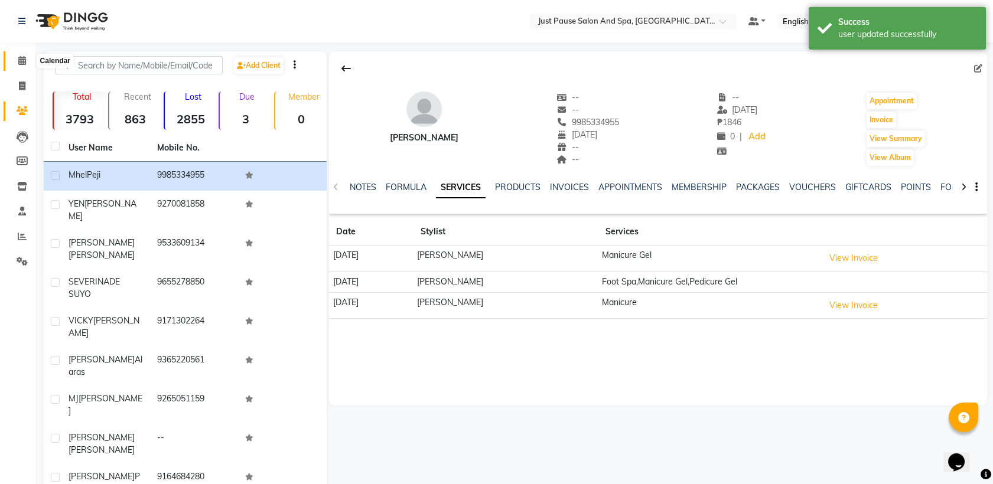
click at [18, 61] on icon at bounding box center [22, 60] width 8 height 9
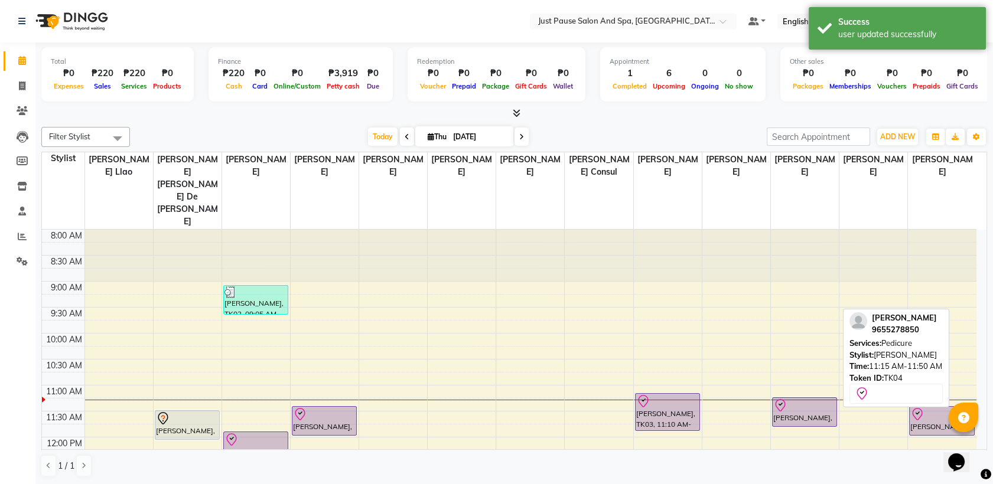
click at [831, 398] on div "[PERSON_NAME], TK04, 11:15 AM-11:50 AM, Pedicure" at bounding box center [805, 412] width 64 height 28
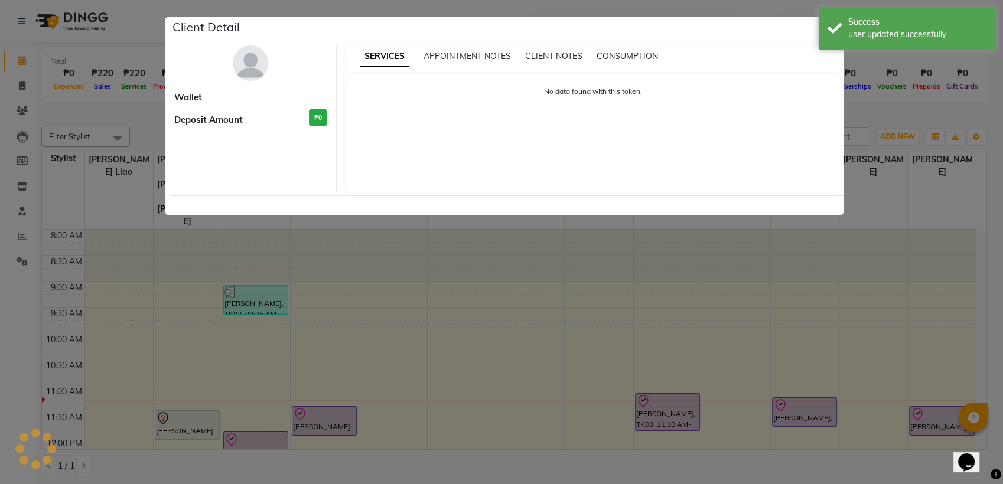
select select "8"
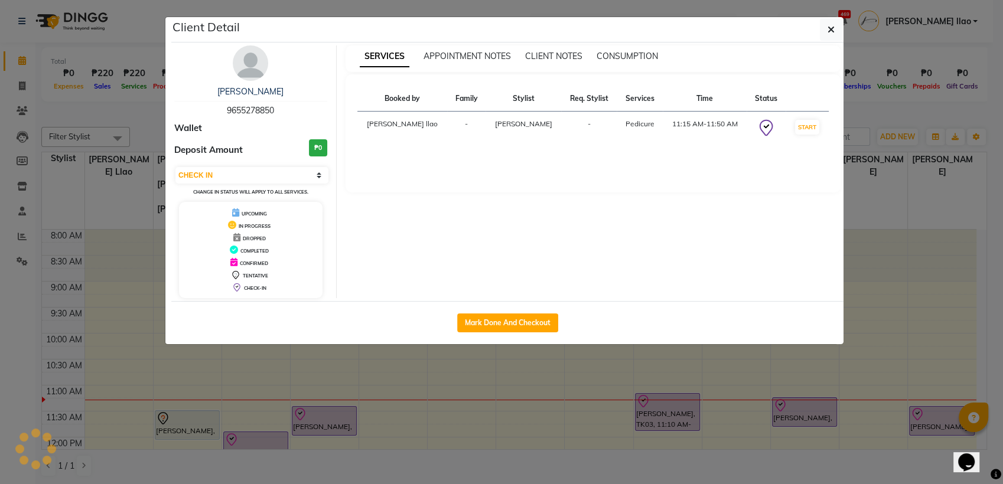
click at [250, 59] on img at bounding box center [250, 62] width 35 height 35
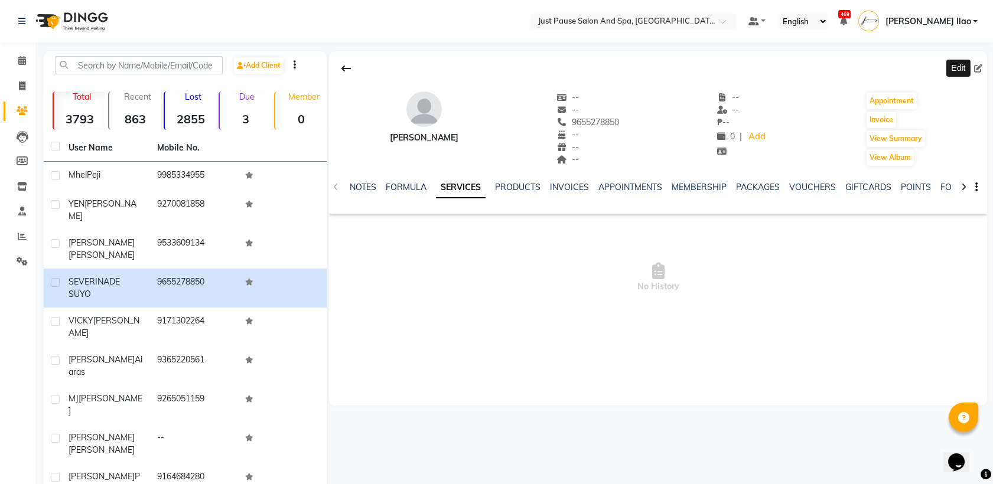
click at [978, 69] on icon at bounding box center [978, 68] width 8 height 8
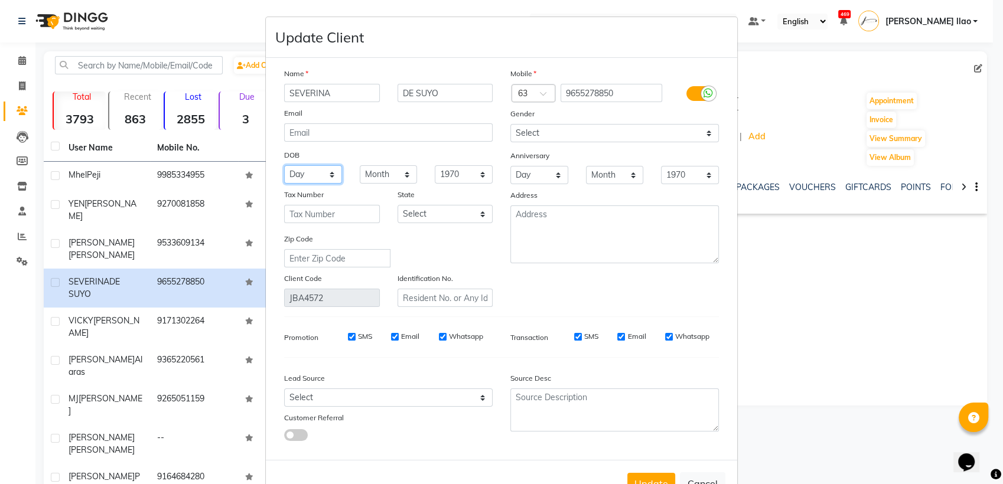
click at [331, 172] on select "Day 01 02 03 04 05 06 07 08 09 10 11 12 13 14 15 16 17 18 19 20 21 22 23 24 25 …" at bounding box center [313, 174] width 58 height 18
select select "01"
click at [284, 165] on select "Day 01 02 03 04 05 06 07 08 09 10 11 12 13 14 15 16 17 18 19 20 21 22 23 24 25 …" at bounding box center [313, 174] width 58 height 18
click at [404, 172] on select "Month January February March April May June July August September October Novem…" at bounding box center [389, 174] width 58 height 18
select select "11"
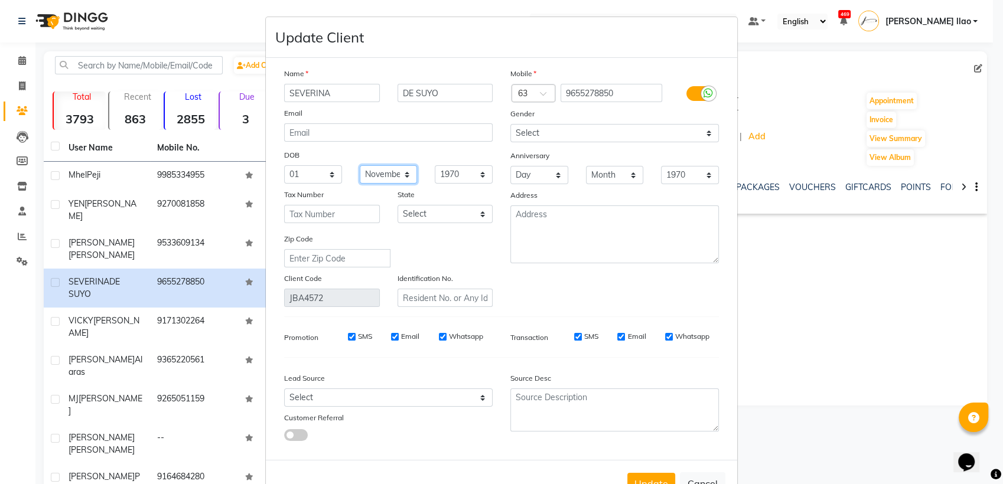
click at [360, 165] on select "Month January February March April May June July August September October Novem…" at bounding box center [389, 174] width 58 height 18
click at [480, 175] on select "1940 1941 1942 1943 1944 1945 1946 1947 1948 1949 1950 1951 1952 1953 1954 1955…" at bounding box center [464, 174] width 58 height 18
select select "1959"
click at [435, 165] on select "1940 1941 1942 1943 1944 1945 1946 1947 1948 1949 1950 1951 1952 1953 1954 1955…" at bounding box center [464, 174] width 58 height 18
click at [634, 478] on button "Update" at bounding box center [651, 483] width 48 height 21
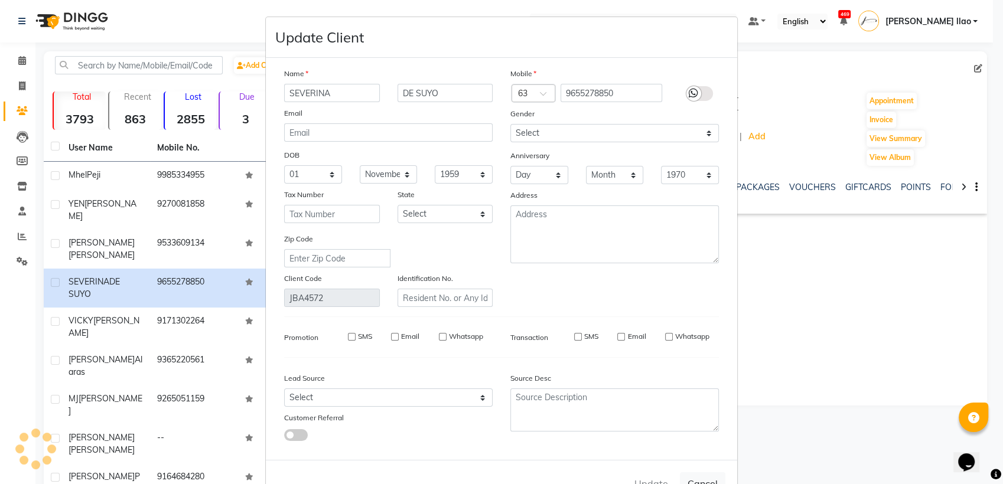
select select
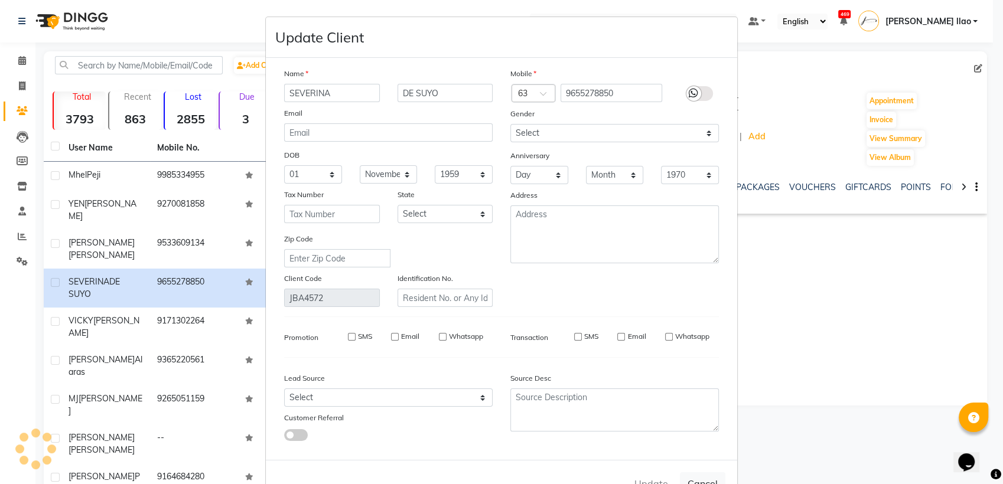
select select
checkbox input "false"
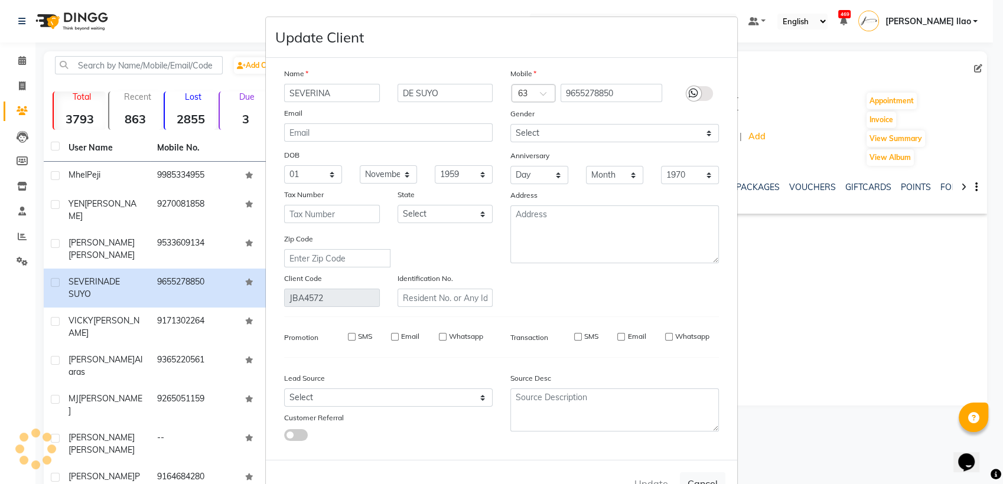
checkbox input "false"
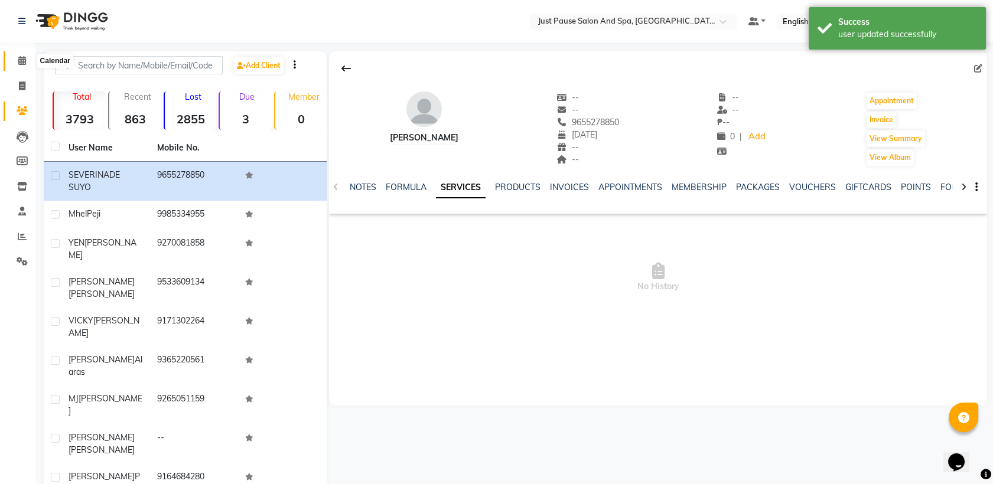
click at [19, 63] on icon at bounding box center [22, 60] width 8 height 9
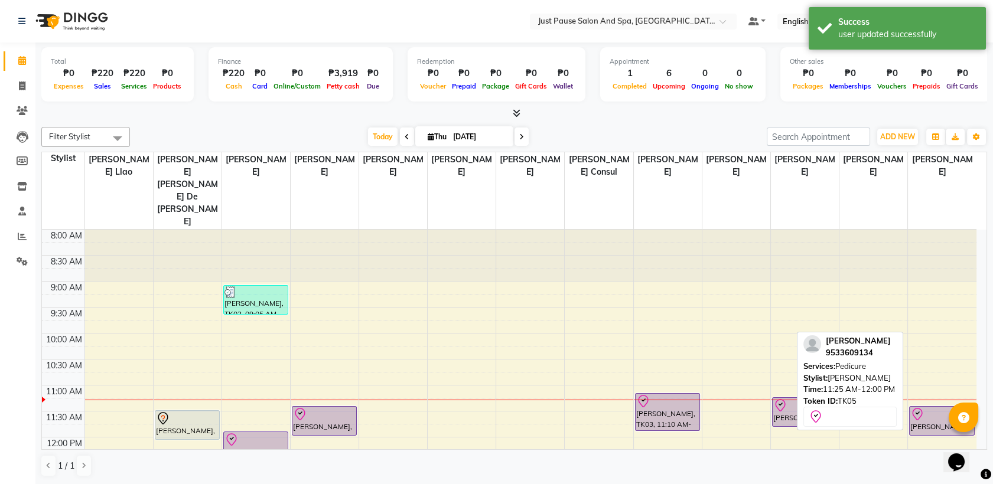
click at [939, 408] on div at bounding box center [941, 415] width 63 height 14
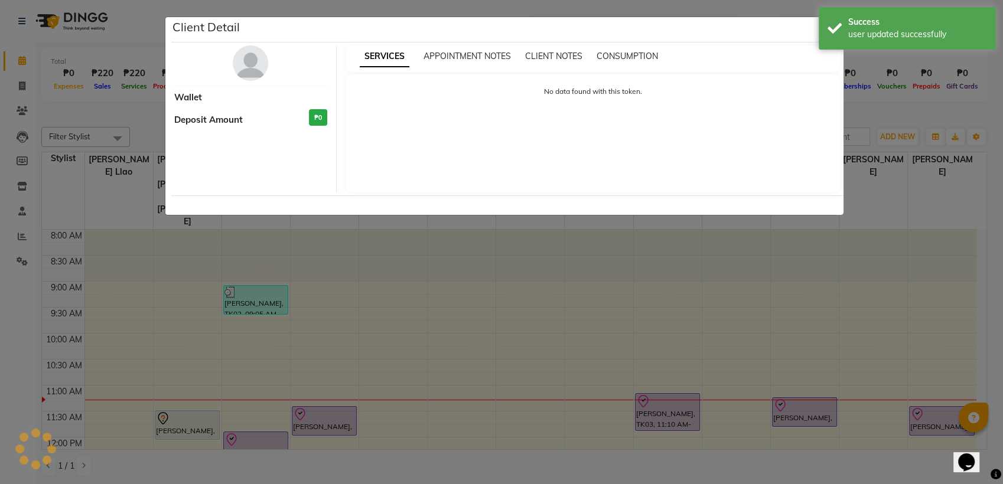
select select "8"
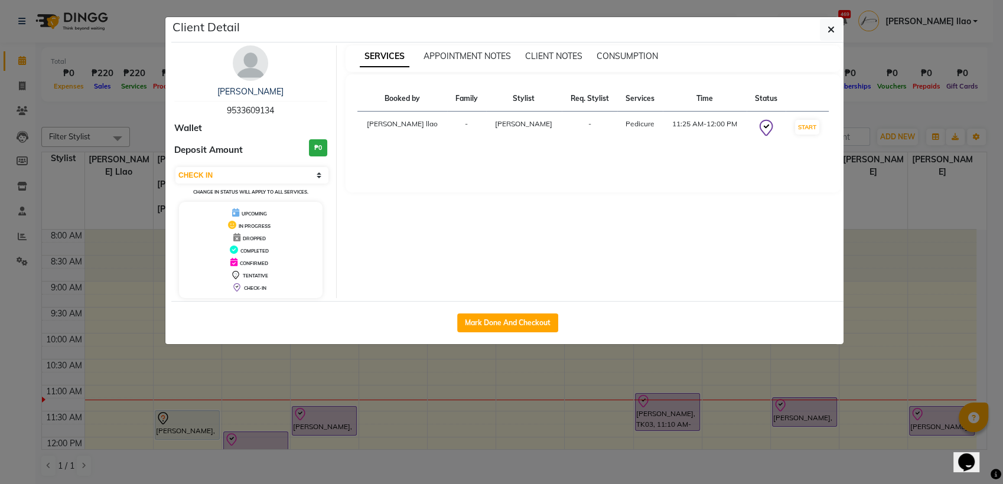
click at [249, 57] on img at bounding box center [250, 62] width 35 height 35
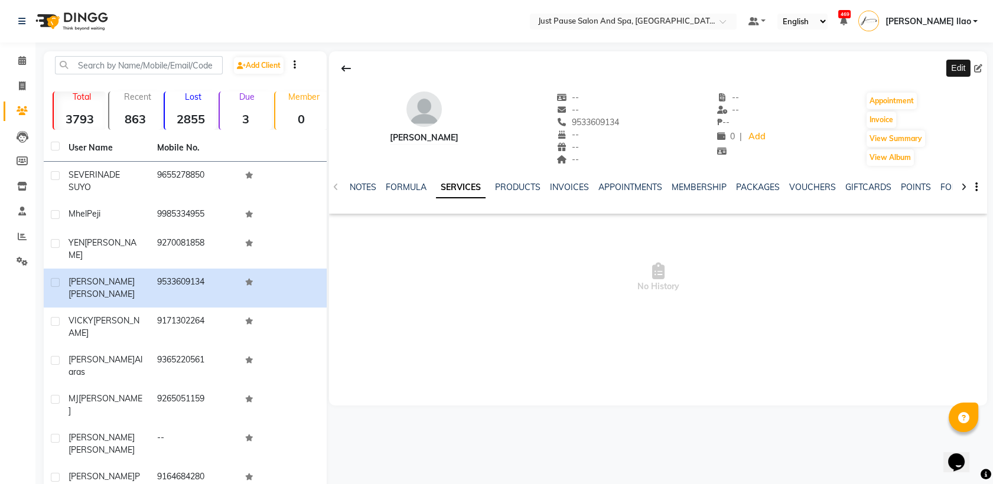
click at [976, 69] on icon at bounding box center [978, 68] width 8 height 8
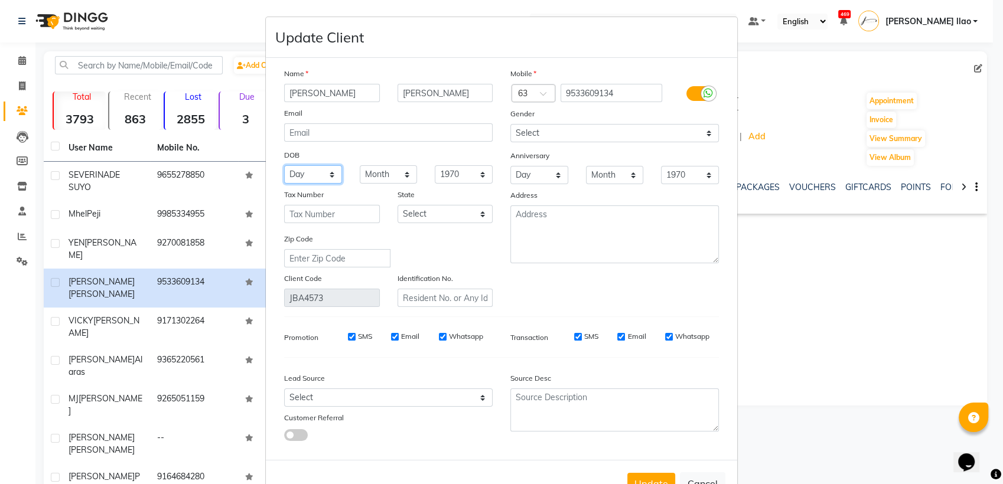
click at [314, 180] on select "Day 01 02 03 04 05 06 07 08 09 10 11 12 13 14 15 16 17 18 19 20 21 22 23 24 25 …" at bounding box center [313, 174] width 58 height 18
select select "11"
click at [284, 165] on select "Day 01 02 03 04 05 06 07 08 09 10 11 12 13 14 15 16 17 18 19 20 21 22 23 24 25 …" at bounding box center [313, 174] width 58 height 18
click at [403, 172] on select "Month January February March April May June July August September October Novem…" at bounding box center [389, 174] width 58 height 18
select select "09"
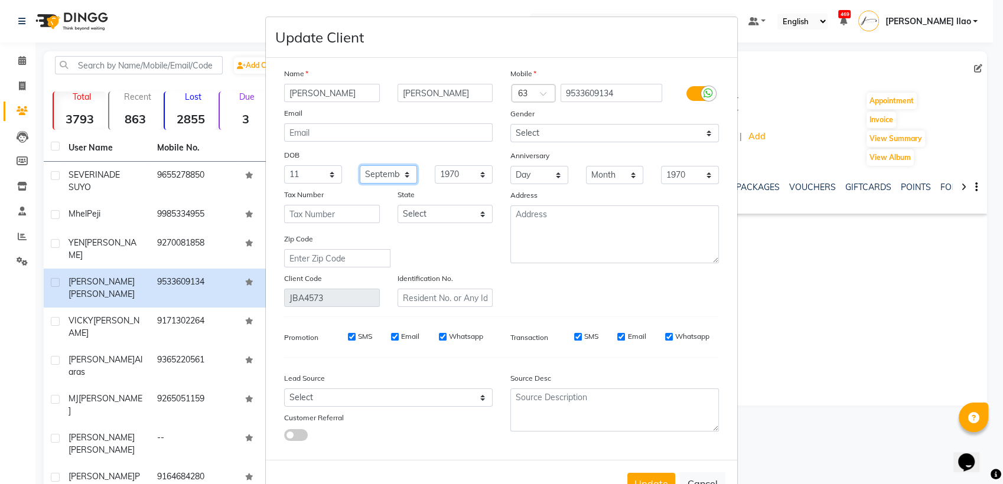
click at [360, 165] on select "Month January February March April May June July August September October Novem…" at bounding box center [389, 174] width 58 height 18
click at [474, 174] on select "1940 1941 1942 1943 1944 1945 1946 1947 1948 1949 1950 1951 1952 1953 1954 1955…" at bounding box center [464, 174] width 58 height 18
select select "1995"
click at [435, 165] on select "1940 1941 1942 1943 1944 1945 1946 1947 1948 1949 1950 1951 1952 1953 1954 1955…" at bounding box center [464, 174] width 58 height 18
click at [631, 480] on button "Update" at bounding box center [651, 483] width 48 height 21
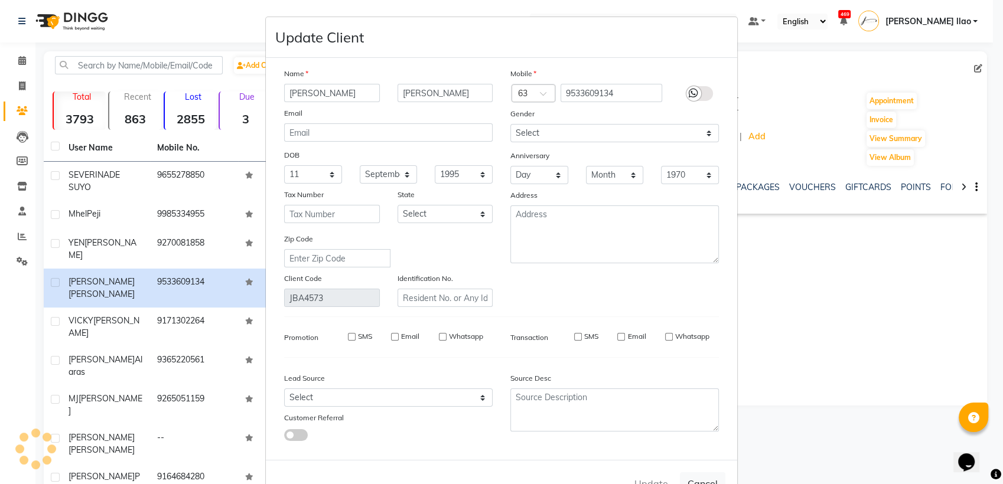
select select
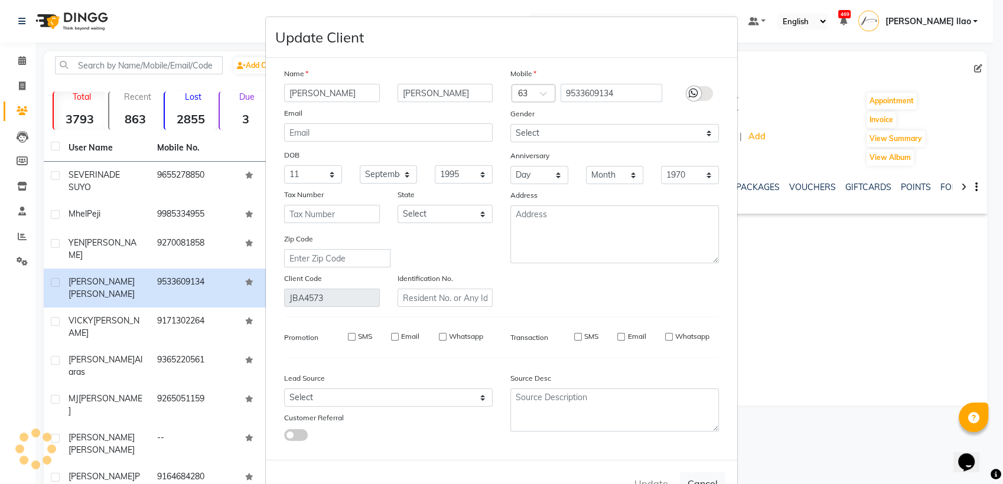
select select
checkbox input "false"
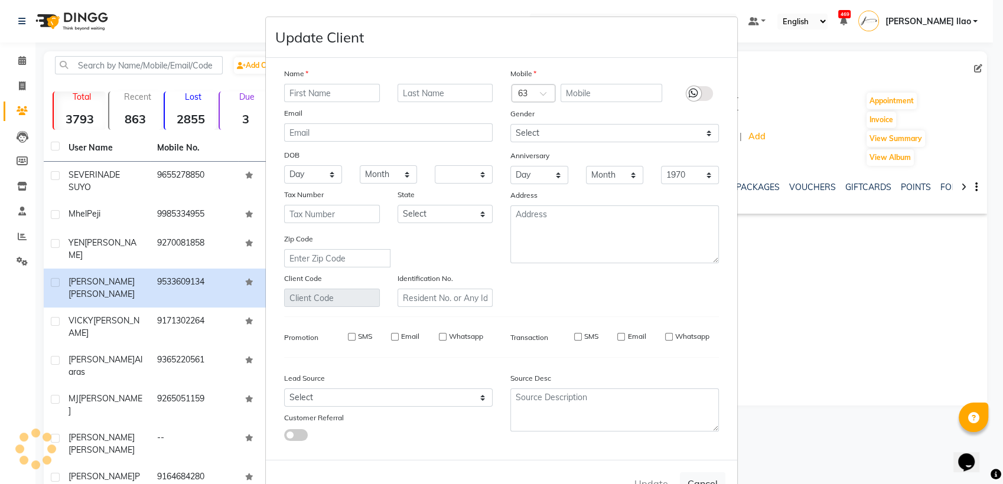
checkbox input "false"
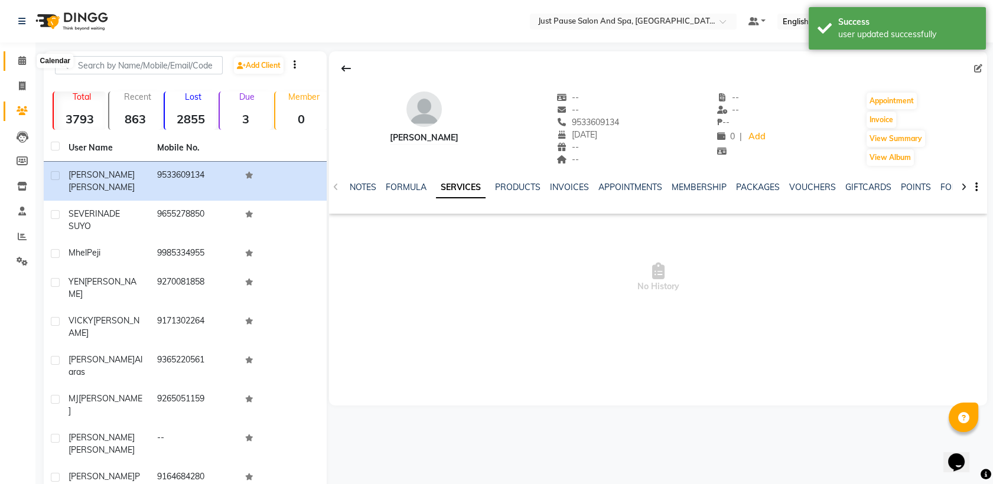
click at [22, 59] on icon at bounding box center [22, 60] width 8 height 9
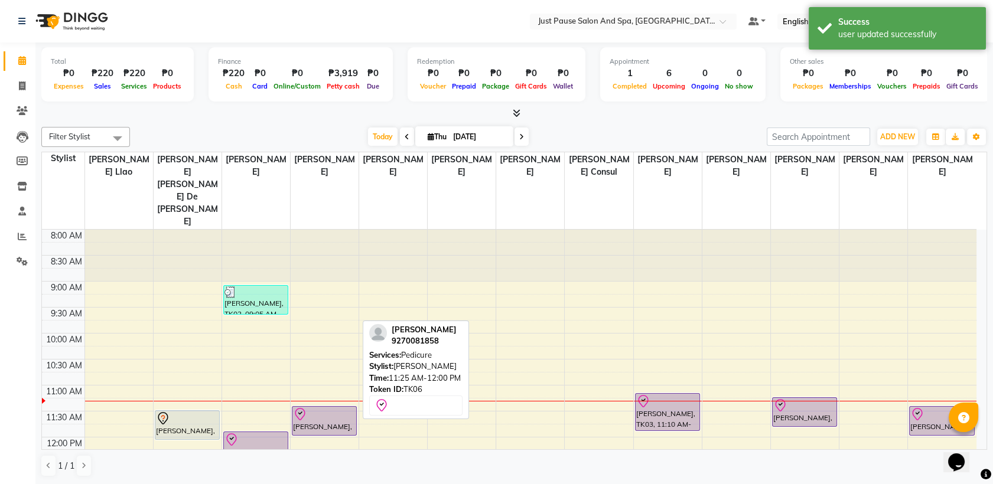
click at [344, 408] on div at bounding box center [324, 415] width 63 height 14
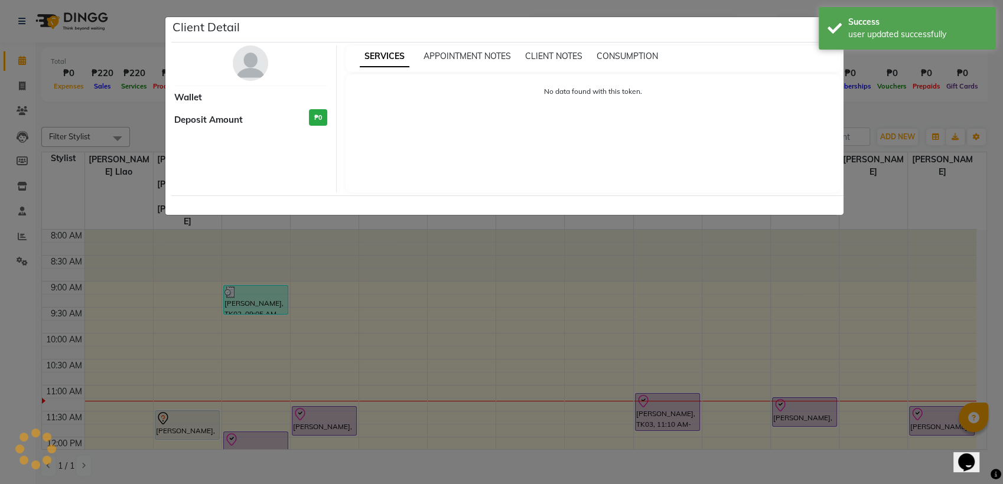
select select "8"
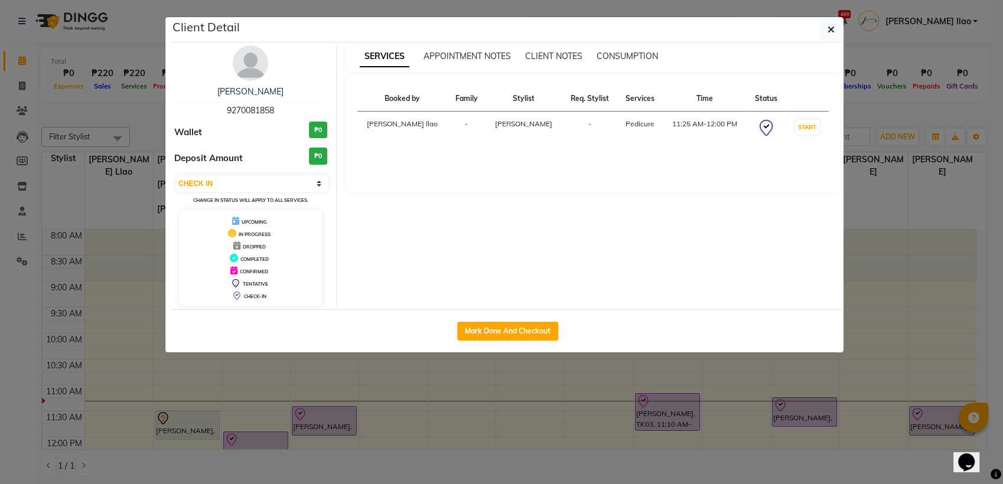
click at [252, 58] on img at bounding box center [250, 62] width 35 height 35
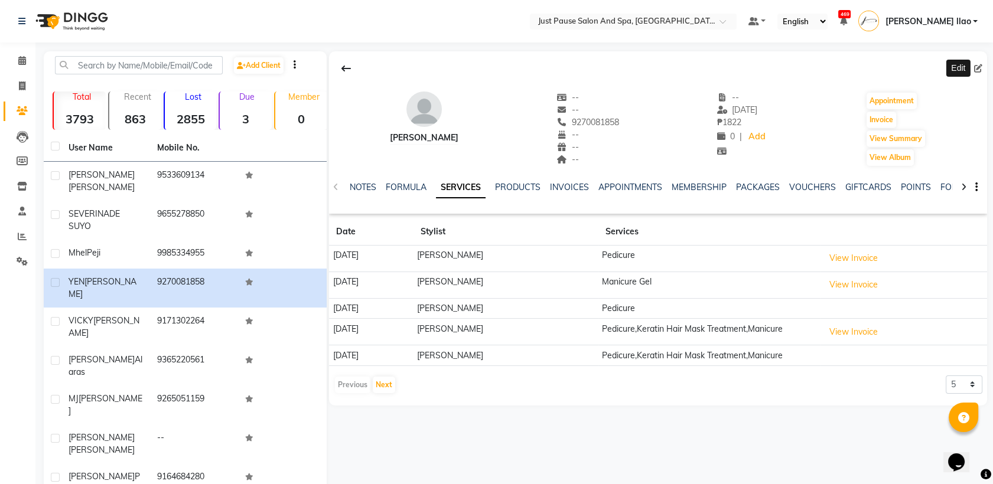
click at [974, 66] on icon at bounding box center [978, 68] width 8 height 8
select select
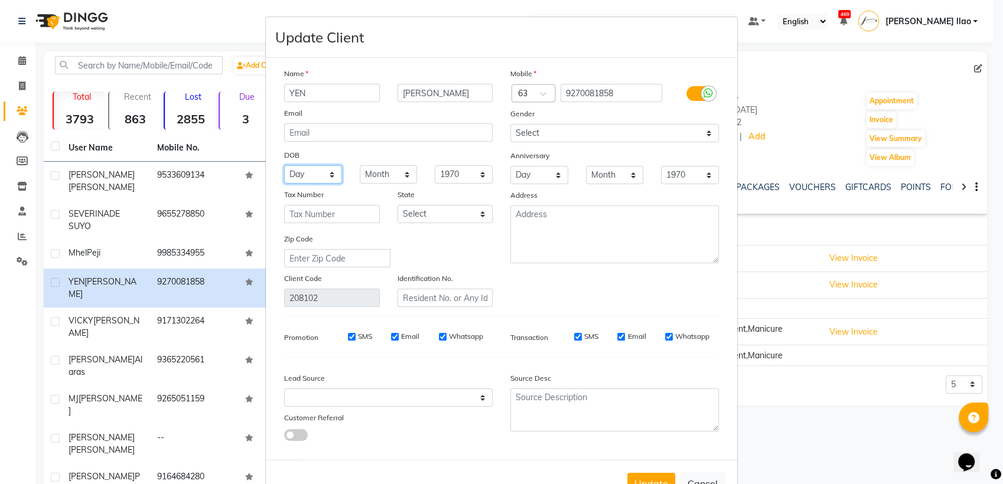
click at [317, 177] on select "Day 01 02 03 04 05 06 07 08 09 10 11 12 13 14 15 16 17 18 19 20 21 22 23 24 25 …" at bounding box center [313, 174] width 58 height 18
select select "29"
click at [284, 165] on select "Day 01 02 03 04 05 06 07 08 09 10 11 12 13 14 15 16 17 18 19 20 21 22 23 24 25 …" at bounding box center [313, 174] width 58 height 18
click at [402, 173] on select "Month January February March April May June July August September October Novem…" at bounding box center [389, 174] width 58 height 18
select select "02"
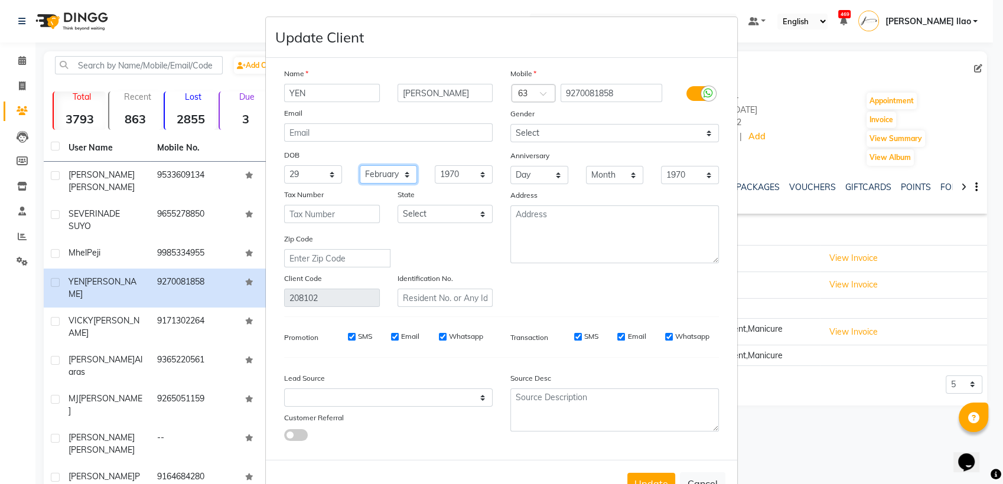
click at [360, 165] on select "Month January February March April May June July August September October Novem…" at bounding box center [389, 174] width 58 height 18
click at [475, 171] on select "1940 1941 1942 1943 1944 1945 1946 1947 1948 1949 1950 1951 1952 1953 1954 1955…" at bounding box center [464, 174] width 58 height 18
select select "1974"
click at [435, 165] on select "1940 1941 1942 1943 1944 1945 1946 1947 1948 1949 1950 1951 1952 1953 1954 1955…" at bounding box center [464, 174] width 58 height 18
click at [638, 480] on button "Update" at bounding box center [651, 483] width 48 height 21
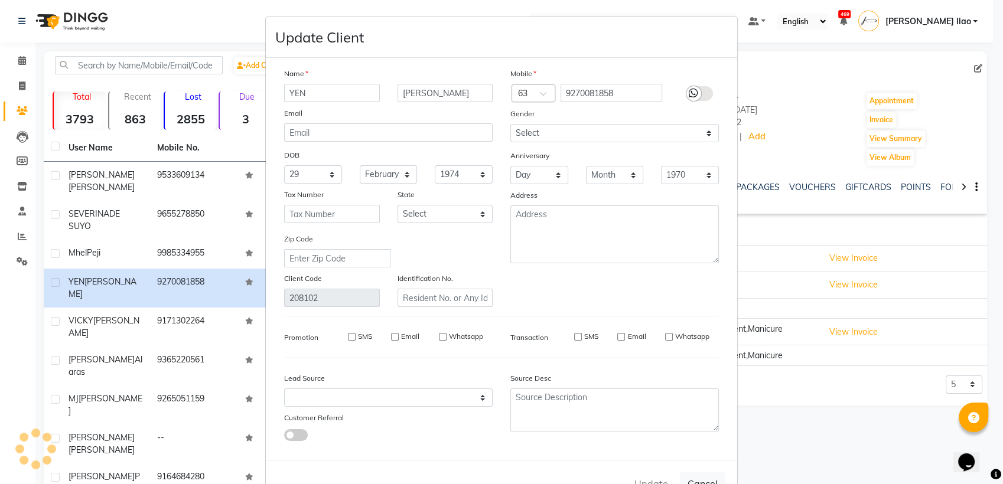
select select
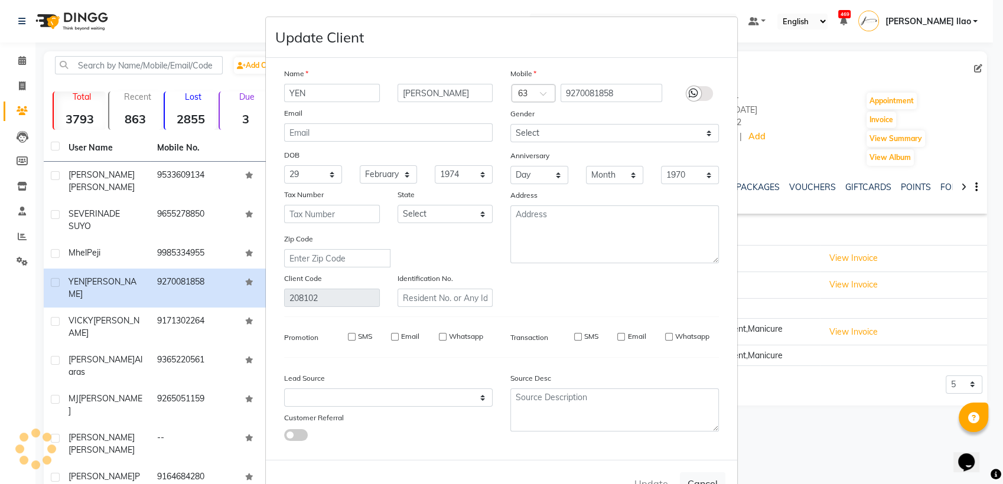
select select
checkbox input "false"
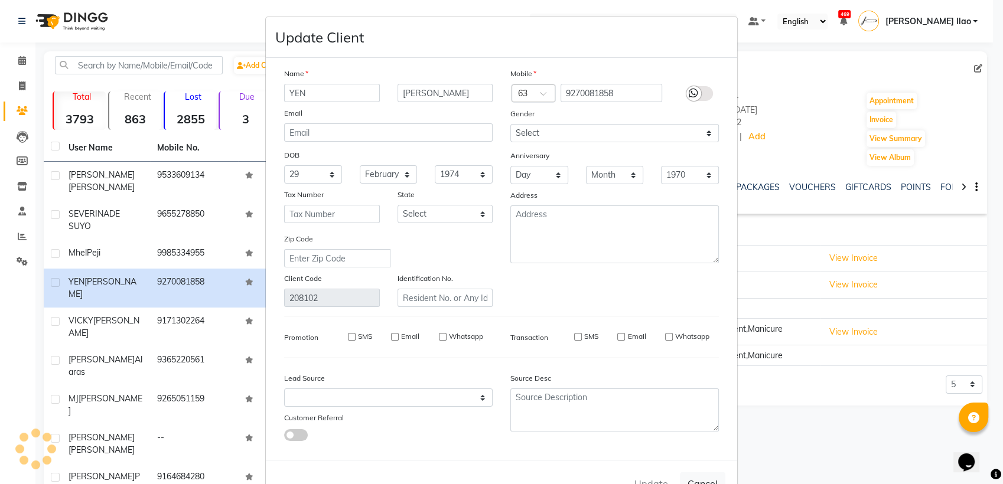
checkbox input "false"
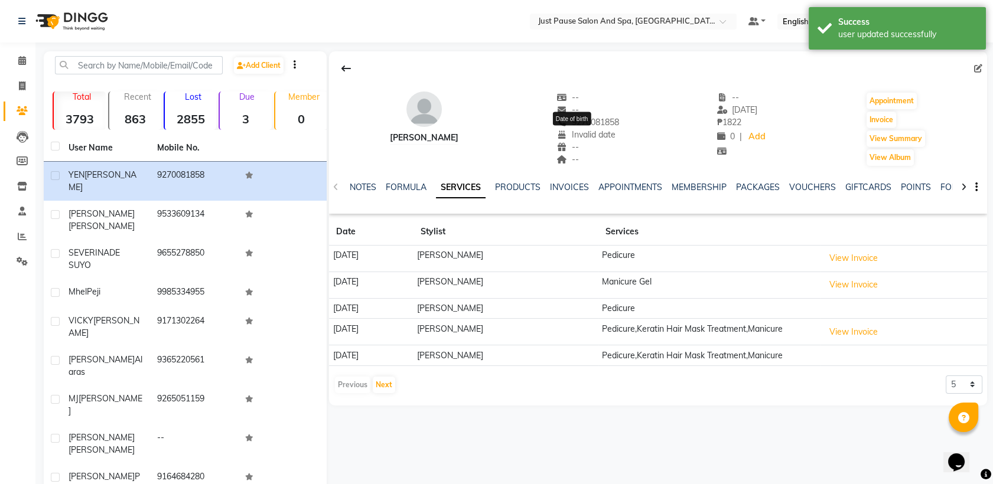
click at [561, 136] on span "Invalid date" at bounding box center [585, 134] width 59 height 11
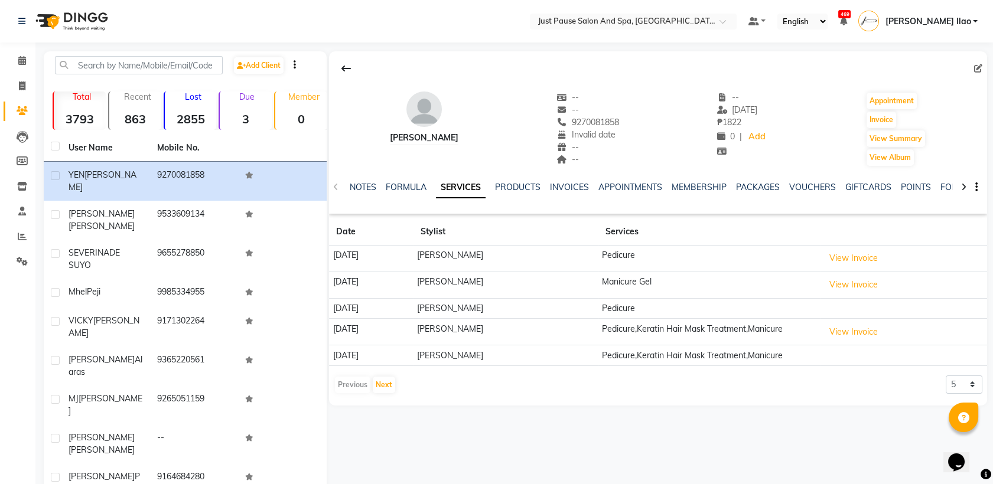
click at [416, 105] on img at bounding box center [423, 109] width 35 height 35
click at [970, 67] on div at bounding box center [658, 68] width 658 height 22
click at [978, 66] on icon at bounding box center [978, 68] width 8 height 8
select select
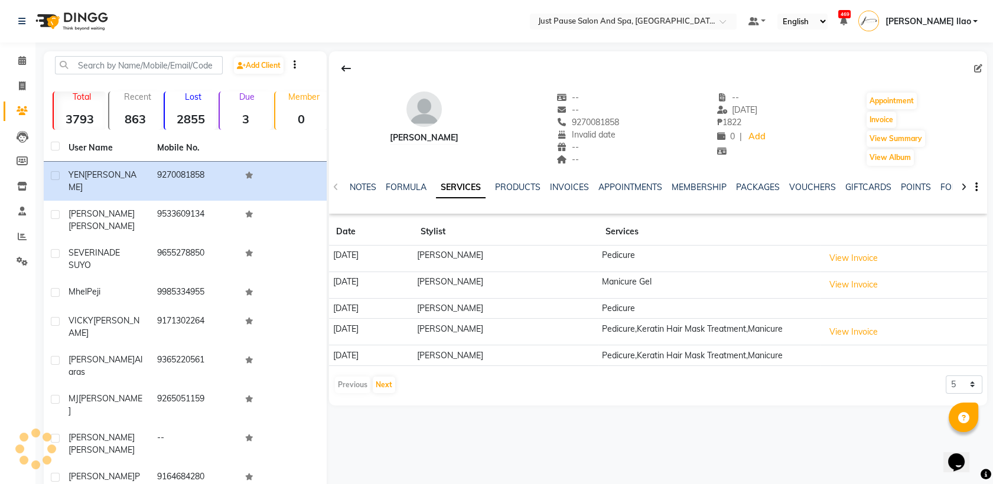
select select
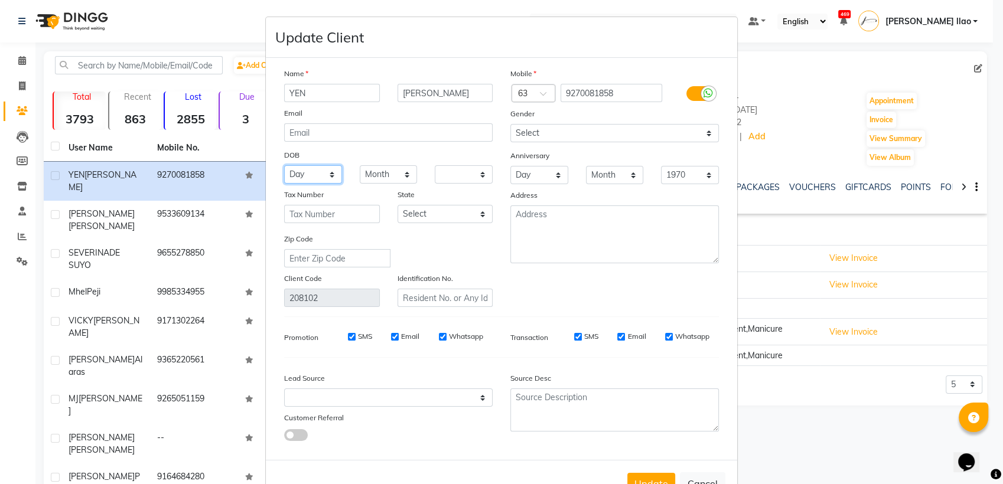
click at [318, 177] on select "Day 01 02 03 04 05 06 07 08 09 10 11 12 13 14 15 16 17 18 19 20 21 22 23 24 25 …" at bounding box center [313, 174] width 58 height 18
click at [284, 165] on select "Day 01 02 03 04 05 06 07 08 09 10 11 12 13 14 15 16 17 18 19 20 21 22 23 24 25 …" at bounding box center [313, 174] width 58 height 18
click at [386, 173] on select "Month January February March April May June July August September October Novem…" at bounding box center [389, 174] width 58 height 18
click at [321, 172] on select "Day 01 02 03 04 05 06 07 08 09 10 11 12 13 14 15 16 17 18 19 20 21 22 23 24 25 …" at bounding box center [313, 174] width 58 height 18
select select "02"
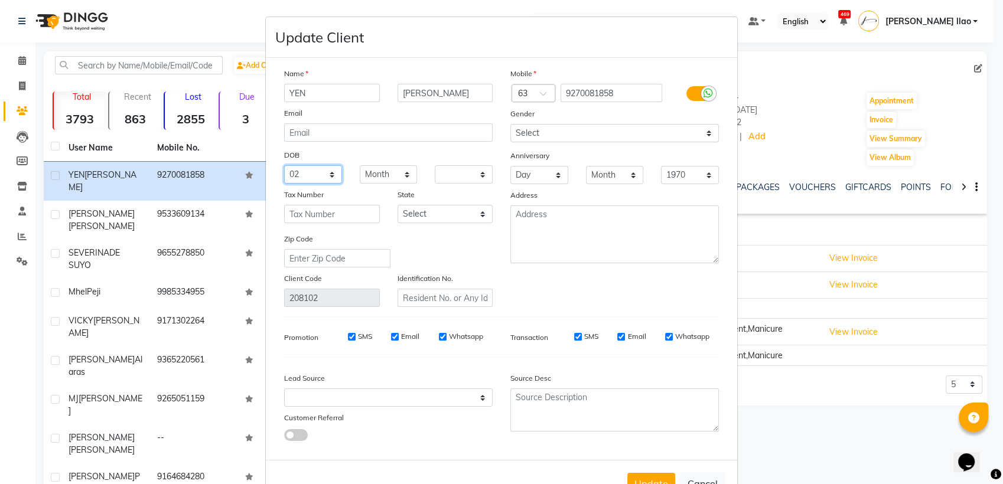
click at [284, 165] on select "Day 01 02 03 04 05 06 07 08 09 10 11 12 13 14 15 16 17 18 19 20 21 22 23 24 25 …" at bounding box center [313, 174] width 58 height 18
click at [403, 173] on select "Month January February March April May June July August September October Novem…" at bounding box center [389, 174] width 58 height 18
select select "02"
click at [360, 165] on select "Month January February March April May June July August September October Novem…" at bounding box center [389, 174] width 58 height 18
click at [465, 181] on select "1940 1941 1942 1943 1944 1945 1946 1947 1948 1949 1950 1951 1952 1953 1954 1955…" at bounding box center [464, 174] width 58 height 18
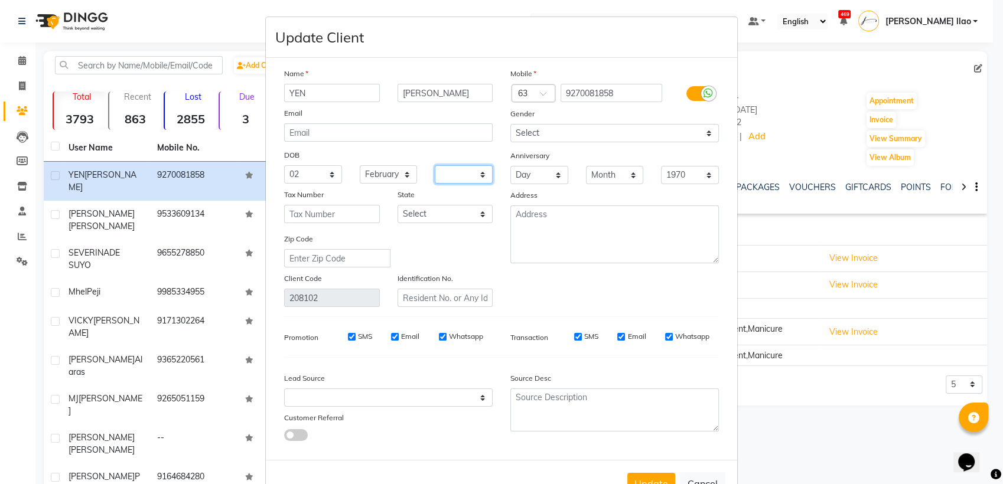
select select "1986"
click at [435, 165] on select "1940 1941 1942 1943 1944 1945 1946 1947 1948 1949 1950 1951 1952 1953 1954 1955…" at bounding box center [464, 174] width 58 height 18
click at [636, 473] on button "Update" at bounding box center [651, 483] width 48 height 21
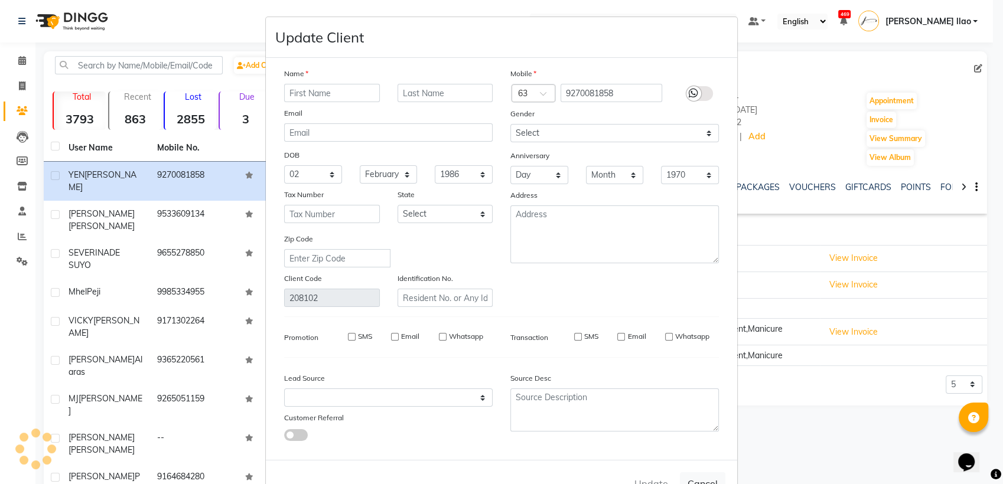
select select
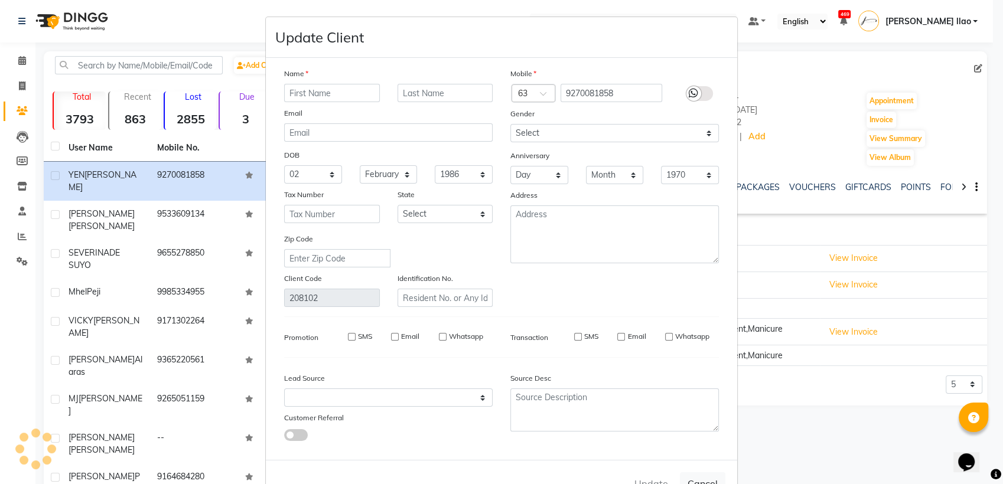
select select
checkbox input "false"
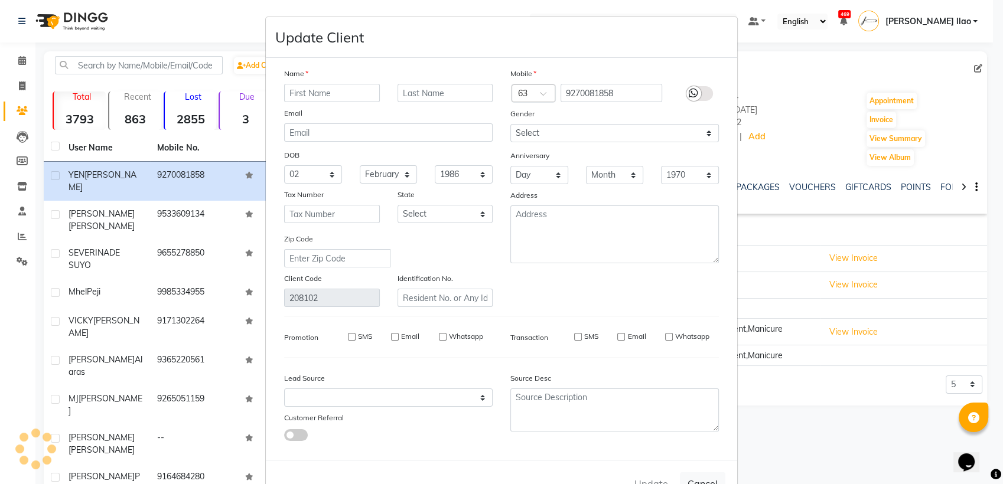
checkbox input "false"
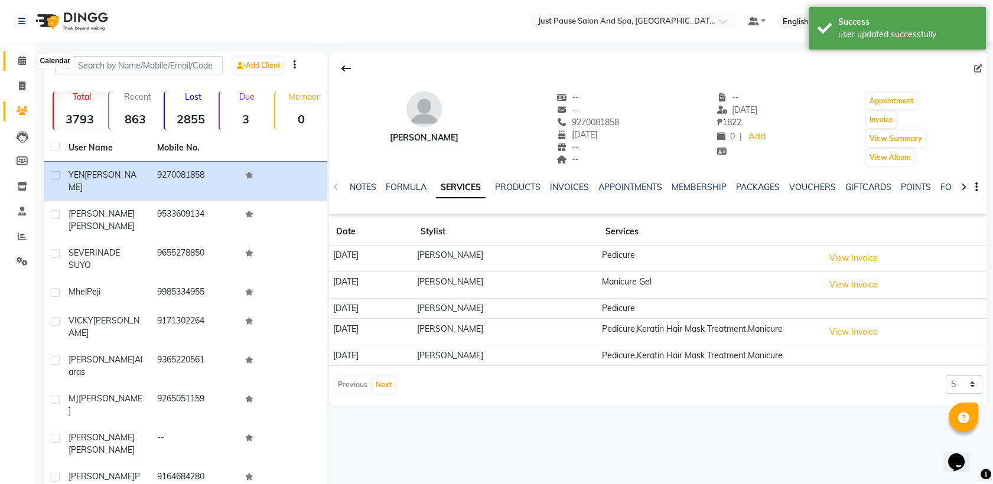
click at [21, 64] on icon at bounding box center [22, 60] width 8 height 9
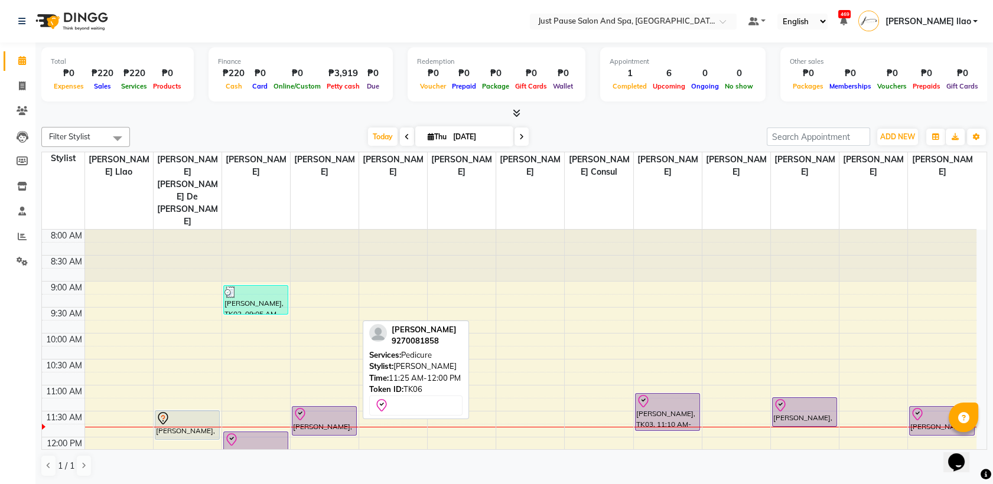
click at [350, 408] on div at bounding box center [324, 415] width 63 height 14
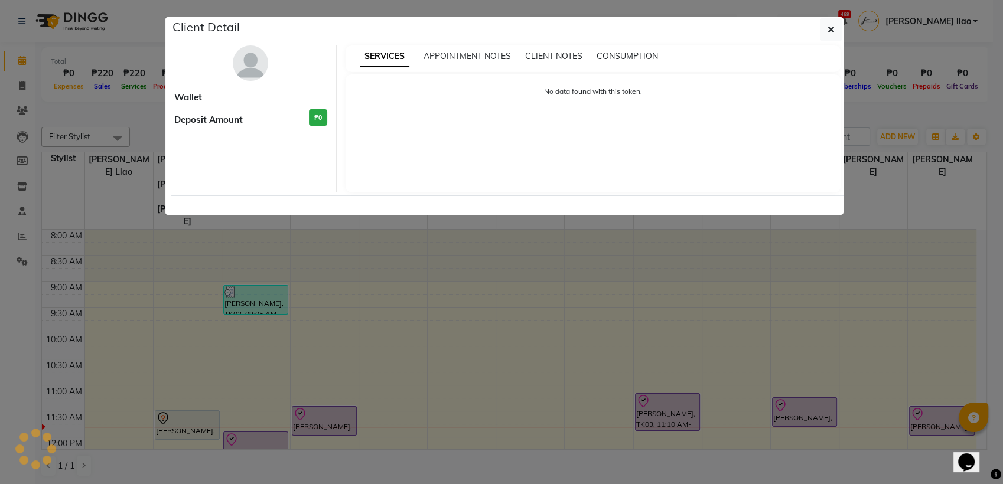
select select "8"
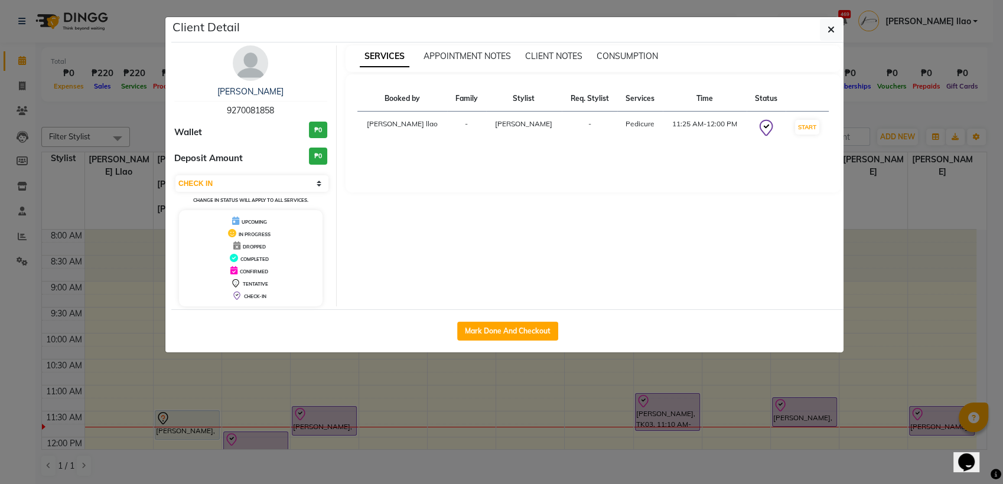
click at [528, 320] on div "Mark Done And Checkout" at bounding box center [507, 330] width 672 height 43
click at [534, 327] on button "Mark Done And Checkout" at bounding box center [507, 331] width 101 height 19
select select "service"
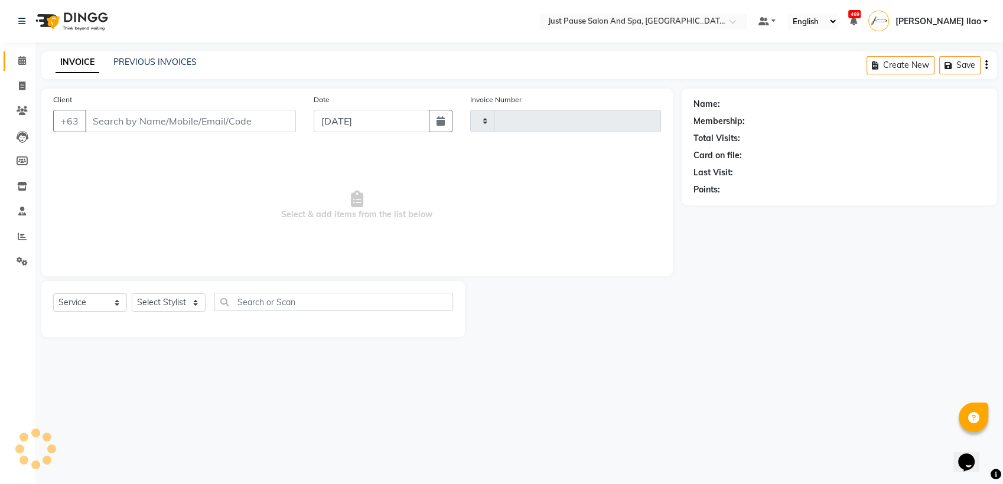
type input "2477"
select select "4927"
type input "9270081858"
select select "30379"
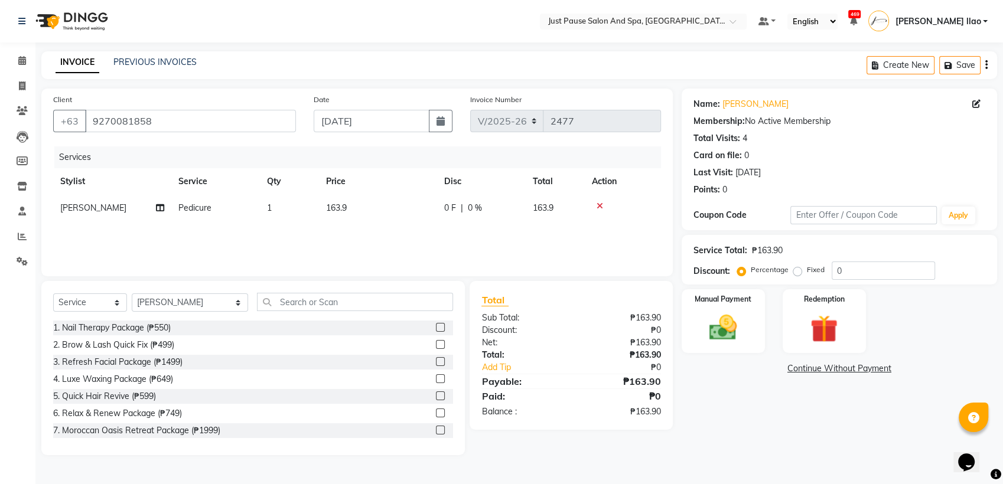
click at [373, 206] on td "163.9" at bounding box center [378, 208] width 118 height 27
select select "30379"
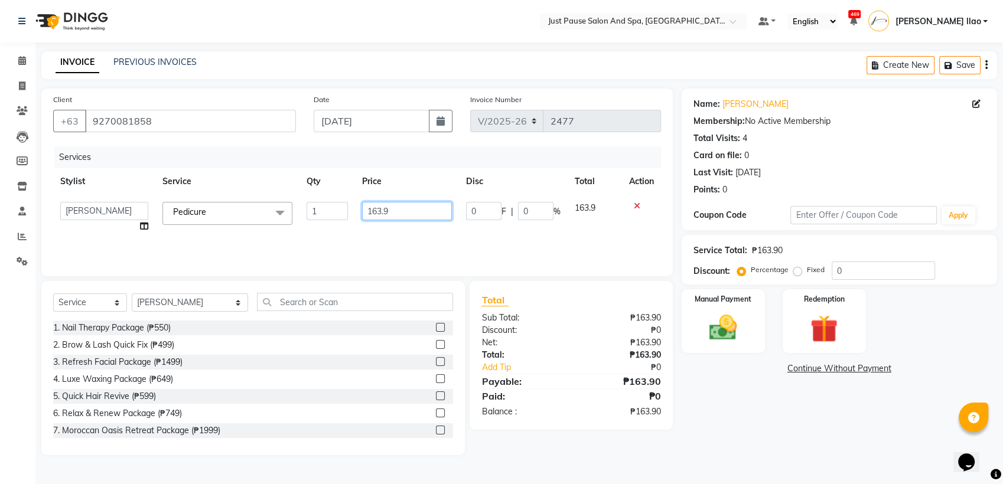
click at [395, 207] on input "163.9" at bounding box center [407, 211] width 90 height 18
type input "164"
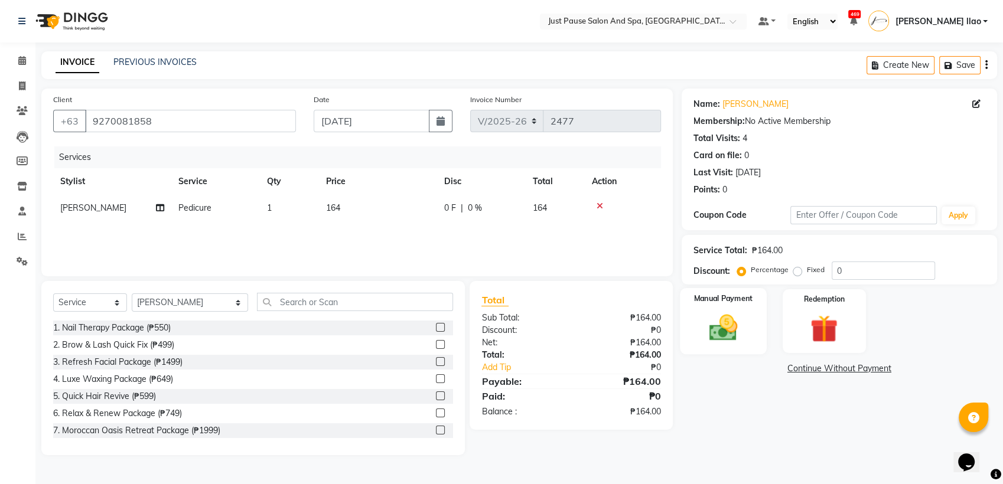
click at [735, 311] on img at bounding box center [723, 327] width 47 height 33
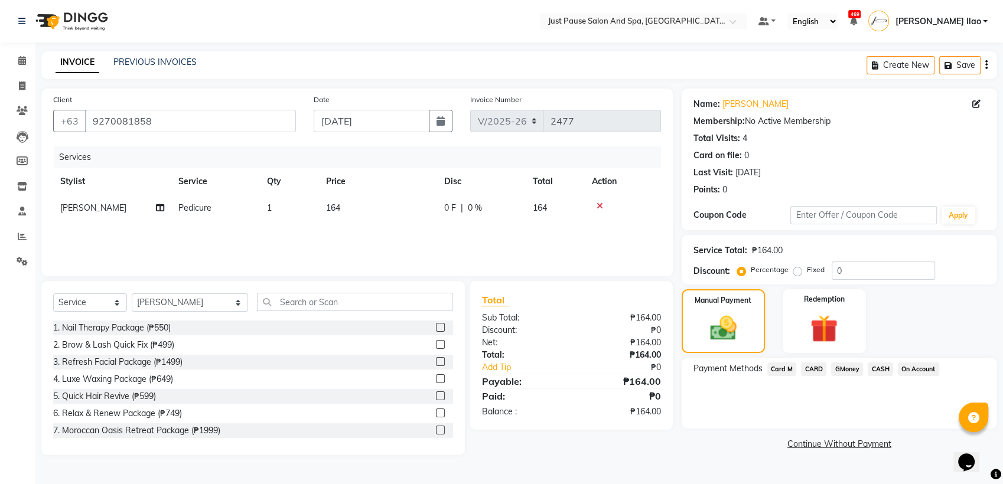
click at [880, 369] on span "CASH" at bounding box center [880, 370] width 25 height 14
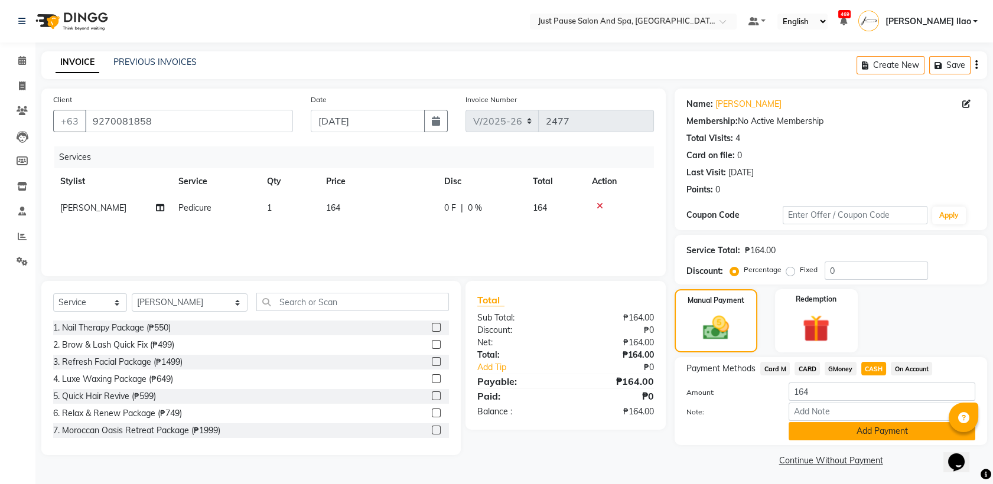
click at [926, 428] on button "Add Payment" at bounding box center [882, 431] width 187 height 18
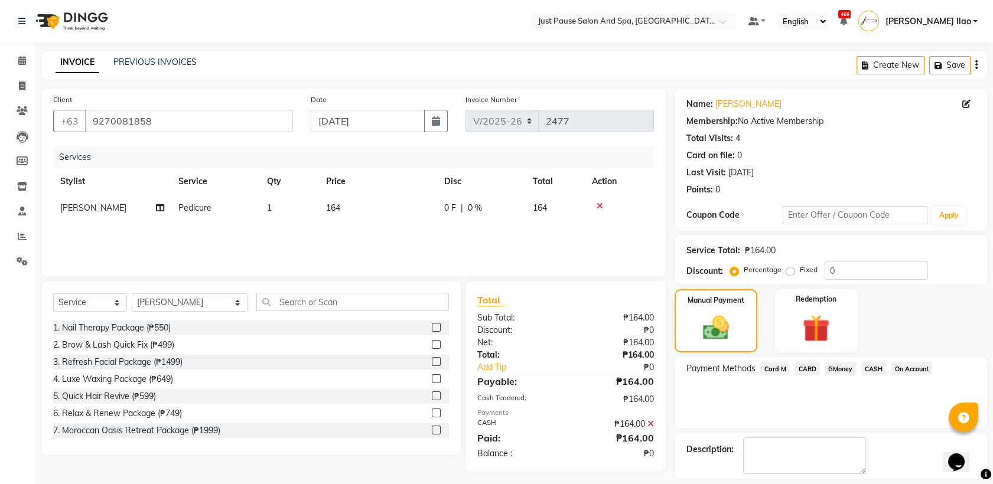
scroll to position [52, 0]
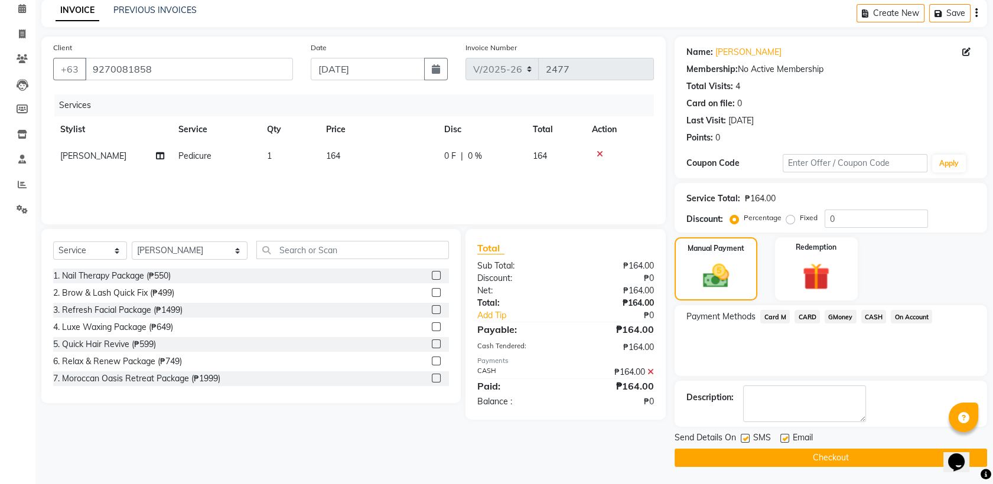
click at [886, 460] on button "Checkout" at bounding box center [831, 458] width 312 height 18
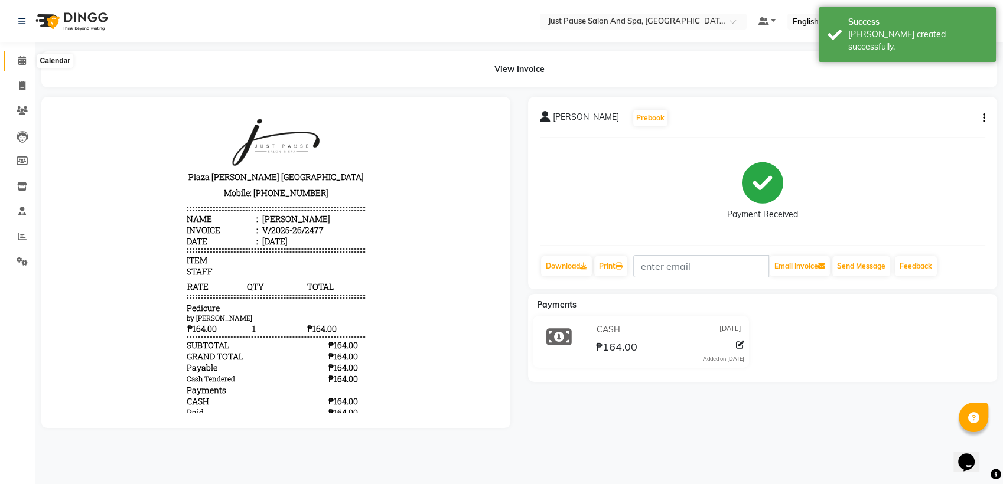
click at [19, 64] on icon at bounding box center [22, 60] width 8 height 9
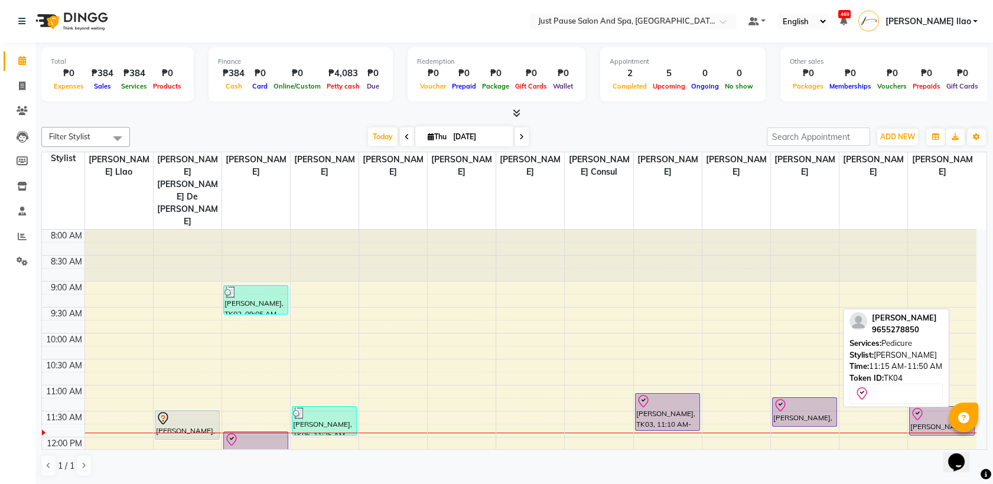
click at [824, 399] on div at bounding box center [804, 406] width 63 height 14
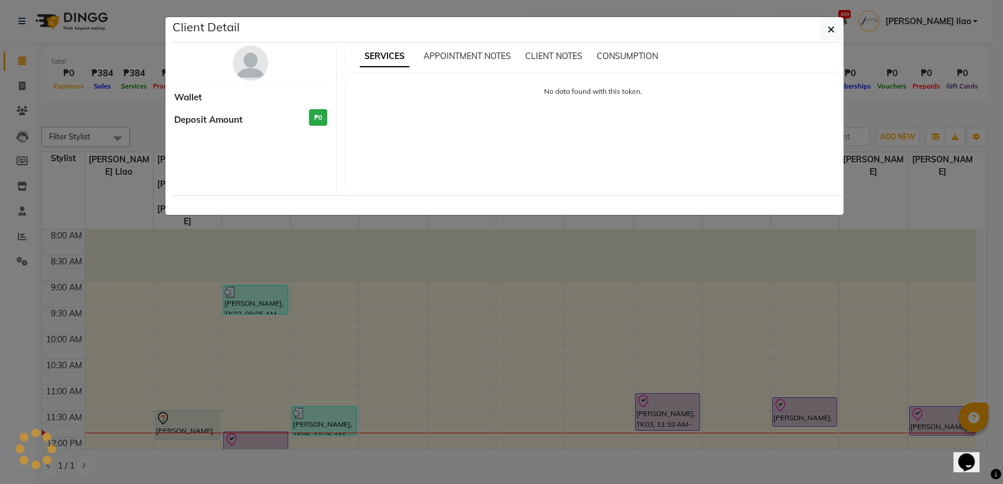
select select "8"
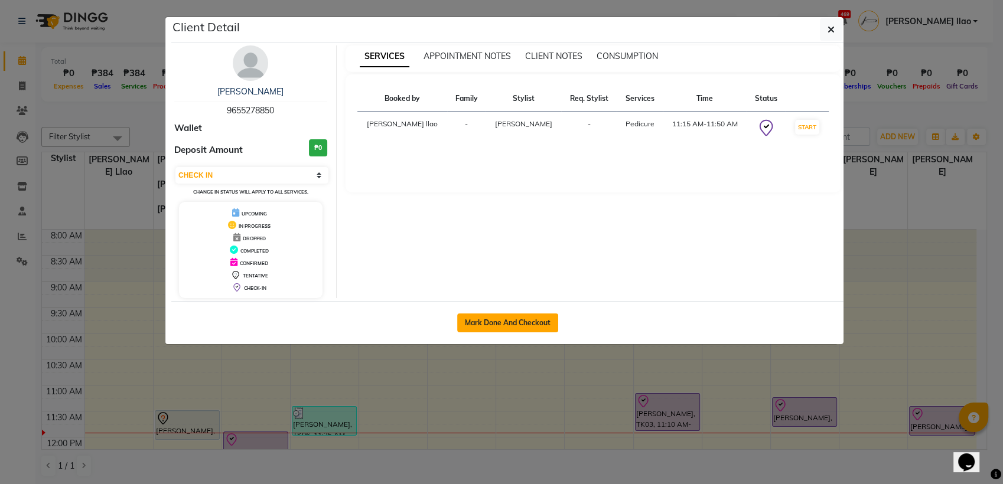
click at [537, 321] on button "Mark Done And Checkout" at bounding box center [507, 323] width 101 height 19
select select "service"
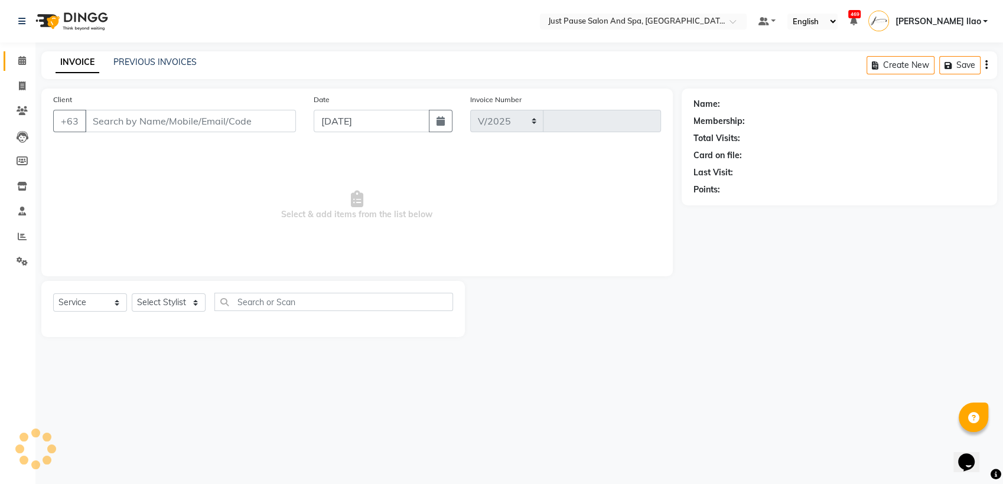
select select "4927"
type input "2478"
type input "9655278850"
select select "53172"
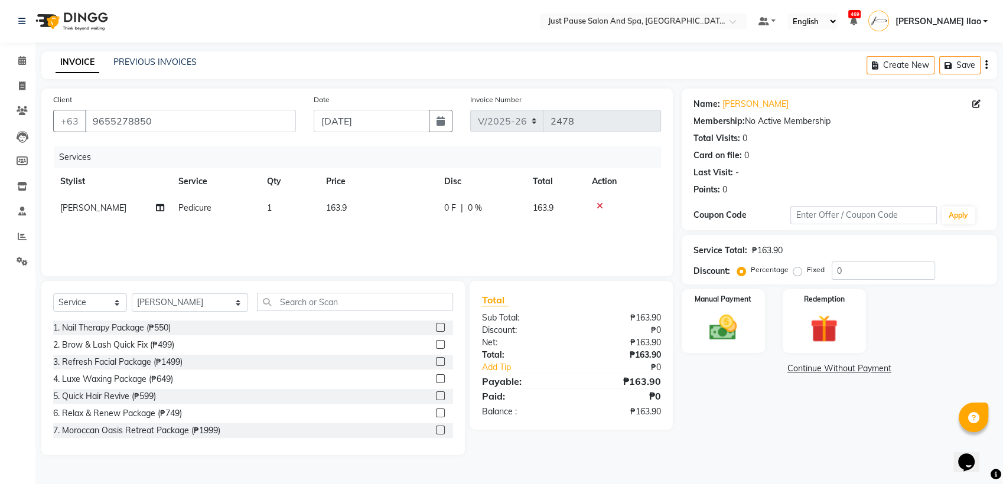
click at [360, 199] on td "163.9" at bounding box center [378, 208] width 118 height 27
select select "53172"
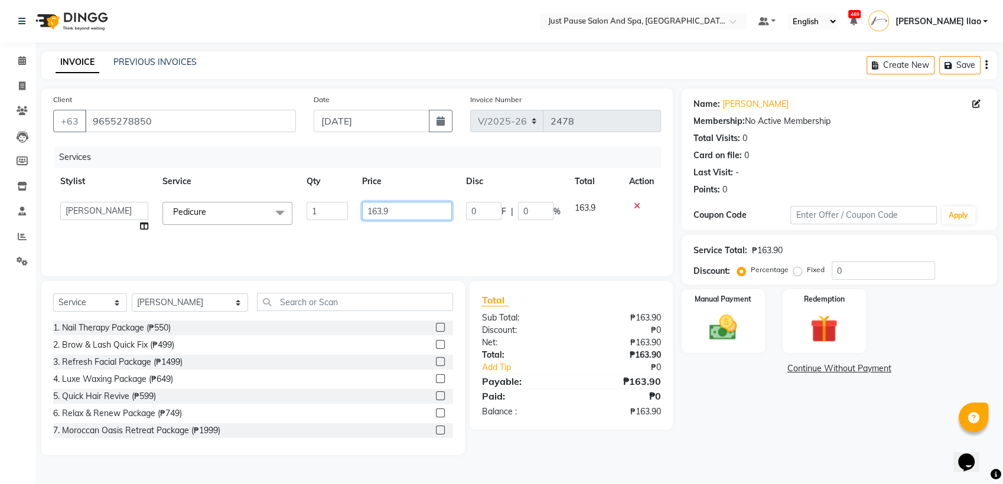
click at [402, 211] on input "163.9" at bounding box center [407, 211] width 90 height 18
type input "164"
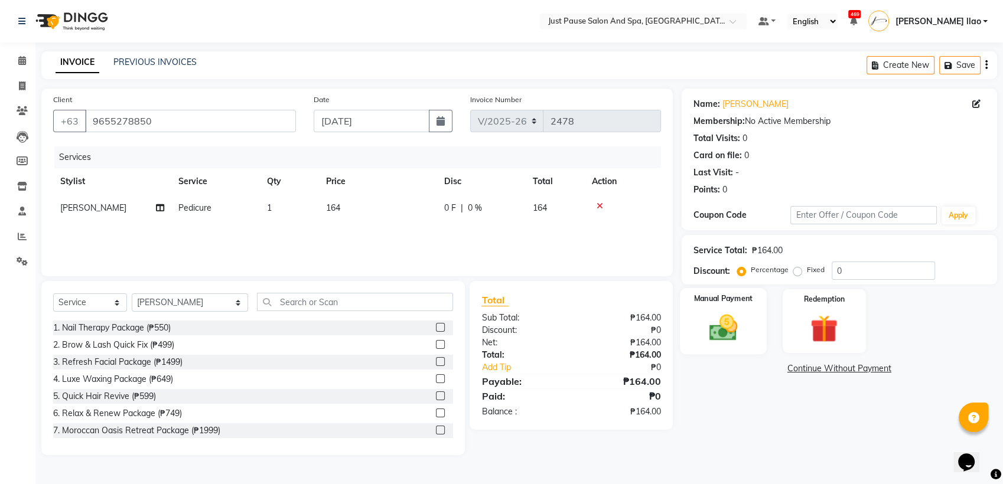
click at [699, 324] on div "Manual Payment" at bounding box center [723, 321] width 87 height 66
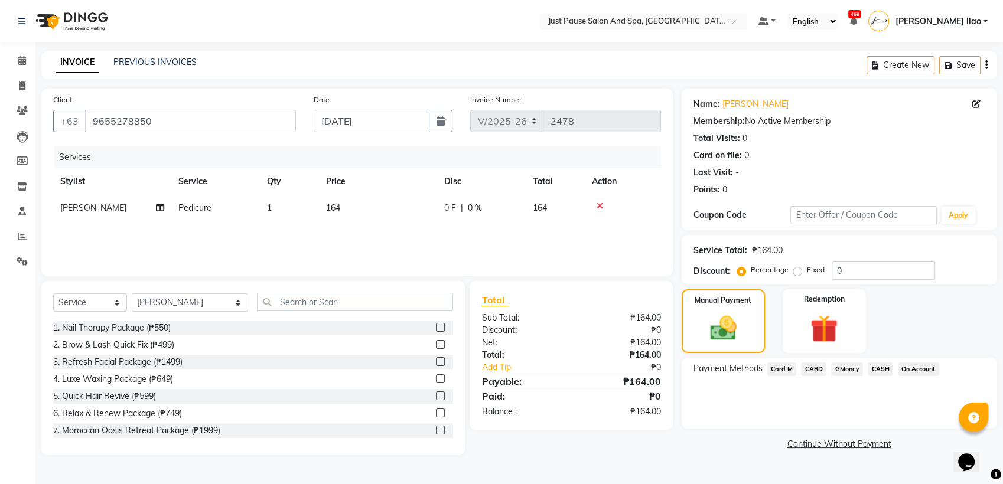
click at [881, 366] on span "CASH" at bounding box center [880, 370] width 25 height 14
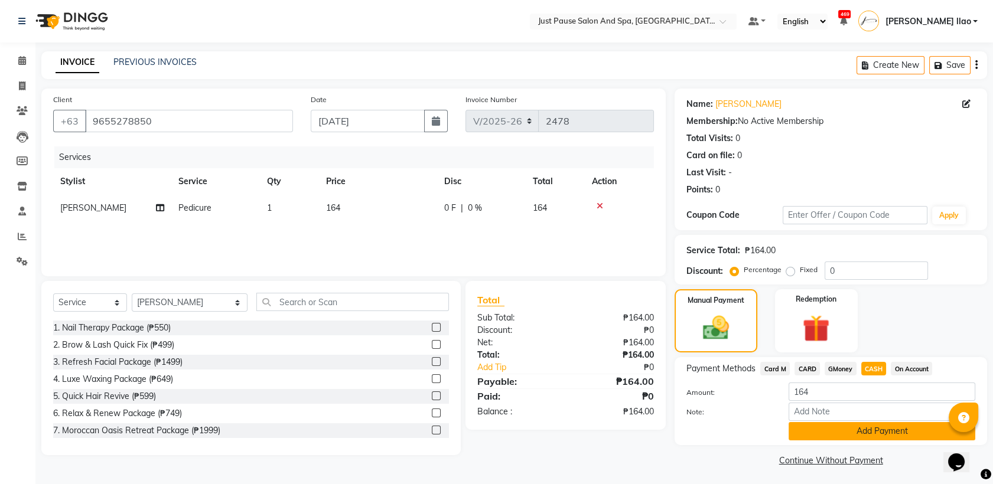
click at [918, 426] on button "Add Payment" at bounding box center [882, 431] width 187 height 18
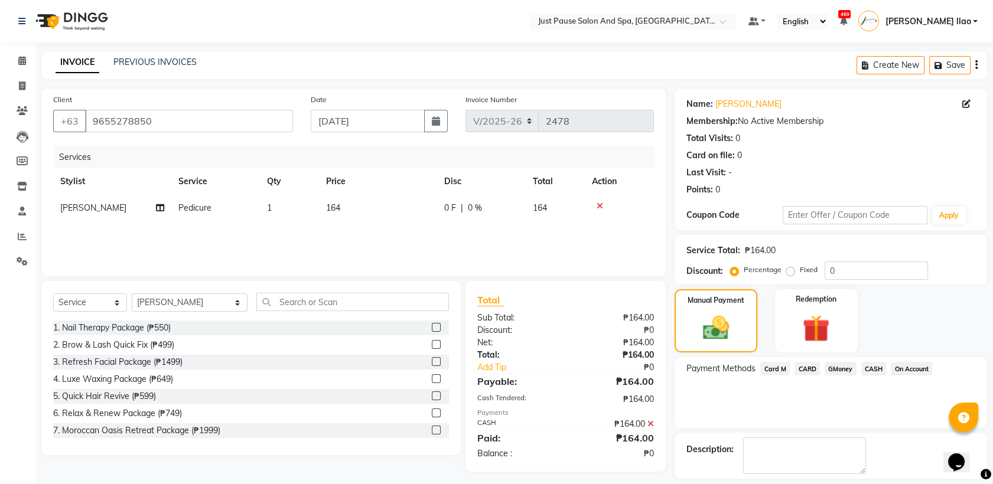
scroll to position [52, 0]
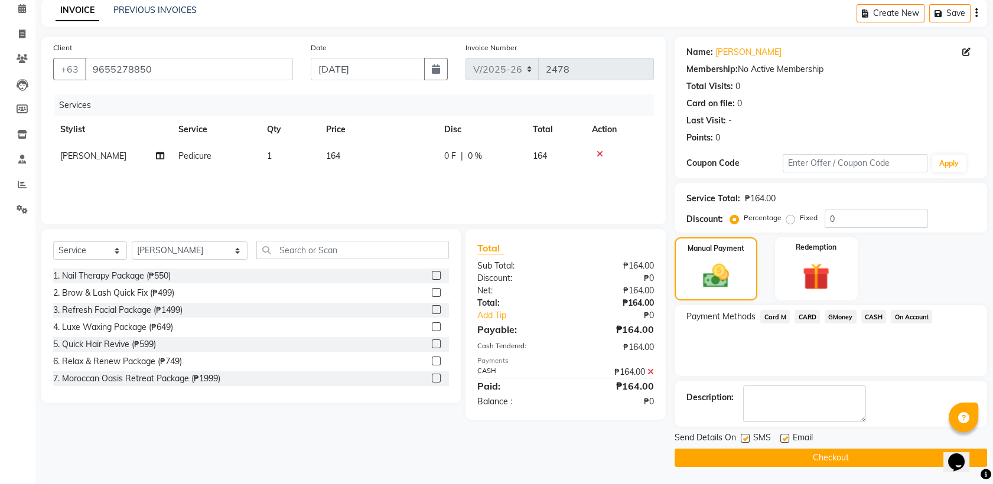
click at [916, 458] on button "Checkout" at bounding box center [831, 458] width 312 height 18
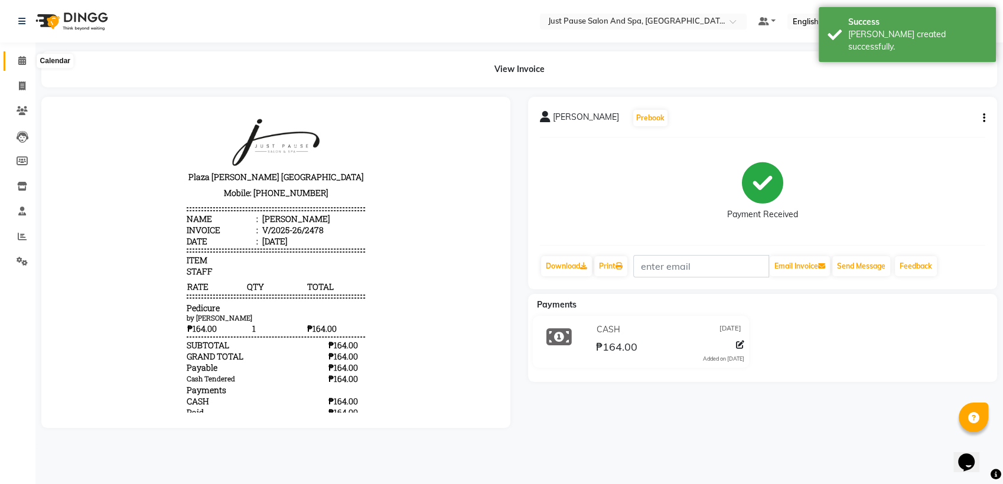
click at [19, 59] on icon at bounding box center [22, 60] width 8 height 9
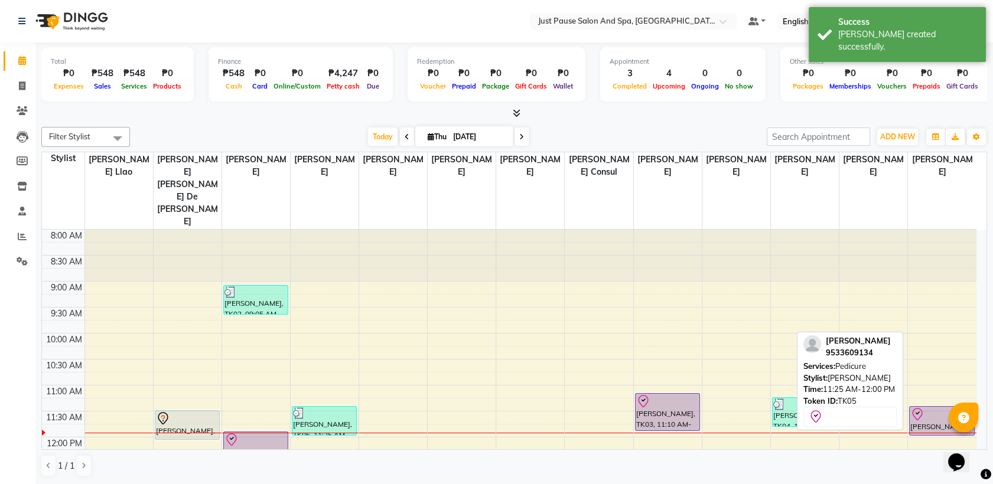
click at [967, 408] on div at bounding box center [941, 415] width 63 height 14
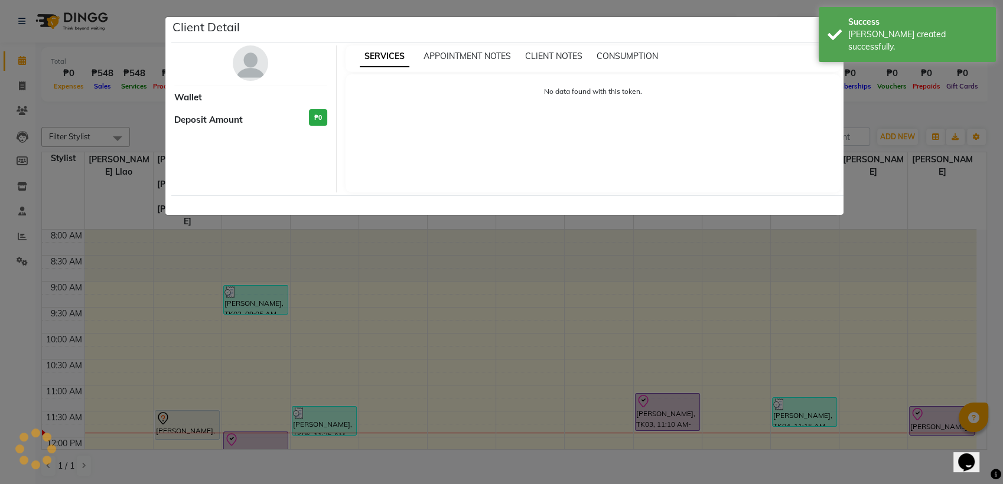
select select "8"
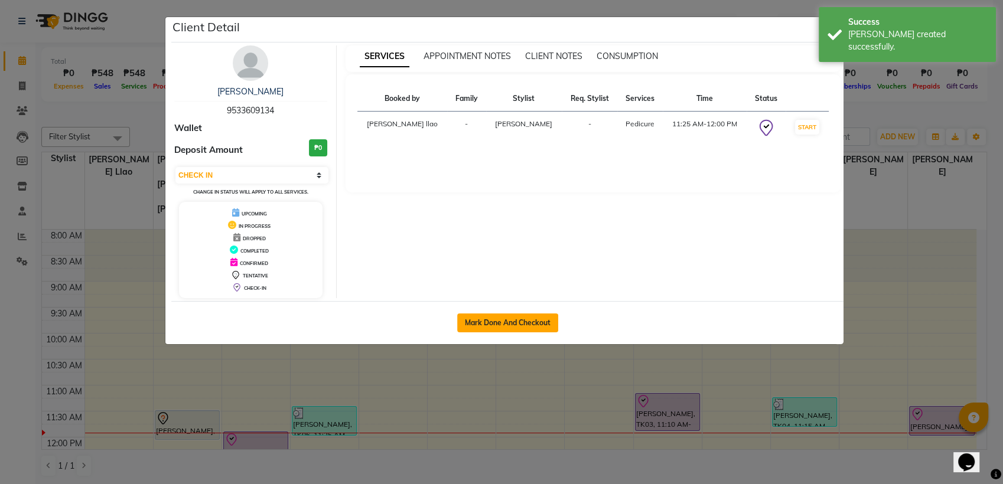
click at [547, 317] on button "Mark Done And Checkout" at bounding box center [507, 323] width 101 height 19
select select "service"
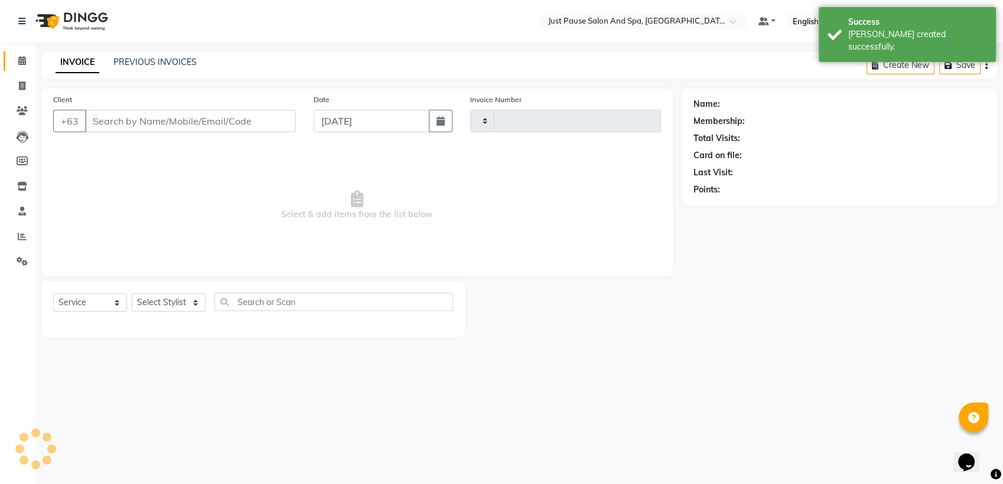
type input "2479"
select select "4927"
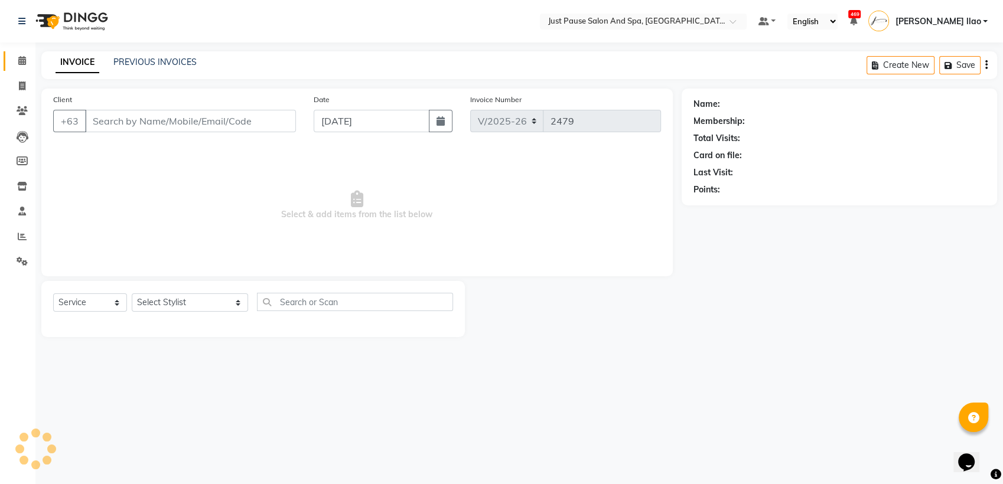
type input "9533609134"
select select "72583"
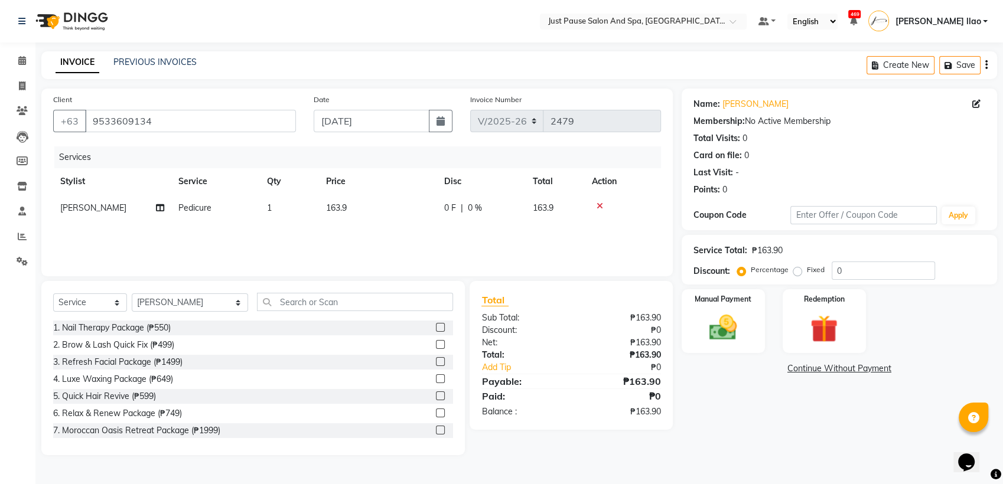
click at [357, 194] on th "Price" at bounding box center [378, 181] width 118 height 27
click at [376, 210] on td "163.9" at bounding box center [378, 208] width 118 height 27
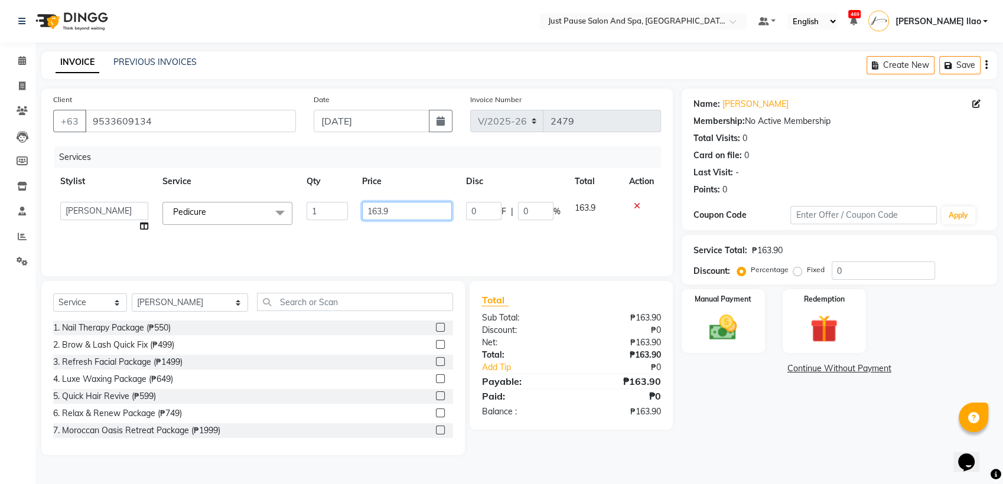
click at [393, 214] on input "163.9" at bounding box center [407, 211] width 90 height 18
type input "164"
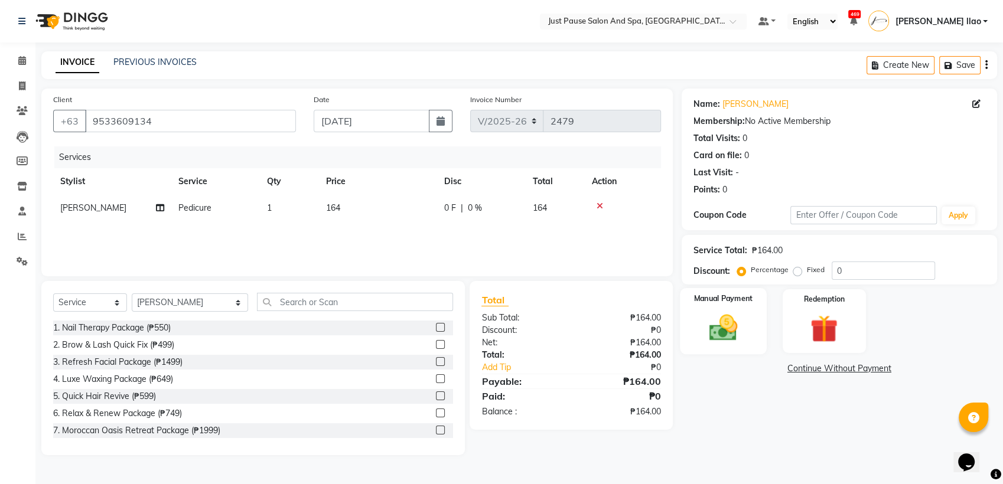
click at [706, 318] on img at bounding box center [723, 327] width 47 height 33
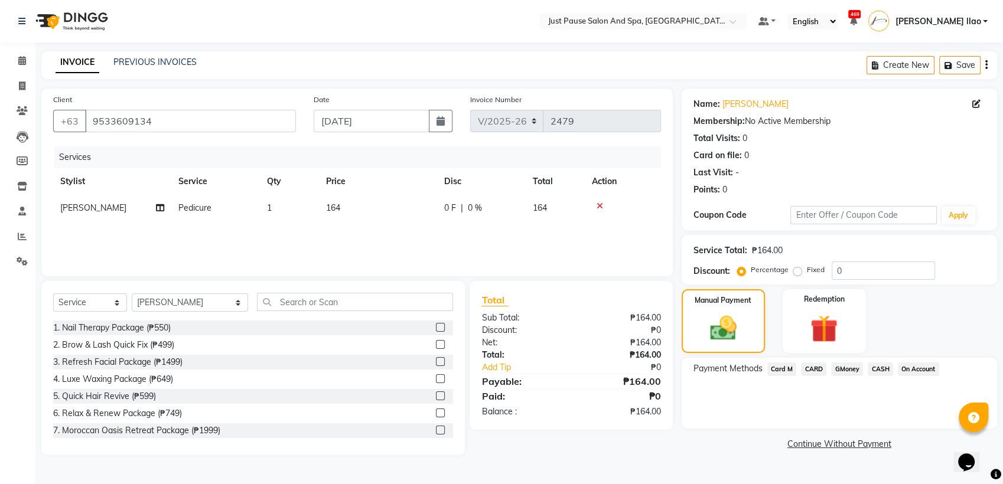
click at [881, 369] on span "CASH" at bounding box center [880, 370] width 25 height 14
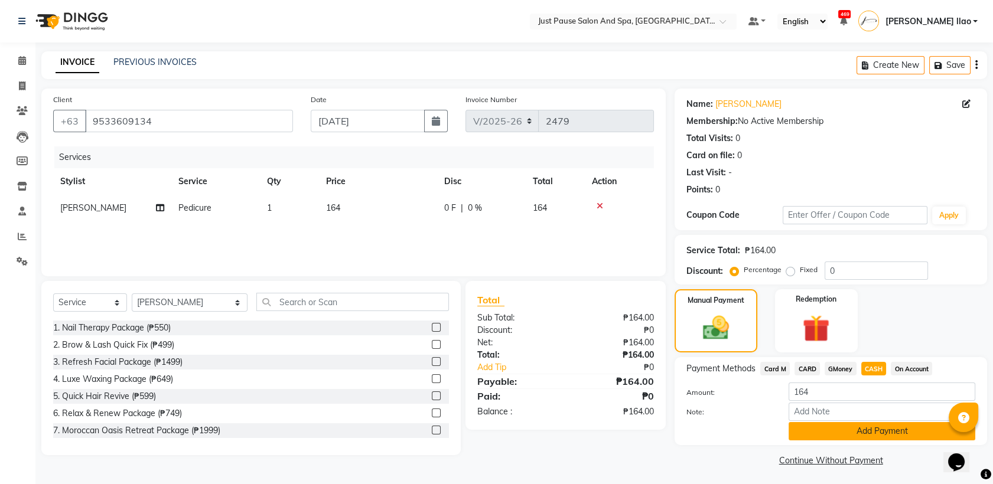
click at [935, 429] on button "Add Payment" at bounding box center [882, 431] width 187 height 18
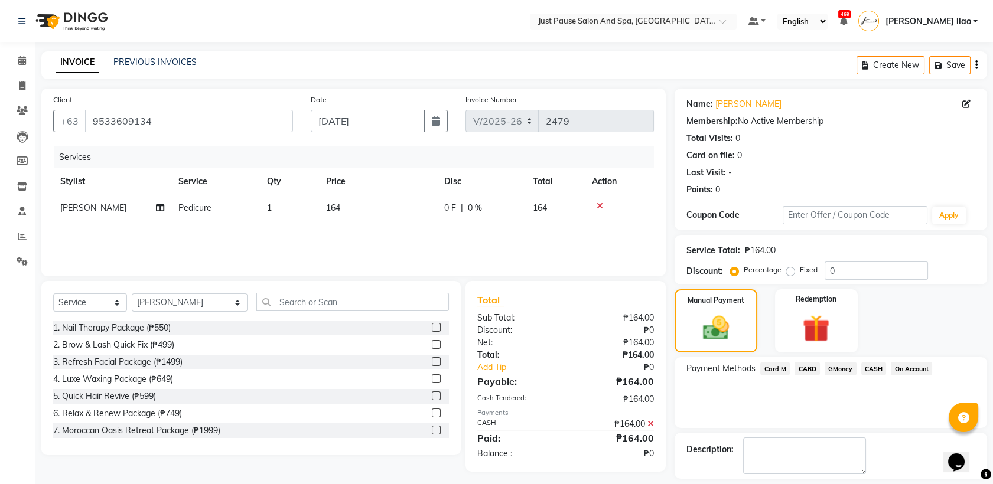
scroll to position [52, 0]
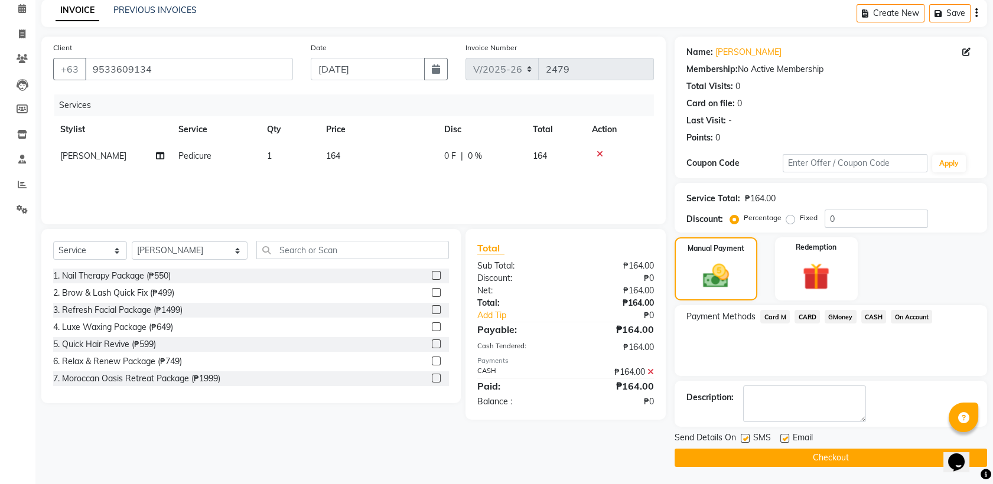
click at [859, 456] on button "Checkout" at bounding box center [831, 458] width 312 height 18
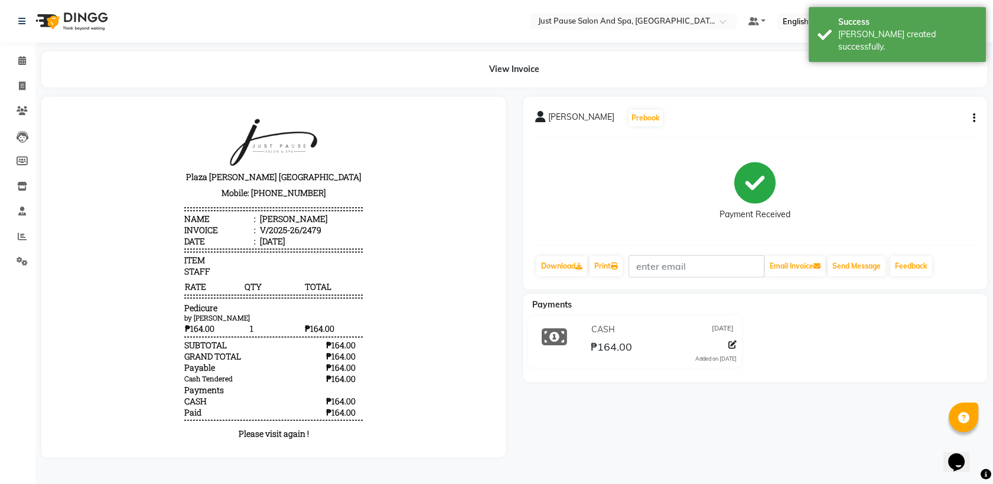
click at [19, 50] on li "Calendar" at bounding box center [17, 60] width 35 height 25
click at [19, 60] on icon at bounding box center [22, 60] width 8 height 9
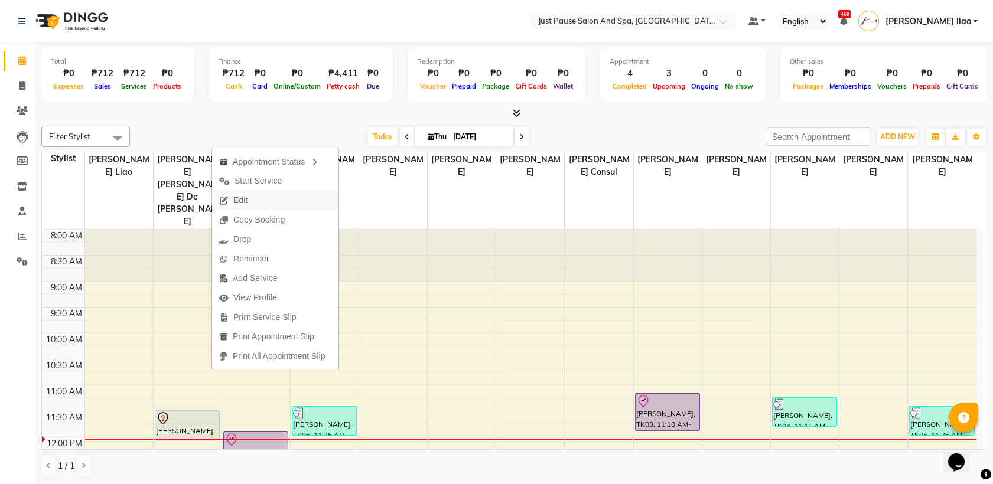
click at [286, 197] on button "Edit" at bounding box center [275, 200] width 126 height 19
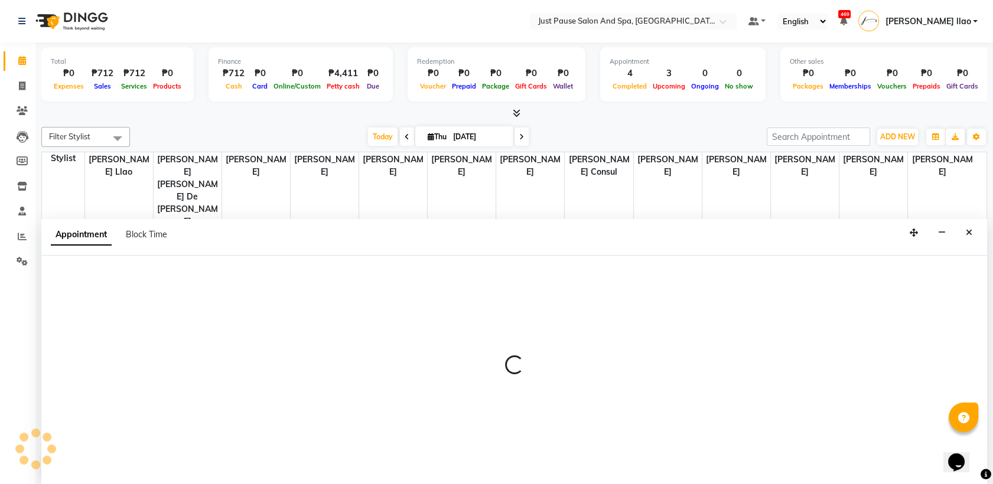
select select "tentative"
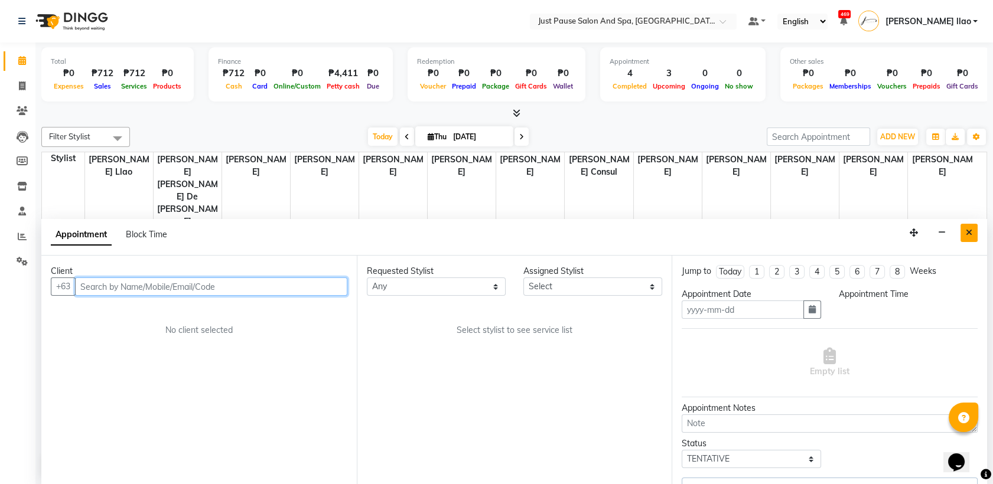
type input "[DATE]"
select select "690"
select select "30377"
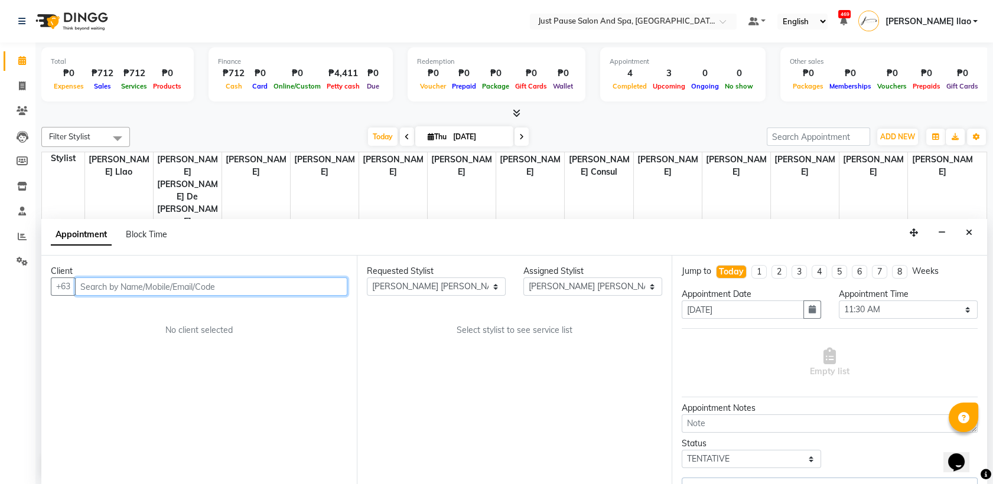
scroll to position [207, 0]
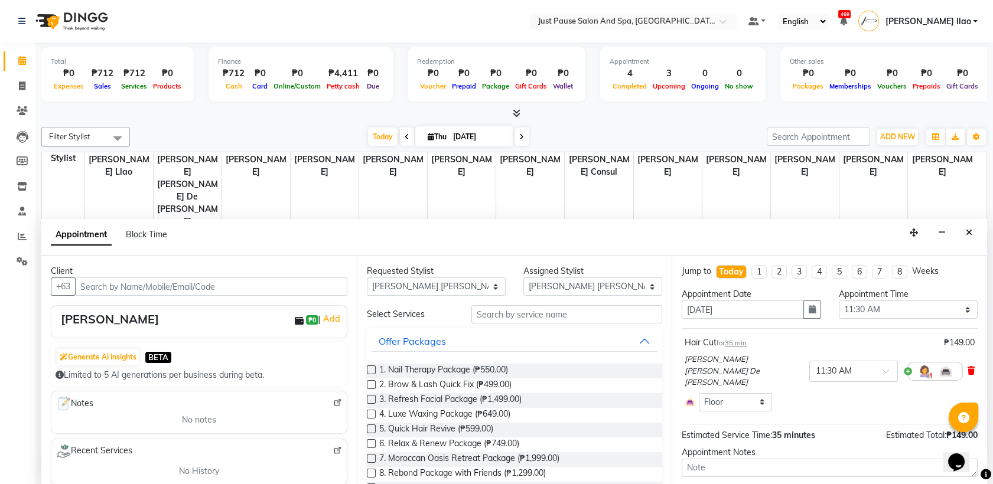
click at [967, 367] on icon at bounding box center [970, 371] width 7 height 8
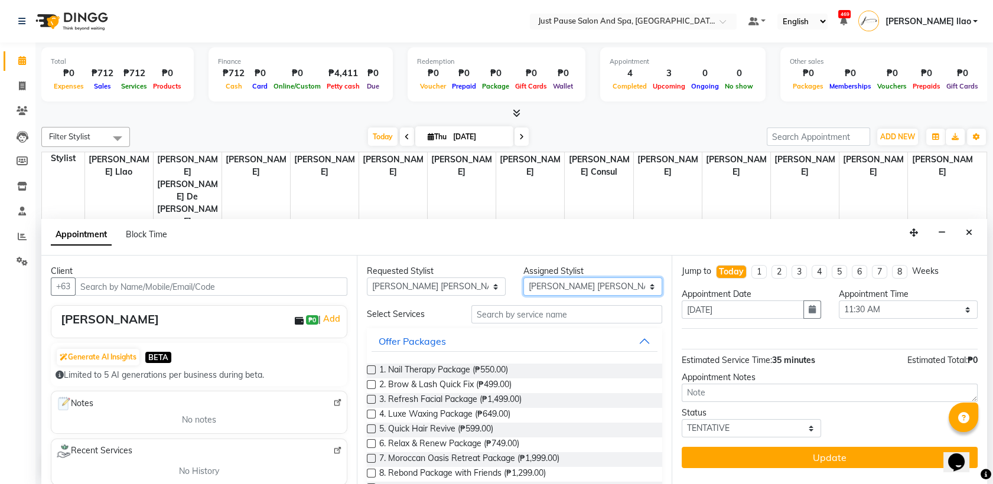
click at [642, 290] on select "Select [PERSON_NAME] [PERSON_NAME] [PERSON_NAME] llao [PERSON_NAME] [PERSON_NAM…" at bounding box center [592, 287] width 139 height 18
click at [523, 278] on select "Select [PERSON_NAME] [PERSON_NAME] [PERSON_NAME] llao [PERSON_NAME] [PERSON_NAM…" at bounding box center [592, 287] width 139 height 18
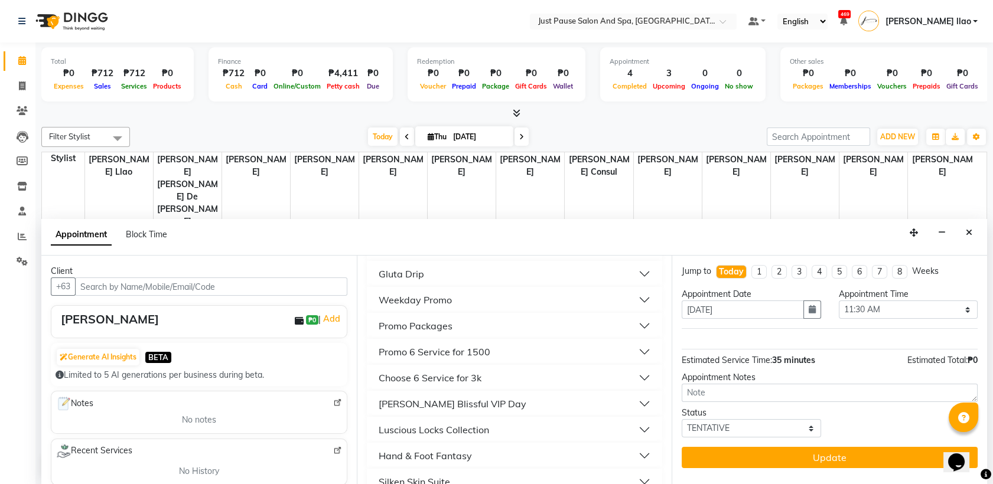
scroll to position [298, 0]
click at [510, 372] on button "Luscious Locks Collection" at bounding box center [515, 377] width 286 height 21
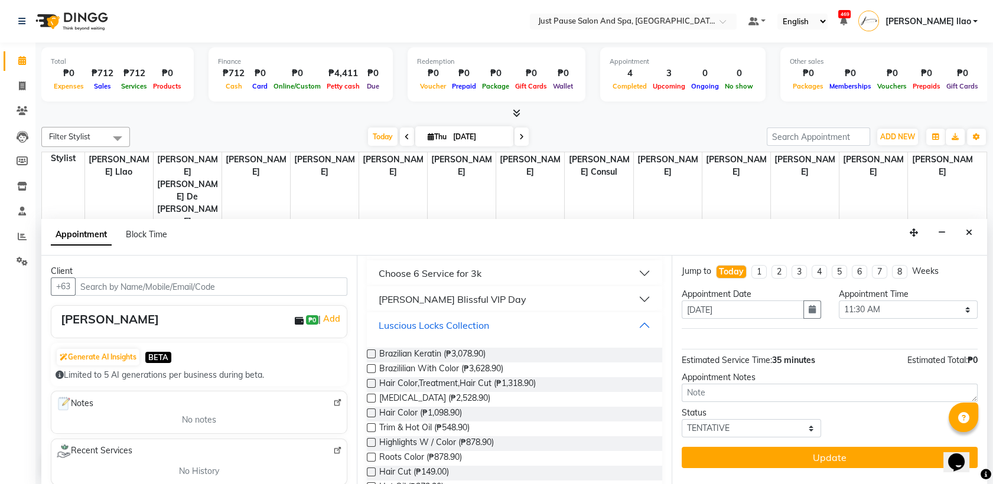
scroll to position [376, 0]
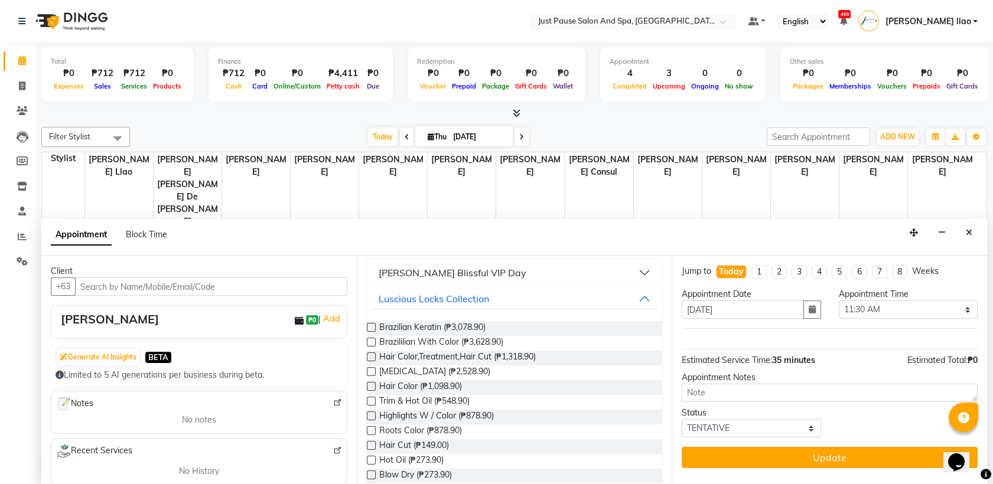
click at [372, 442] on label at bounding box center [371, 445] width 9 height 9
click at [372, 443] on input "checkbox" at bounding box center [371, 447] width 8 height 8
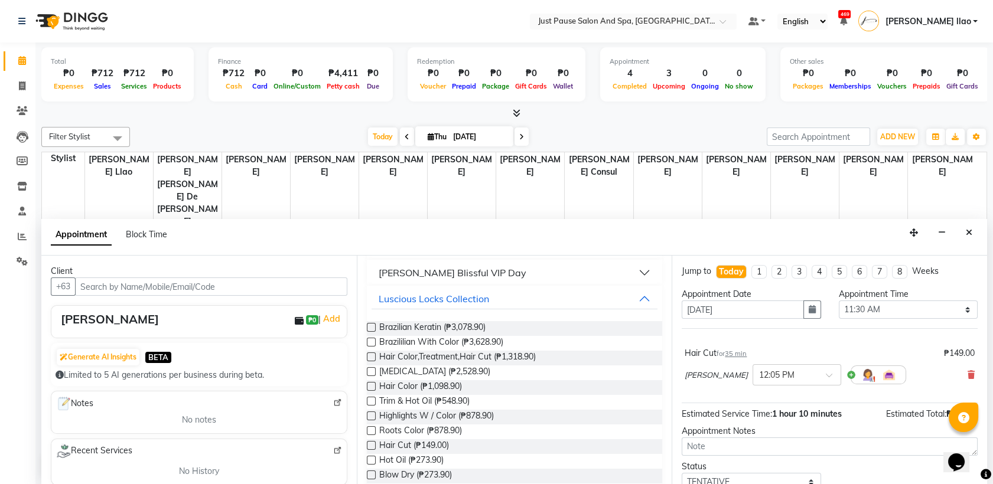
scroll to position [46, 0]
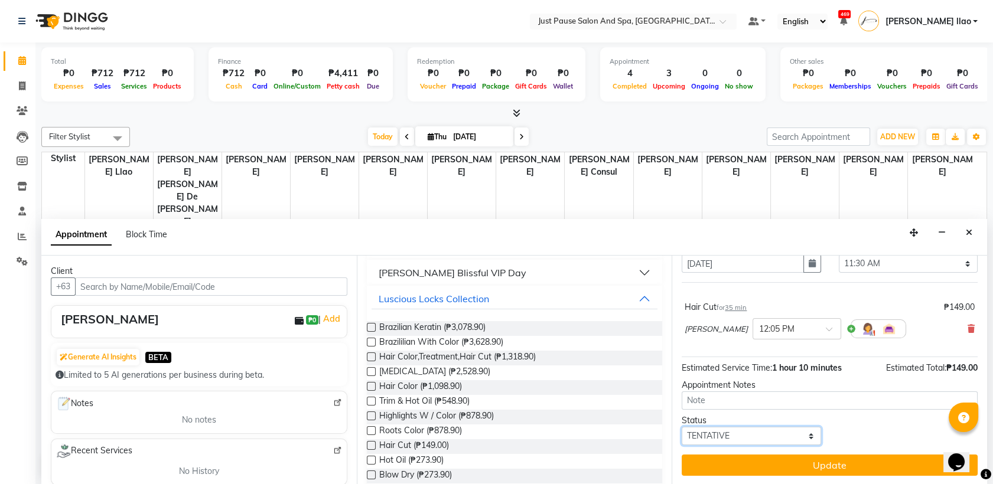
click at [793, 438] on select "Select TENTATIVE CONFIRM CHECK-IN UPCOMING" at bounding box center [751, 436] width 139 height 18
click at [682, 427] on select "Select TENTATIVE CONFIRM CHECK-IN UPCOMING" at bounding box center [751, 436] width 139 height 18
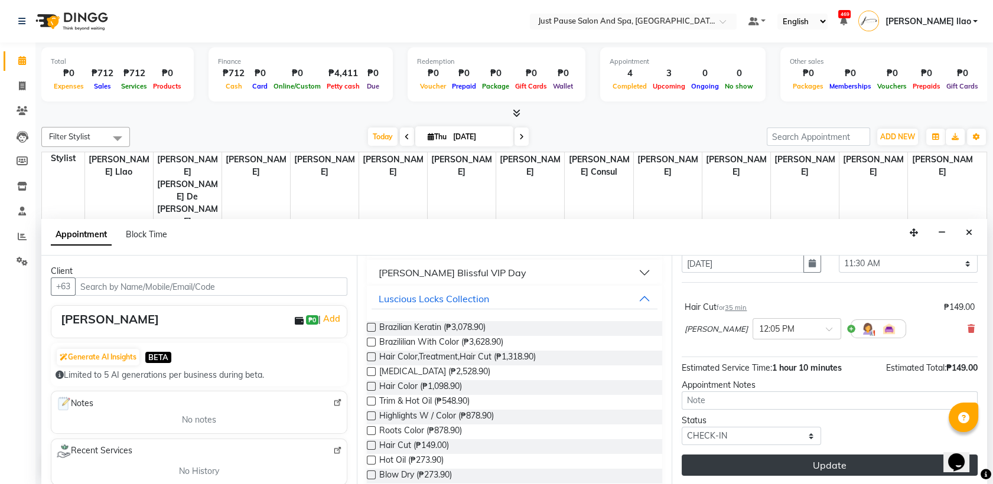
click at [865, 460] on button "Update" at bounding box center [830, 465] width 296 height 21
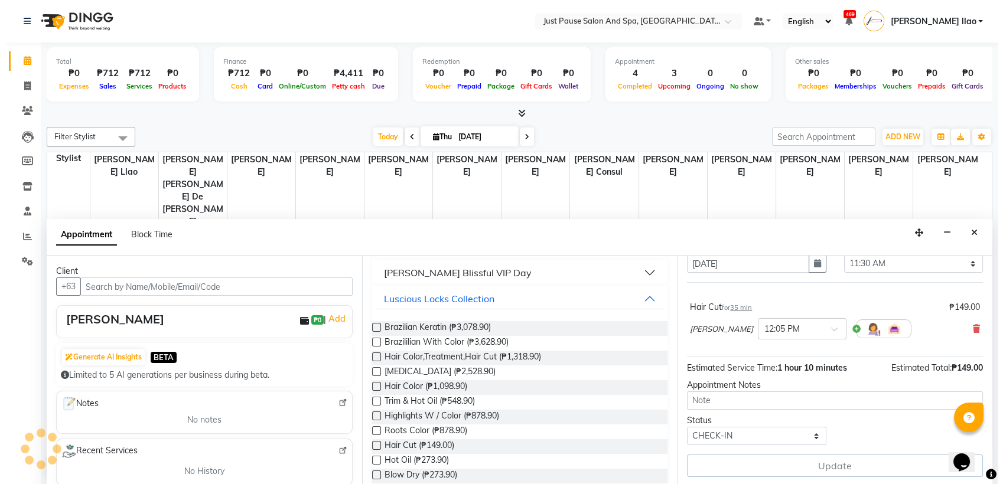
scroll to position [0, 0]
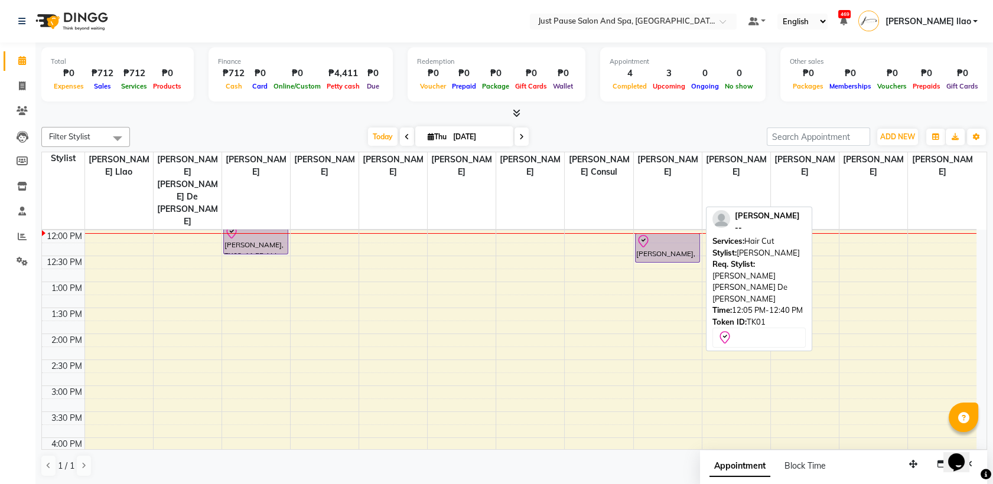
click at [692, 234] on div at bounding box center [667, 241] width 63 height 14
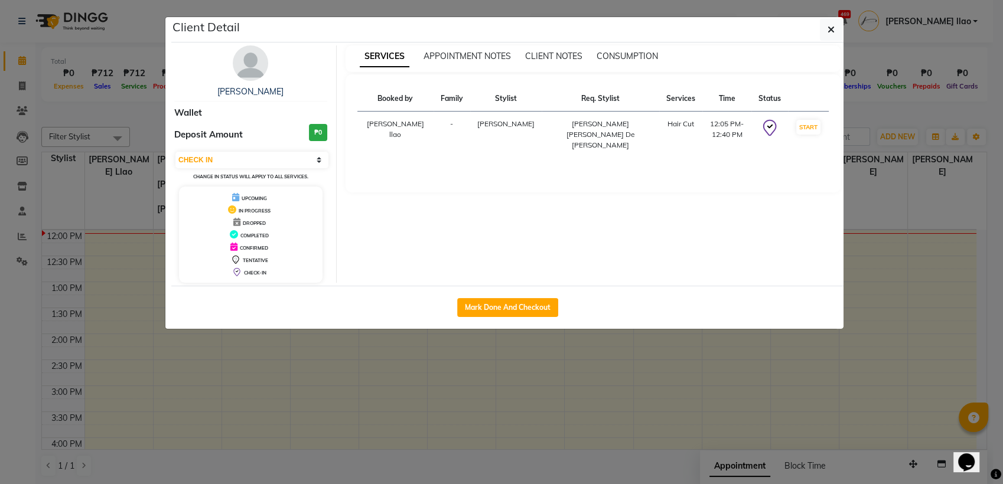
click at [246, 60] on img at bounding box center [250, 62] width 35 height 35
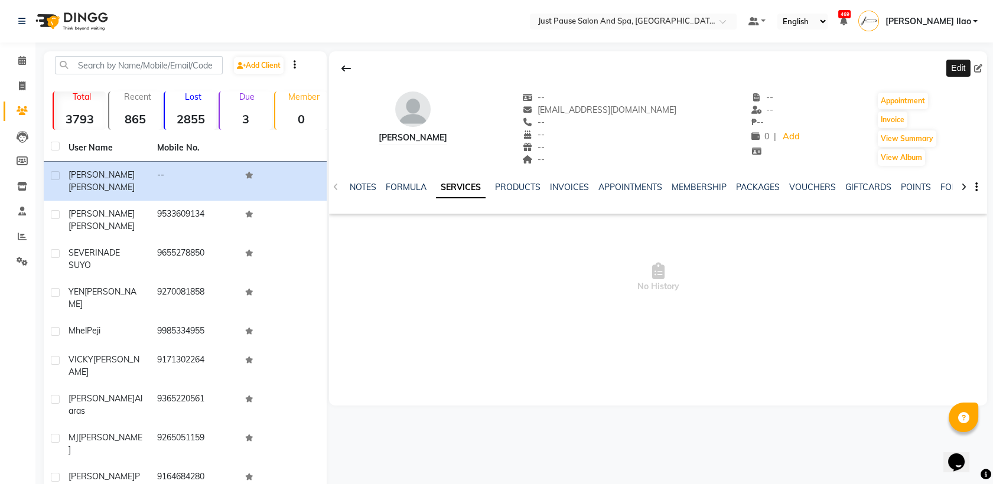
click at [979, 66] on icon at bounding box center [978, 68] width 8 height 8
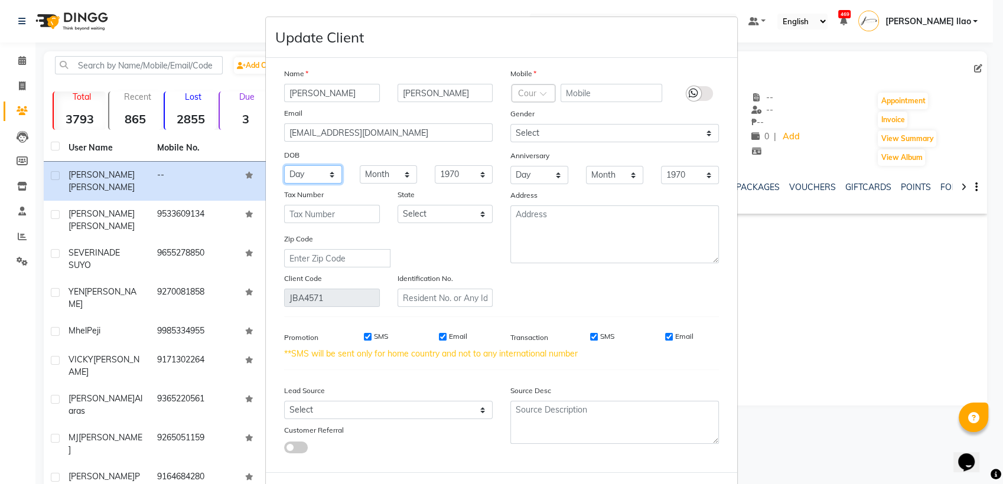
click at [322, 174] on select "Day 01 02 03 04 05 06 07 08 09 10 11 12 13 14 15 16 17 18 19 20 21 22 23 24 25 …" at bounding box center [313, 174] width 58 height 18
click at [284, 165] on select "Day 01 02 03 04 05 06 07 08 09 10 11 12 13 14 15 16 17 18 19 20 21 22 23 24 25 …" at bounding box center [313, 174] width 58 height 18
click at [389, 170] on select "Month January February March April May June July August September October Novem…" at bounding box center [389, 174] width 58 height 18
click at [360, 165] on select "Month January February March April May June July August September October Novem…" at bounding box center [389, 174] width 58 height 18
click at [471, 176] on select "1940 1941 1942 1943 1944 1945 1946 1947 1948 1949 1950 1951 1952 1953 1954 1955…" at bounding box center [464, 174] width 58 height 18
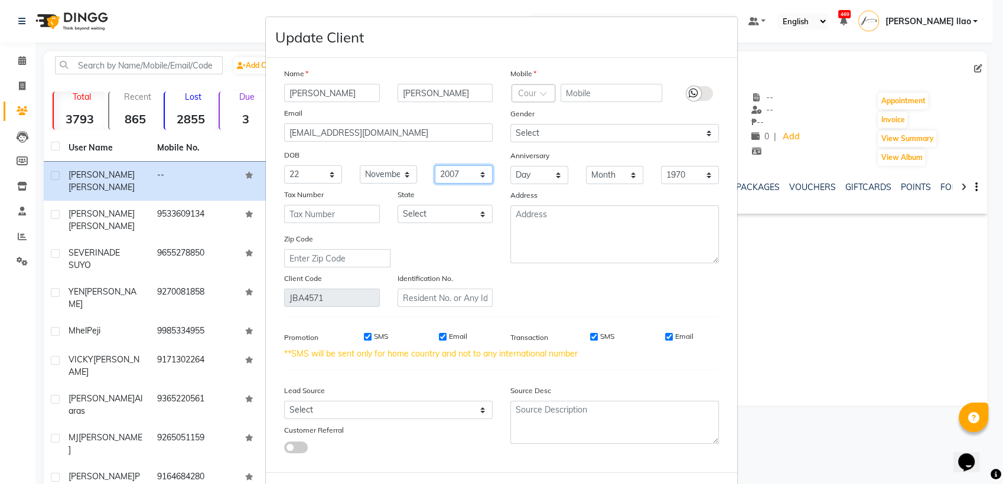
click at [435, 165] on select "1940 1941 1942 1943 1944 1945 1946 1947 1948 1949 1950 1951 1952 1953 1954 1955…" at bounding box center [464, 174] width 58 height 18
click at [728, 459] on div "Name [PERSON_NAME] Email [EMAIL_ADDRESS][DOMAIN_NAME] DOB Day 01 02 03 04 05 06…" at bounding box center [501, 265] width 471 height 415
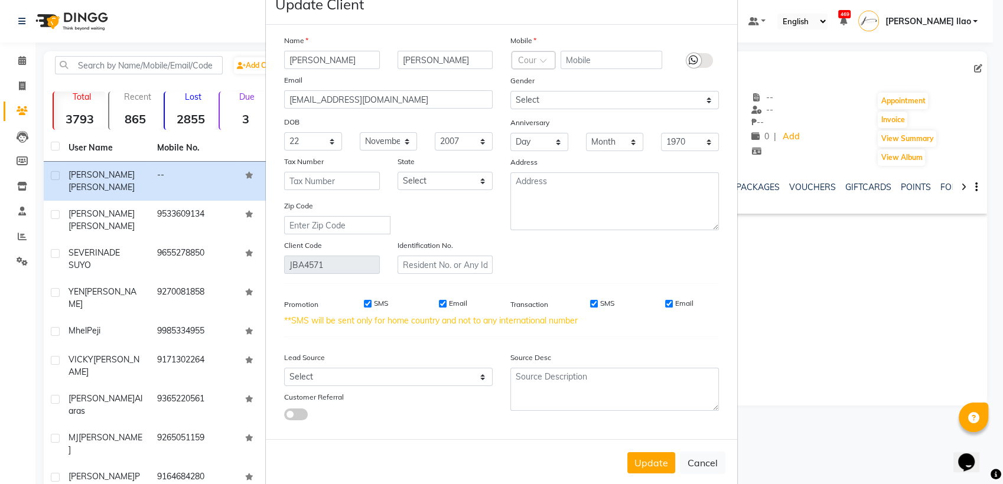
scroll to position [50, 0]
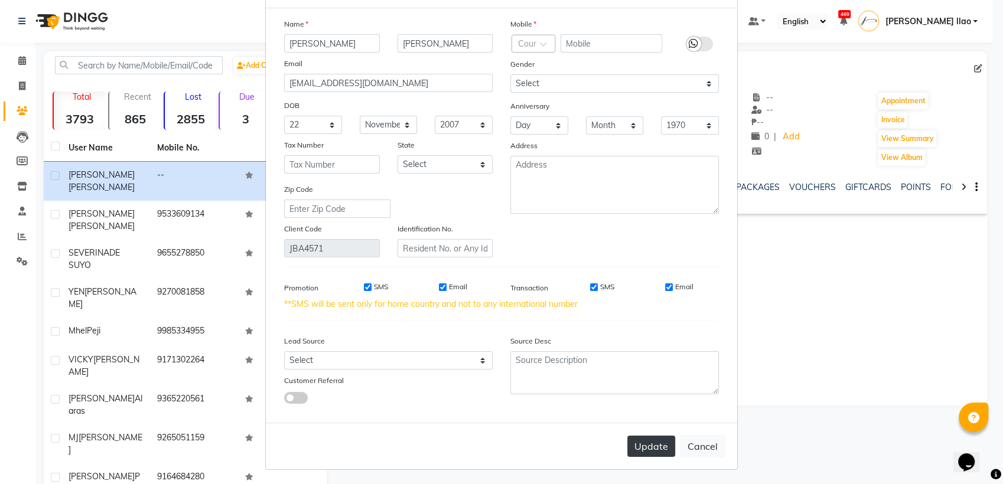
click at [631, 440] on button "Update" at bounding box center [651, 446] width 48 height 21
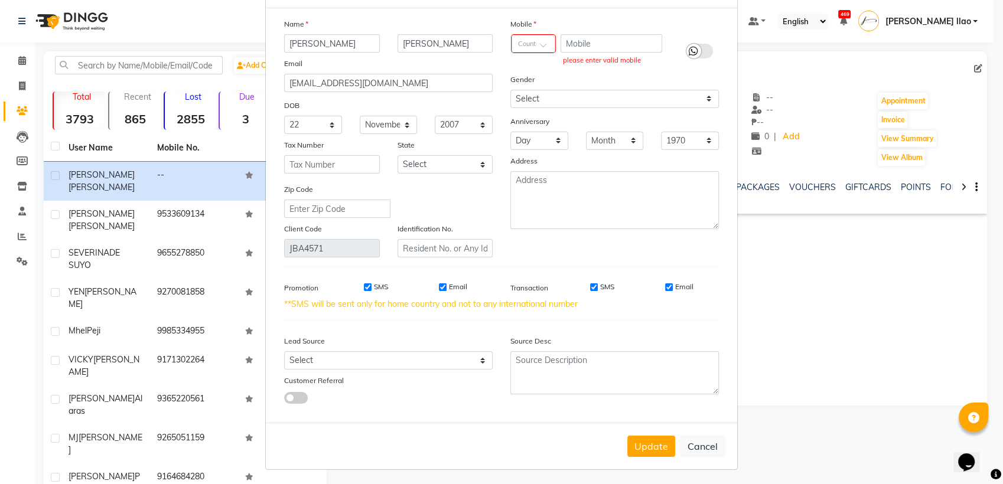
click at [540, 47] on span at bounding box center [547, 48] width 15 height 10
click at [586, 45] on input "text" at bounding box center [612, 43] width 102 height 18
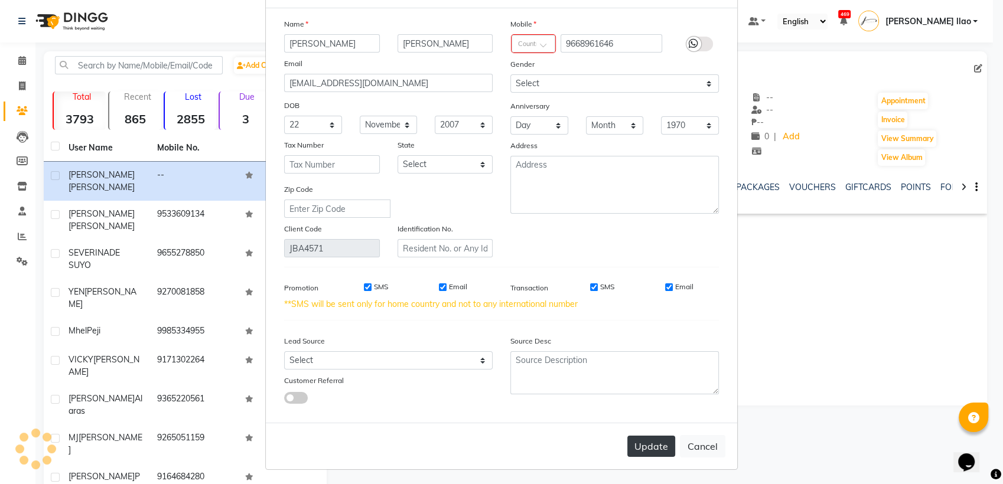
click at [661, 449] on button "Update" at bounding box center [651, 446] width 48 height 21
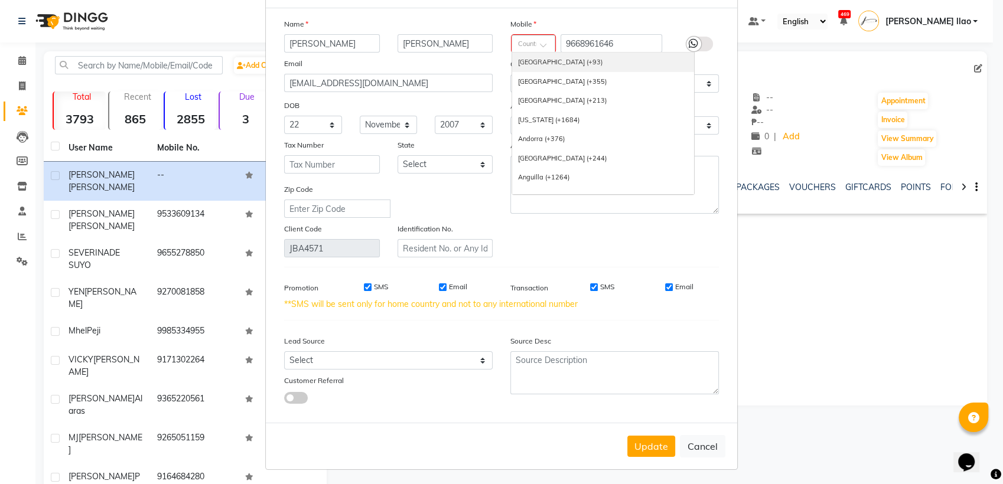
click at [530, 41] on div at bounding box center [533, 43] width 43 height 10
click at [548, 61] on div "Philippines (+63)" at bounding box center [603, 62] width 182 height 19
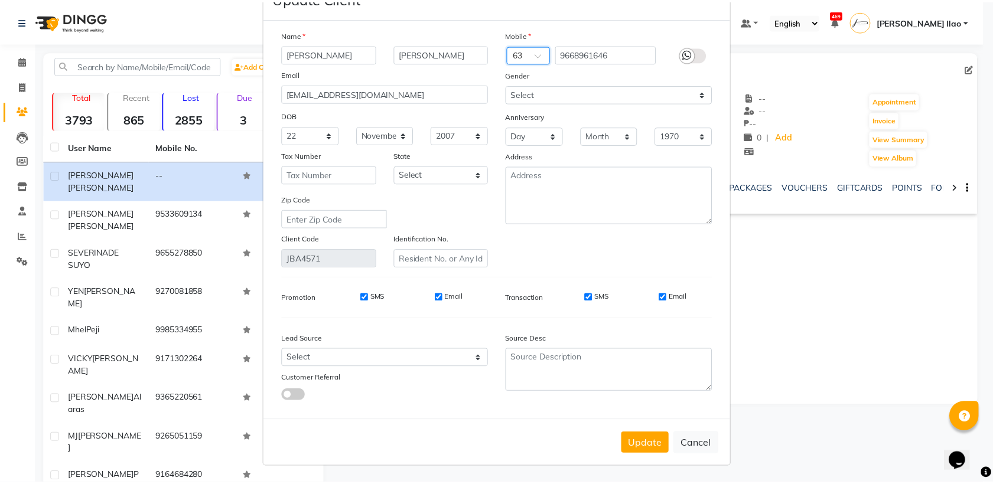
scroll to position [37, 0]
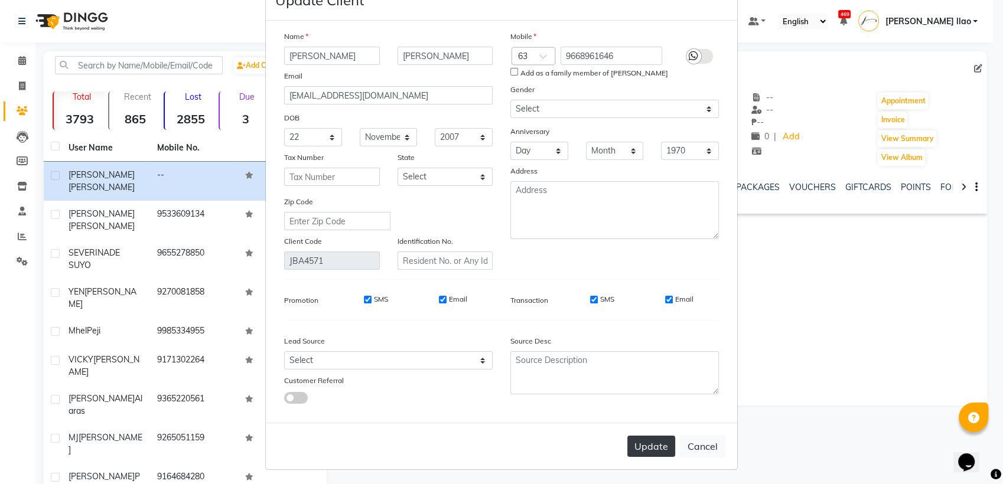
click at [640, 447] on button "Update" at bounding box center [651, 446] width 48 height 21
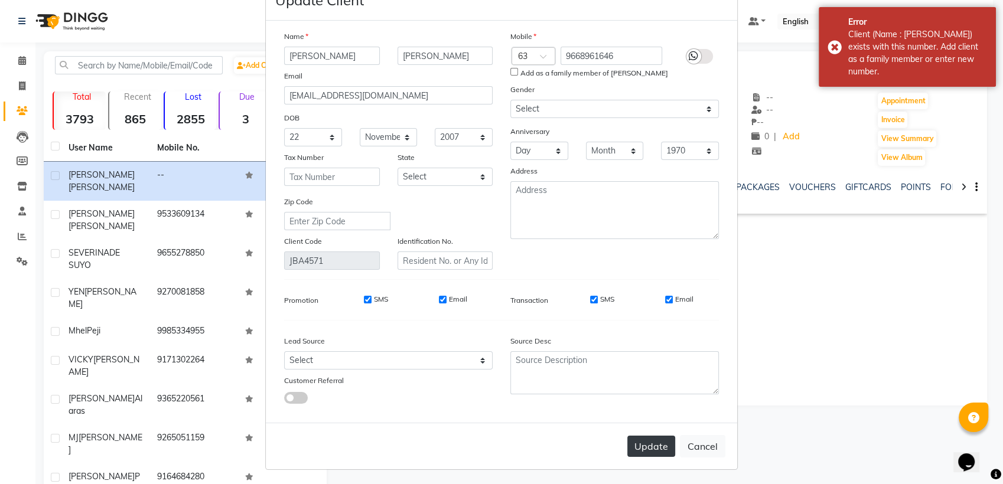
click at [640, 447] on button "Update" at bounding box center [651, 446] width 48 height 21
click at [636, 454] on button "Update" at bounding box center [651, 446] width 48 height 21
click at [703, 448] on button "Cancel" at bounding box center [702, 446] width 45 height 22
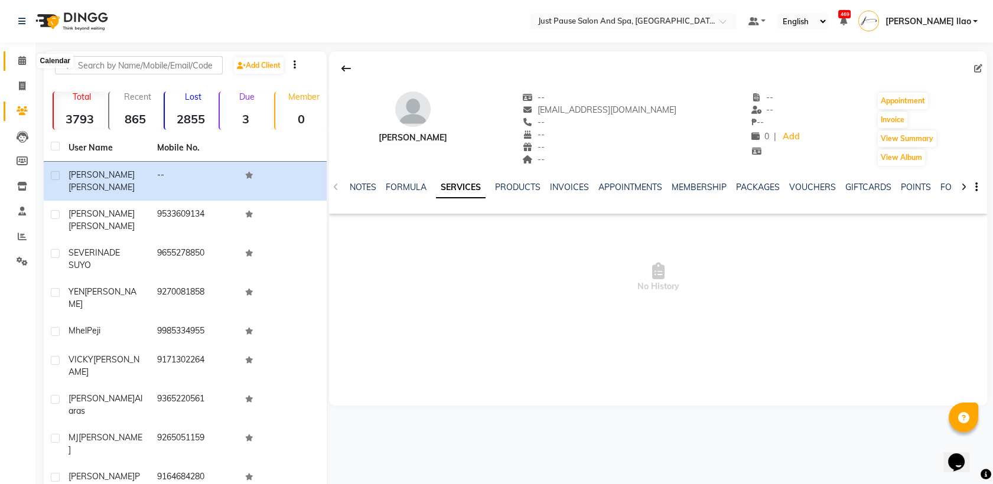
click at [24, 64] on icon at bounding box center [22, 60] width 8 height 9
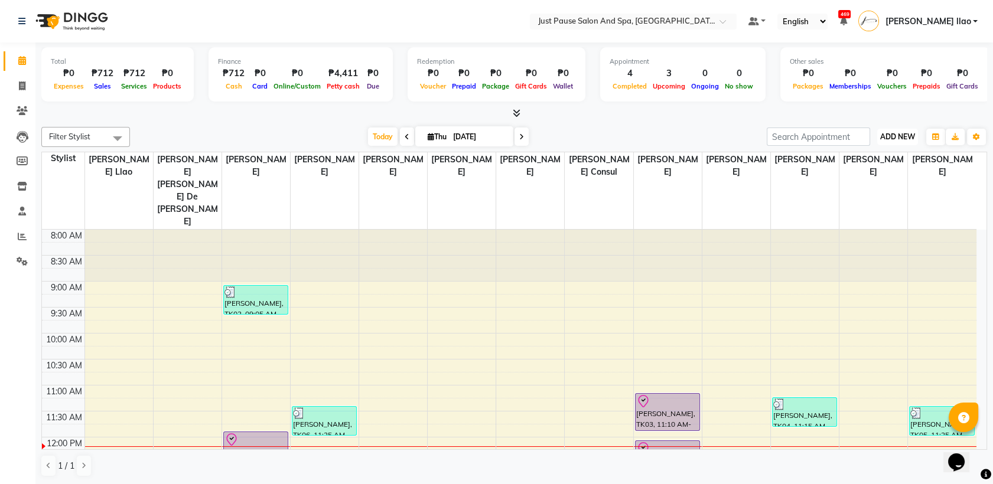
click at [911, 144] on button "ADD NEW Toggle Dropdown" at bounding box center [897, 137] width 41 height 17
click at [905, 160] on button "Add Appointment" at bounding box center [870, 159] width 93 height 15
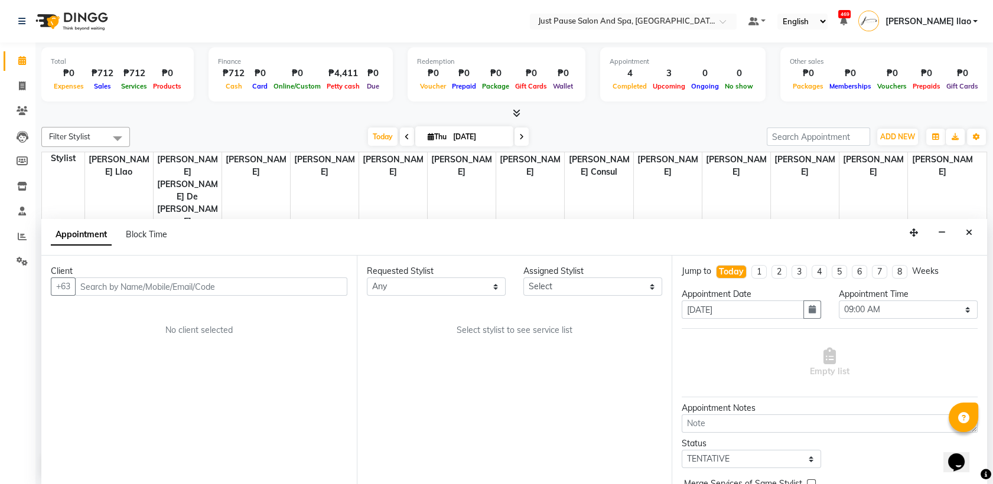
click at [234, 289] on input "text" at bounding box center [211, 287] width 272 height 18
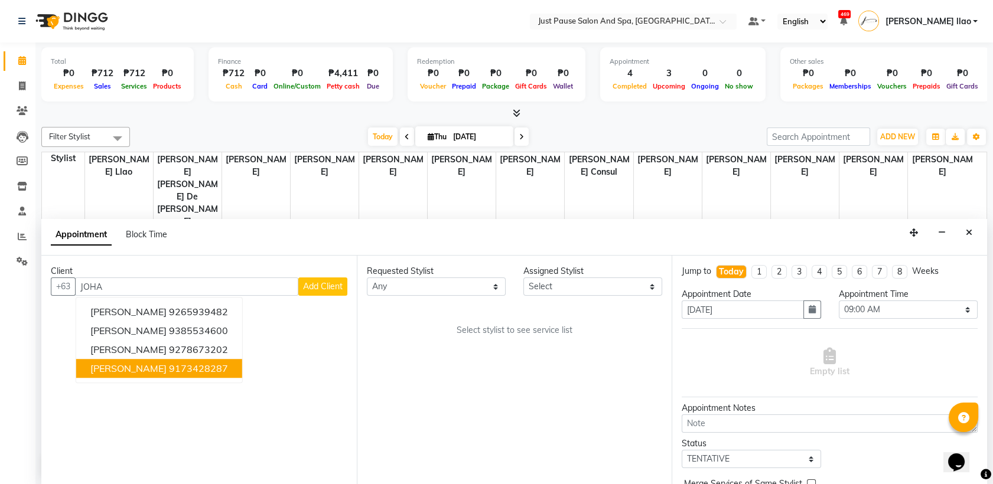
click at [222, 366] on button "[PERSON_NAME] 9173428287" at bounding box center [159, 369] width 166 height 19
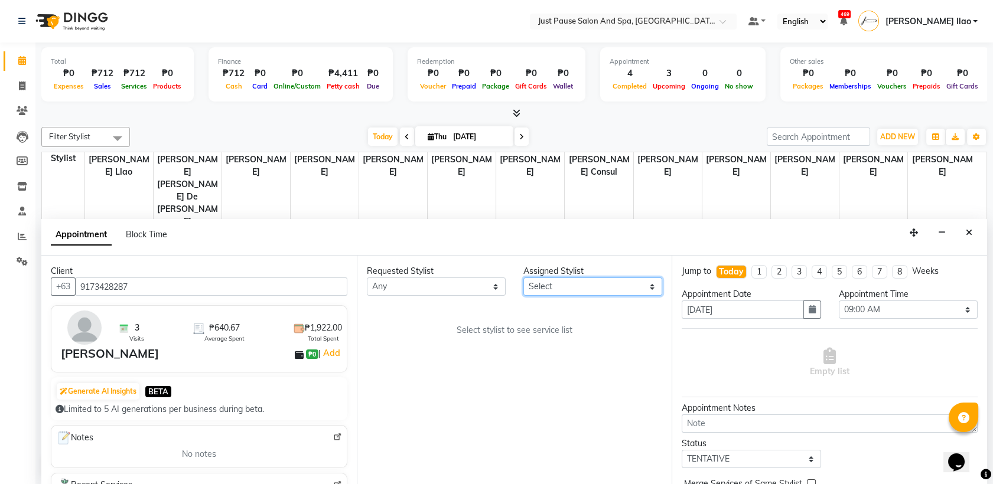
click at [626, 281] on select "Select [PERSON_NAME] [PERSON_NAME] [PERSON_NAME] llao [PERSON_NAME] [PERSON_NAM…" at bounding box center [592, 287] width 139 height 18
click at [523, 278] on select "Select [PERSON_NAME] [PERSON_NAME] [PERSON_NAME] llao [PERSON_NAME] [PERSON_NAM…" at bounding box center [592, 287] width 139 height 18
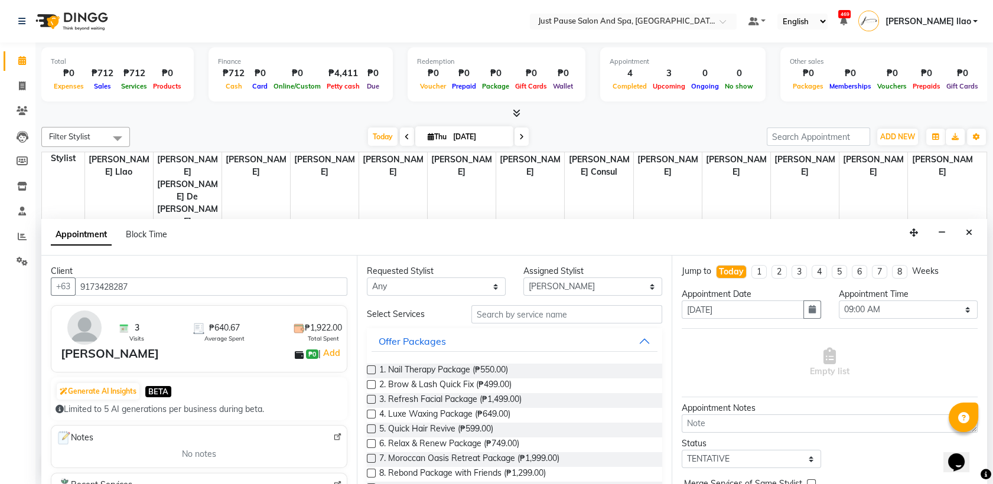
click at [369, 370] on label at bounding box center [371, 370] width 9 height 9
click at [369, 370] on input "checkbox" at bounding box center [371, 371] width 8 height 8
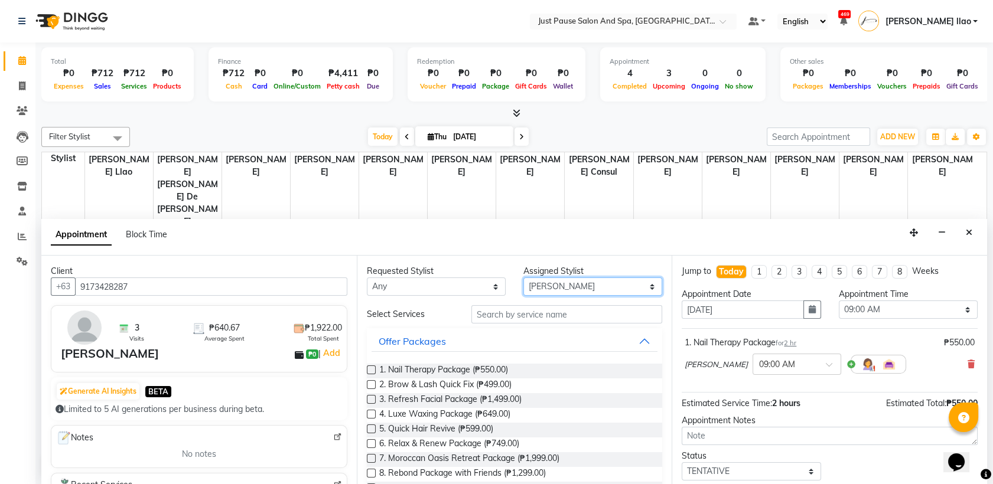
click at [642, 292] on select "Select [PERSON_NAME] [PERSON_NAME] [PERSON_NAME] llao [PERSON_NAME] [PERSON_NAM…" at bounding box center [592, 287] width 139 height 18
click at [523, 278] on select "Select [PERSON_NAME] [PERSON_NAME] [PERSON_NAME] llao [PERSON_NAME] [PERSON_NAM…" at bounding box center [592, 287] width 139 height 18
click at [369, 370] on label at bounding box center [371, 370] width 9 height 9
click at [369, 370] on input "checkbox" at bounding box center [371, 371] width 8 height 8
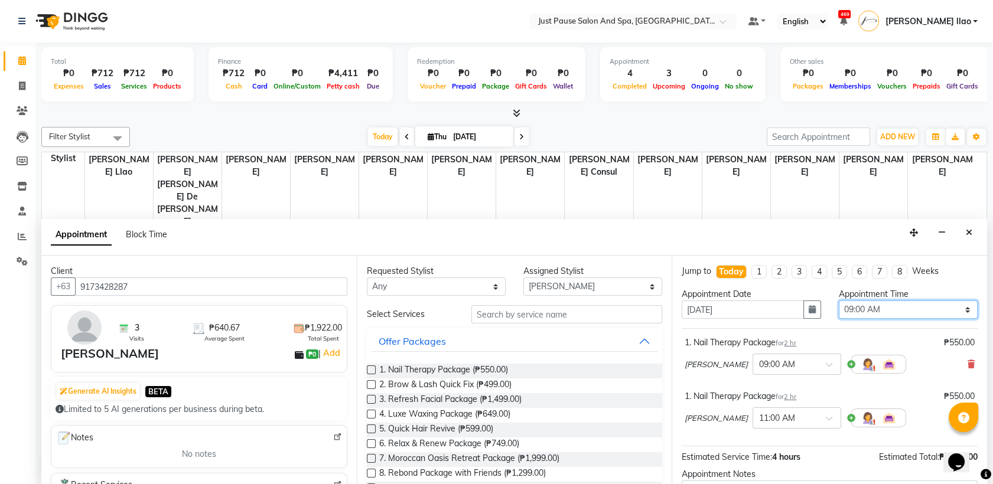
click at [891, 311] on select "Select 09:00 AM 09:05 AM 09:10 AM 09:15 AM 09:20 AM 09:25 AM 09:30 AM 09:35 AM …" at bounding box center [908, 310] width 139 height 18
click at [839, 301] on select "Select 09:00 AM 09:05 AM 09:10 AM 09:15 AM 09:20 AM 09:25 AM 09:30 AM 09:35 AM …" at bounding box center [908, 310] width 139 height 18
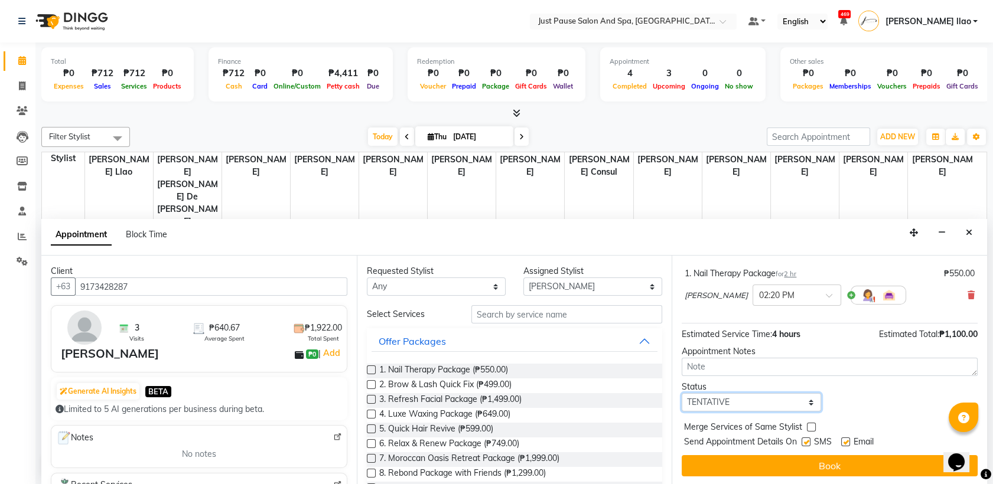
click at [797, 400] on select "Select TENTATIVE CONFIRM CHECK-IN UPCOMING" at bounding box center [751, 402] width 139 height 18
click at [682, 393] on select "Select TENTATIVE CONFIRM CHECK-IN UPCOMING" at bounding box center [751, 402] width 139 height 18
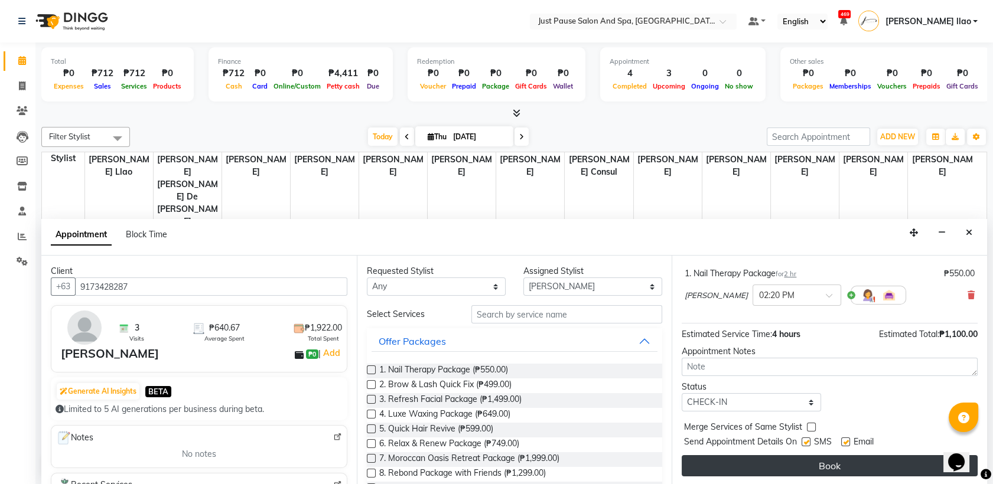
click at [844, 463] on button "Book" at bounding box center [830, 465] width 296 height 21
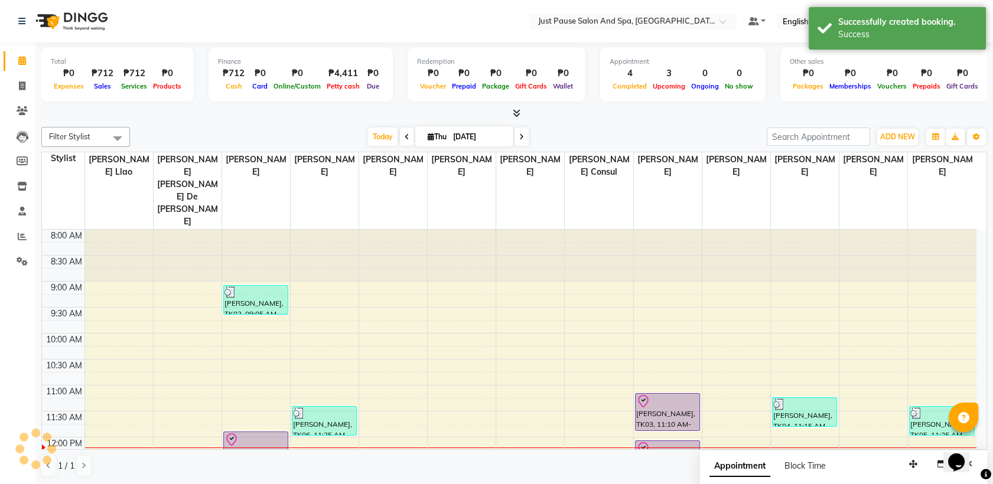
scroll to position [0, 0]
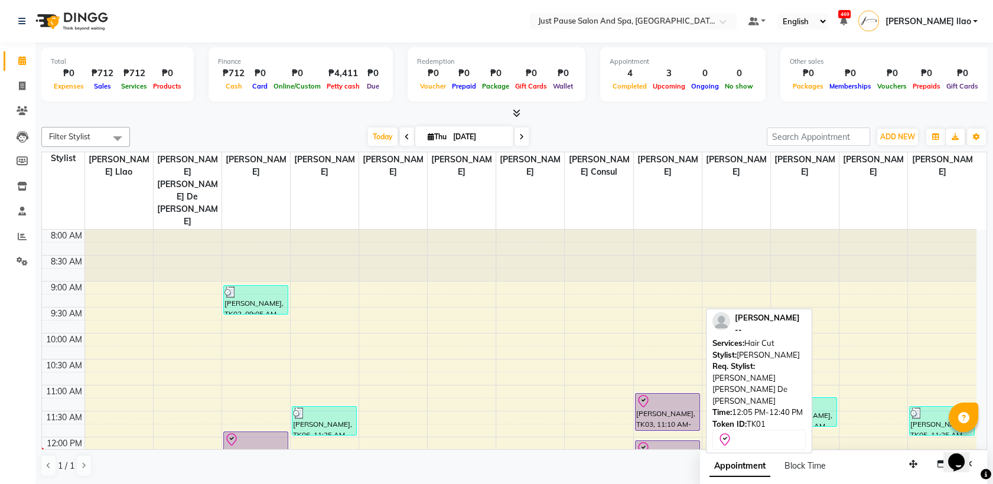
click at [693, 442] on div at bounding box center [667, 449] width 63 height 14
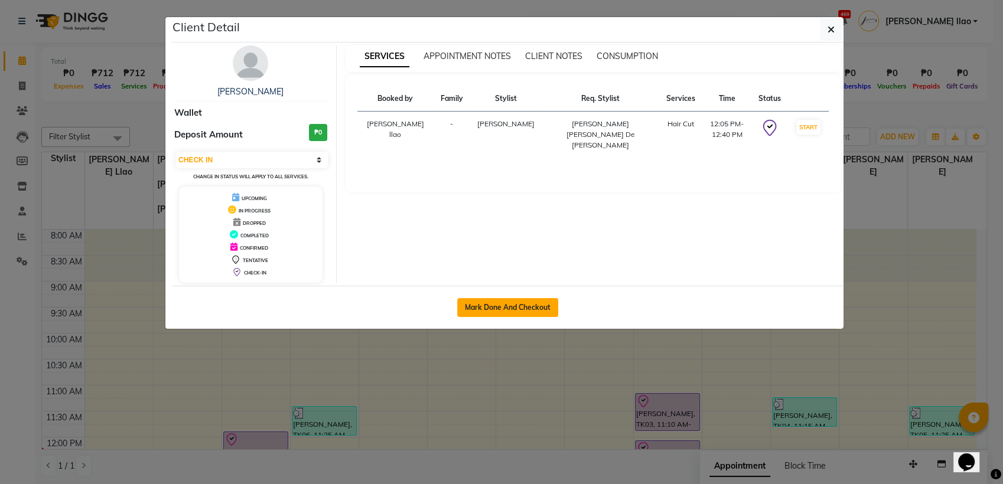
click at [544, 313] on button "Mark Done And Checkout" at bounding box center [507, 307] width 101 height 19
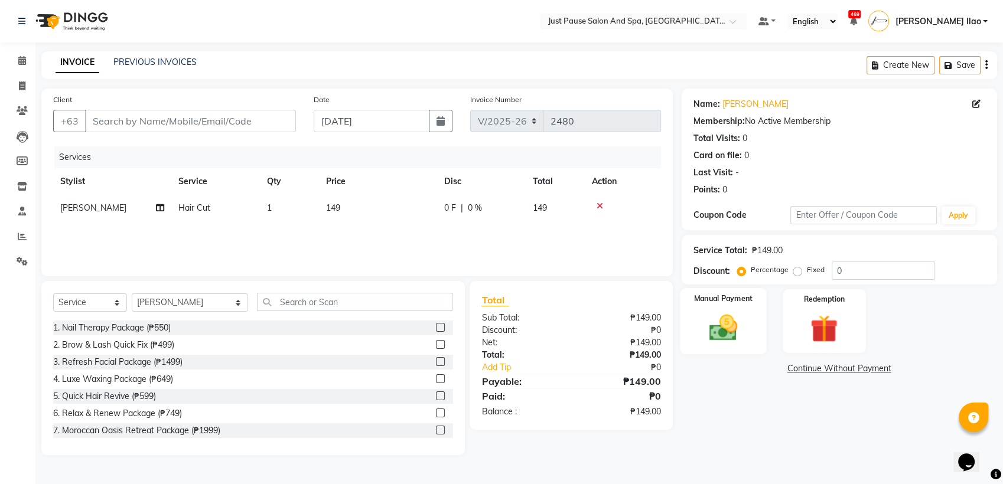
click at [719, 334] on img at bounding box center [723, 327] width 47 height 33
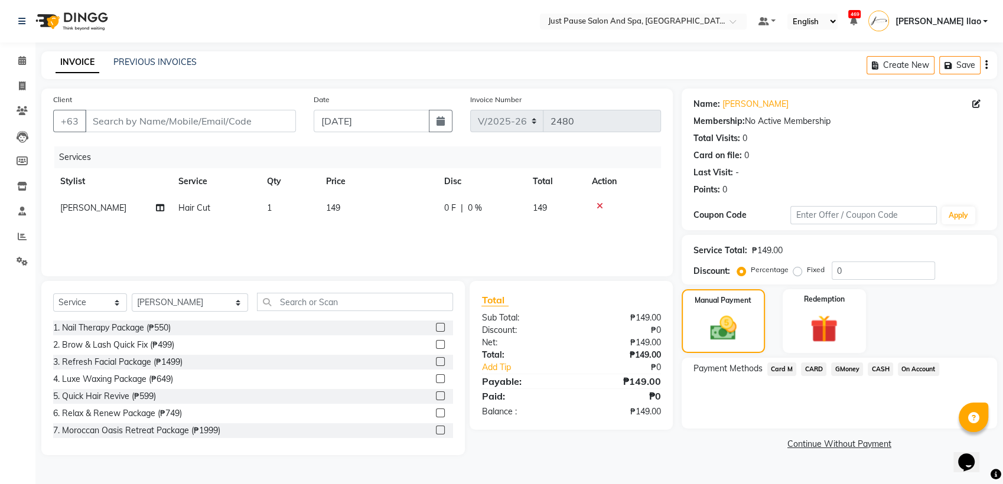
click at [877, 365] on span "CASH" at bounding box center [880, 370] width 25 height 14
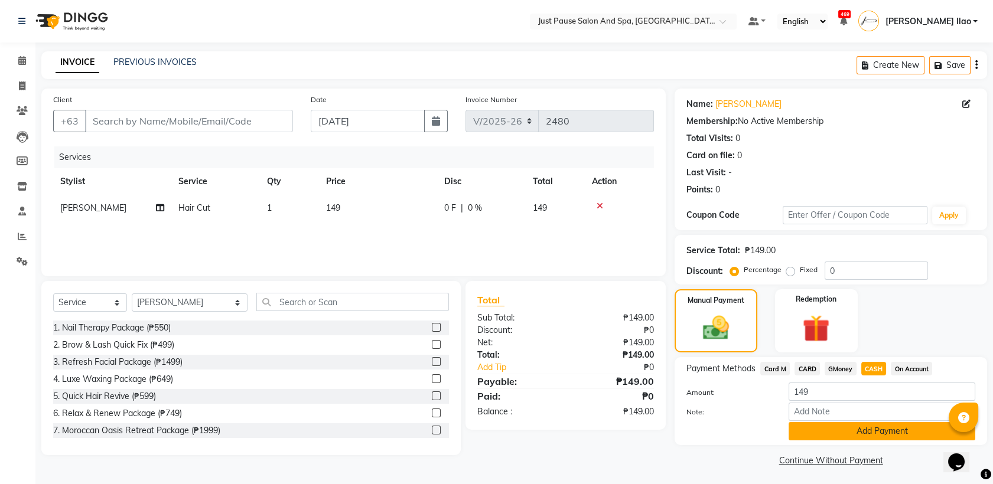
click at [917, 440] on button "Add Payment" at bounding box center [882, 431] width 187 height 18
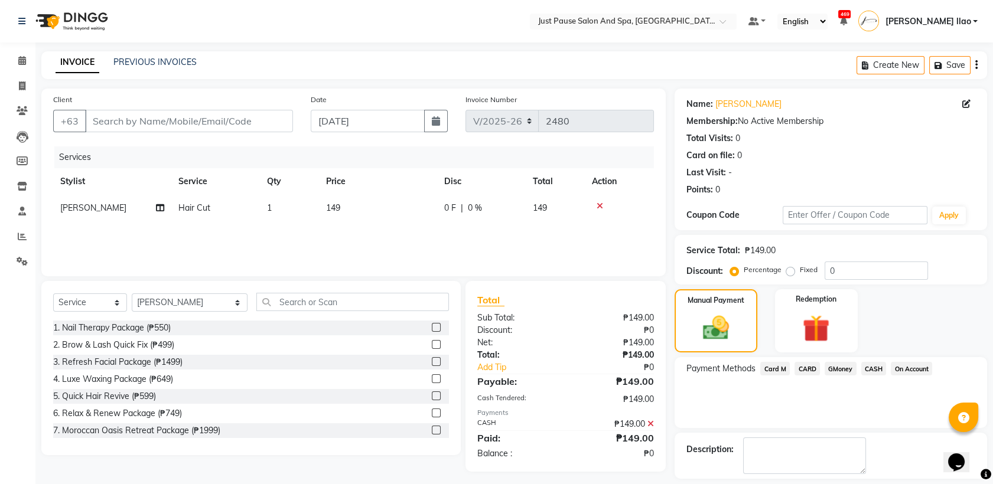
scroll to position [52, 0]
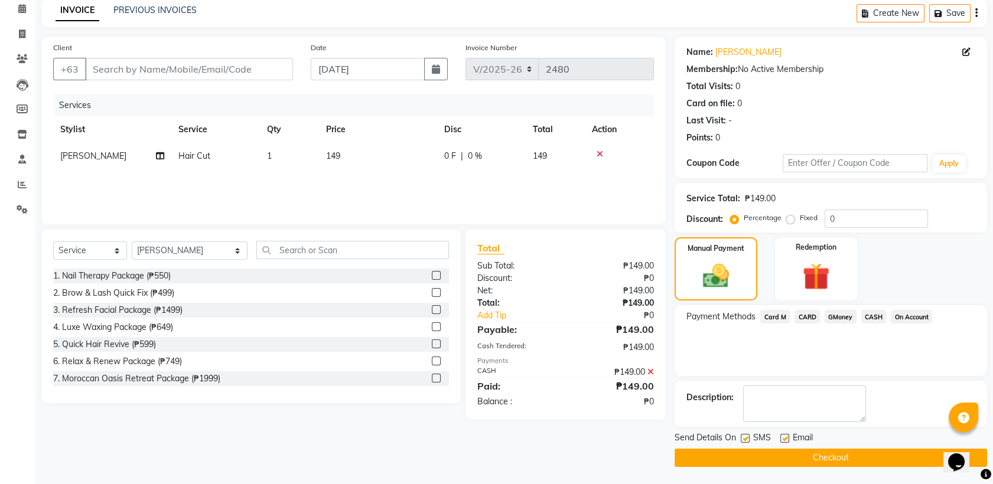
click at [907, 461] on button "Checkout" at bounding box center [831, 458] width 312 height 18
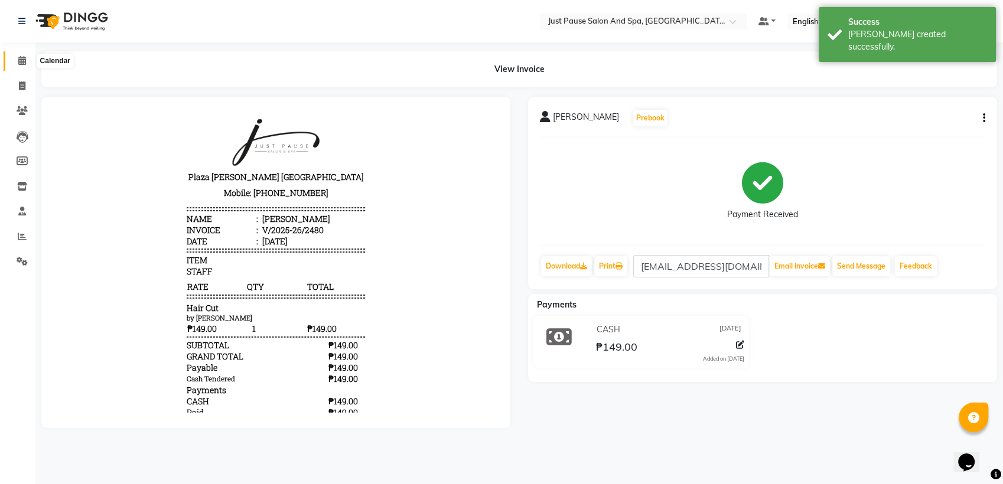
click at [22, 61] on icon at bounding box center [22, 60] width 8 height 9
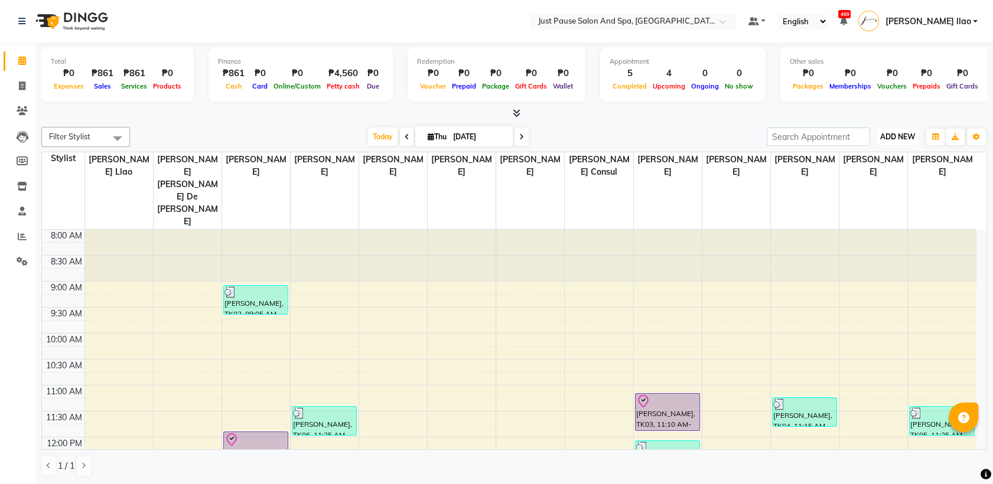
click at [909, 132] on span "ADD NEW" at bounding box center [897, 136] width 35 height 9
click at [899, 159] on button "Add Appointment" at bounding box center [870, 159] width 93 height 15
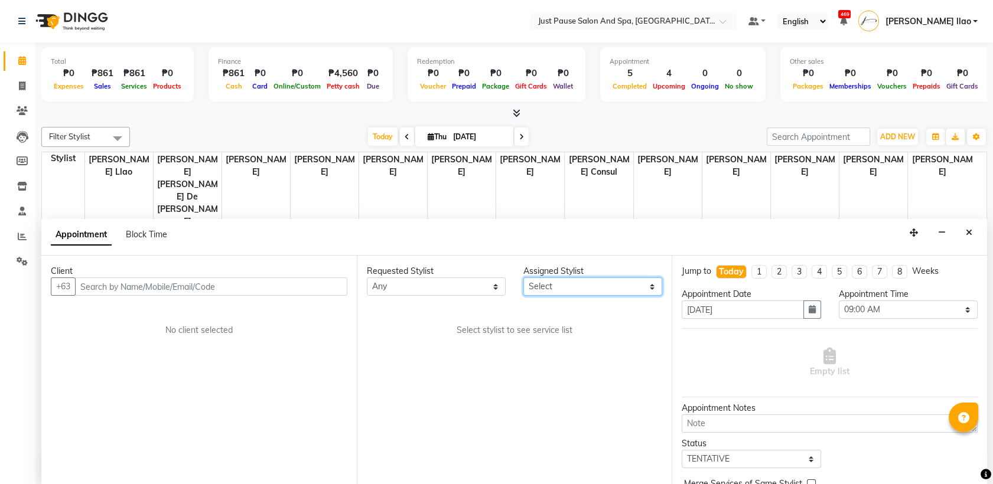
click at [603, 283] on select "Select [PERSON_NAME] [PERSON_NAME] [PERSON_NAME] llao [PERSON_NAME] [PERSON_NAM…" at bounding box center [592, 287] width 139 height 18
click at [523, 278] on select "Select [PERSON_NAME] [PERSON_NAME] [PERSON_NAME] llao [PERSON_NAME] [PERSON_NAM…" at bounding box center [592, 287] width 139 height 18
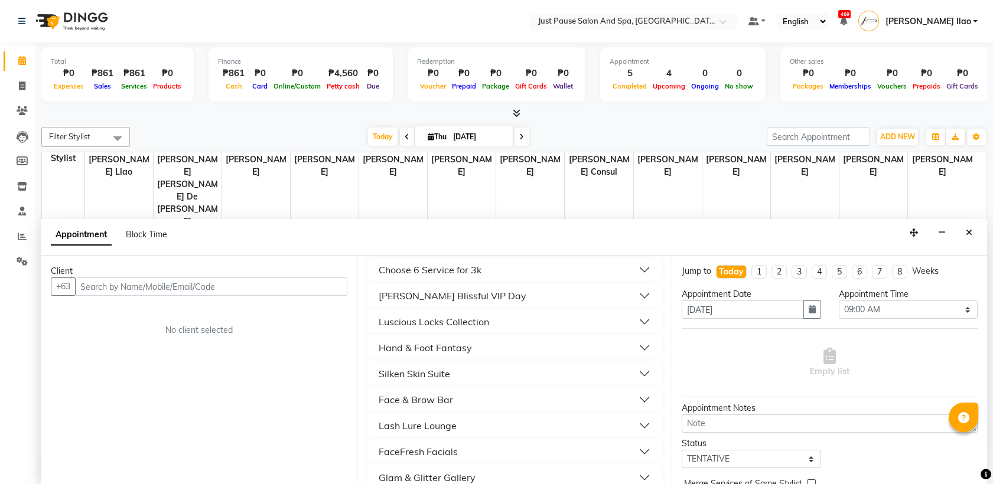
scroll to position [376, 0]
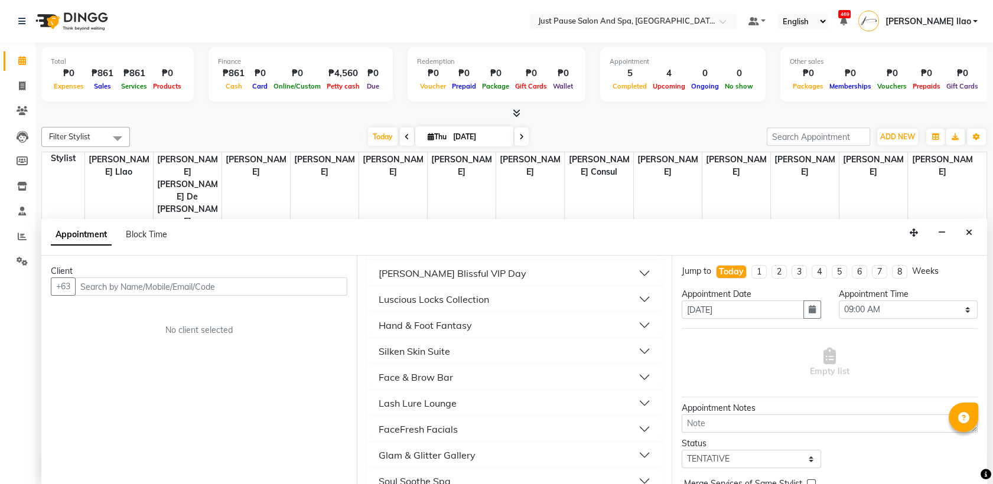
click at [484, 353] on button "Silken Skin Suite" at bounding box center [515, 351] width 286 height 21
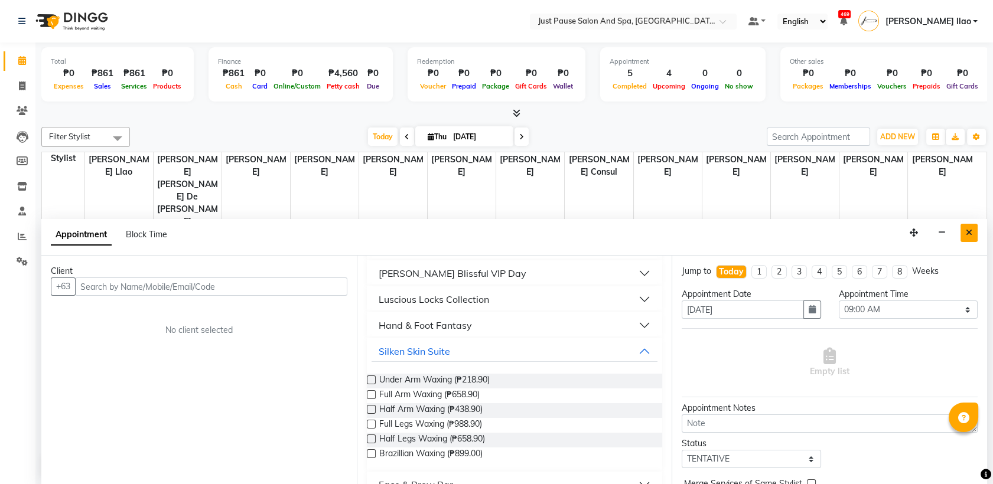
click at [972, 232] on icon "Close" at bounding box center [969, 233] width 6 height 8
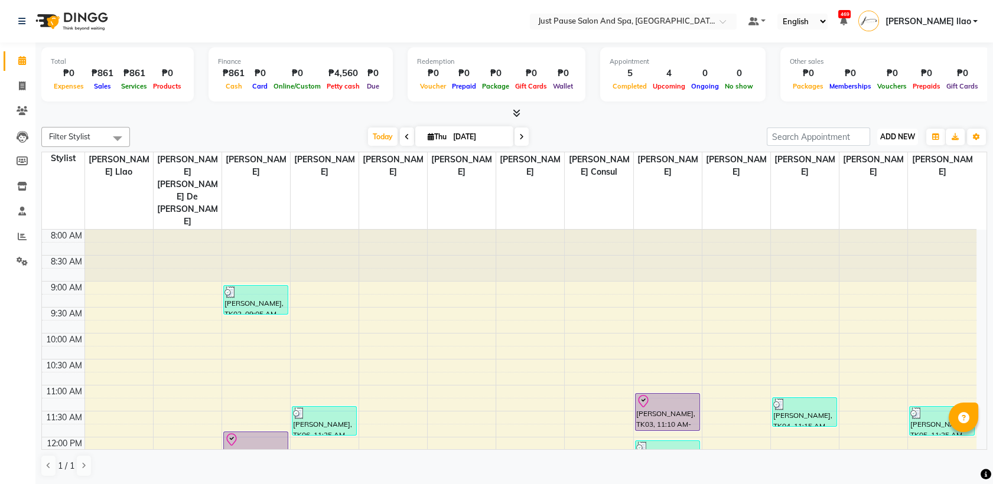
click at [907, 132] on span "ADD NEW" at bounding box center [897, 136] width 35 height 9
click at [902, 152] on button "Add Appointment" at bounding box center [870, 159] width 93 height 15
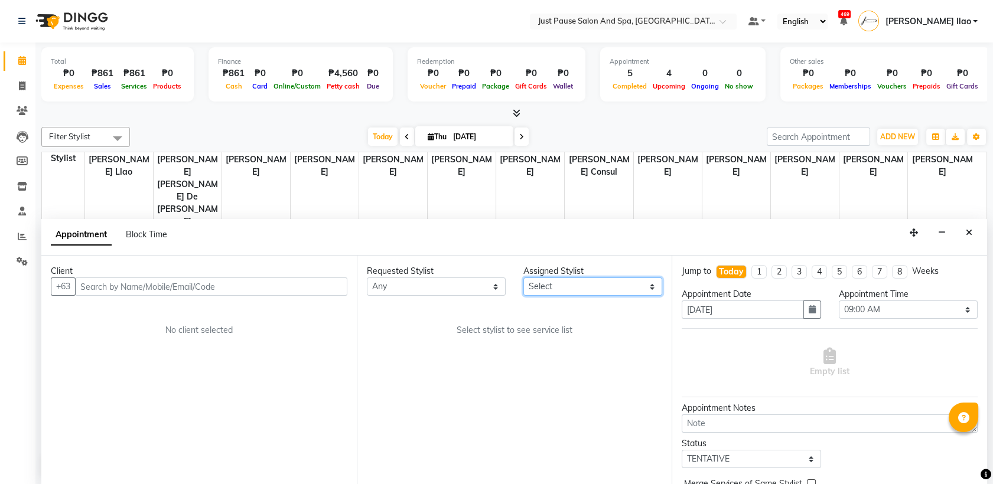
click at [656, 286] on select "Select [PERSON_NAME] [PERSON_NAME] [PERSON_NAME] llao [PERSON_NAME] [PERSON_NAM…" at bounding box center [592, 287] width 139 height 18
click at [523, 278] on select "Select [PERSON_NAME] [PERSON_NAME] [PERSON_NAME] llao [PERSON_NAME] [PERSON_NAM…" at bounding box center [592, 287] width 139 height 18
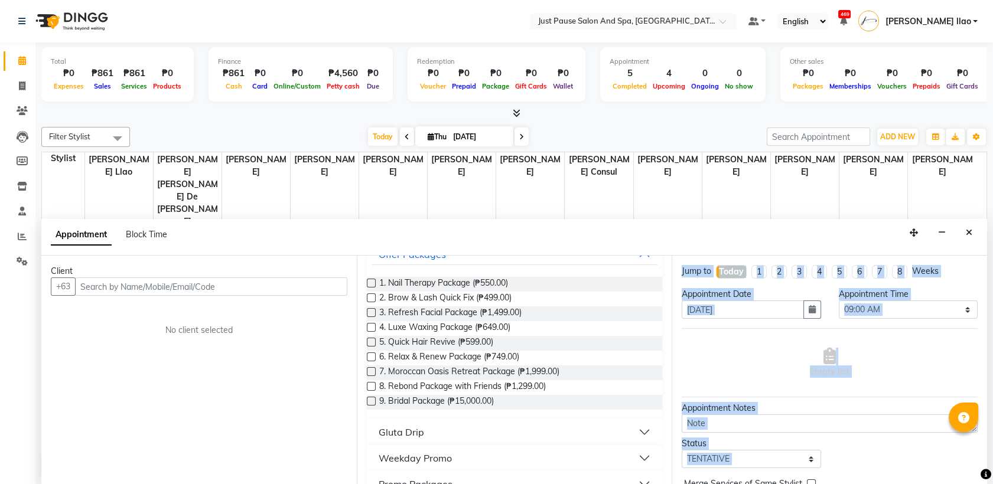
click at [666, 477] on div "Client +63 No client selected Requested Stylist Any [PERSON_NAME] [PERSON_NAME]…" at bounding box center [514, 370] width 946 height 229
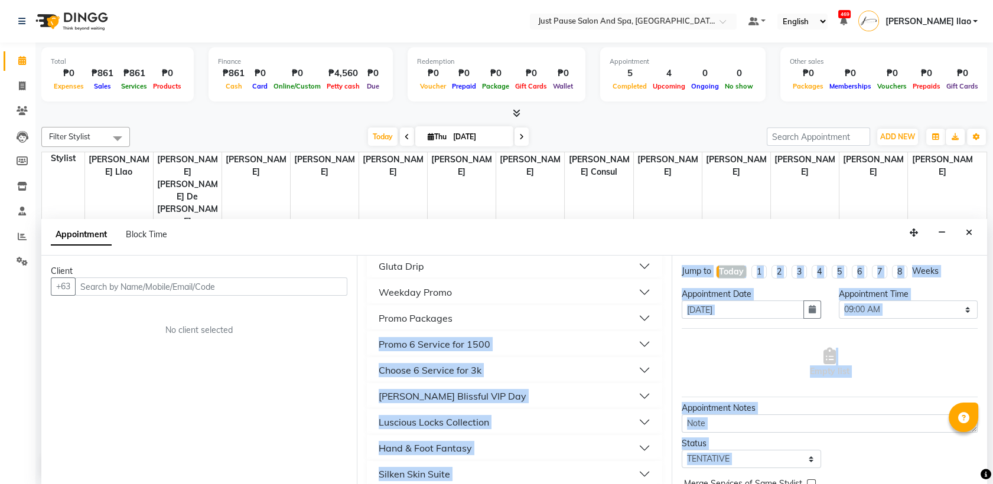
scroll to position [331, 0]
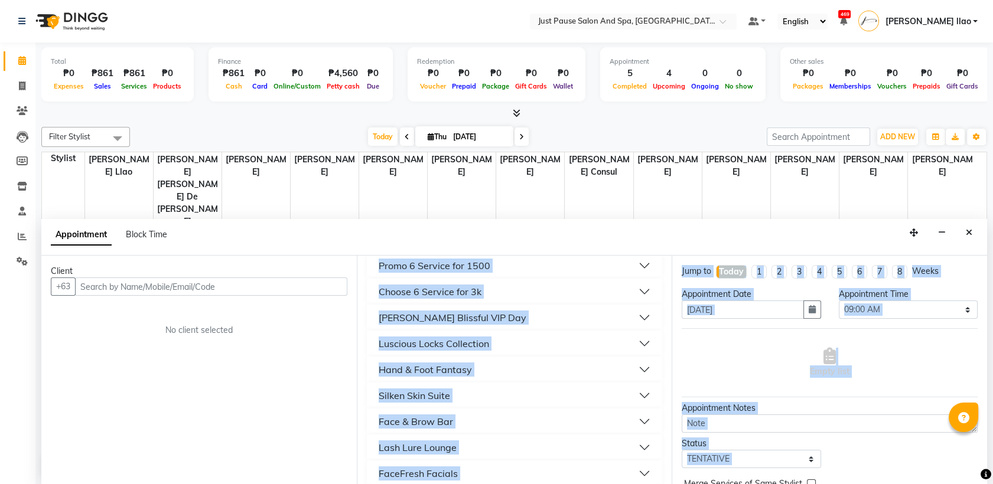
click at [513, 395] on button "Silken Skin Suite" at bounding box center [515, 395] width 286 height 21
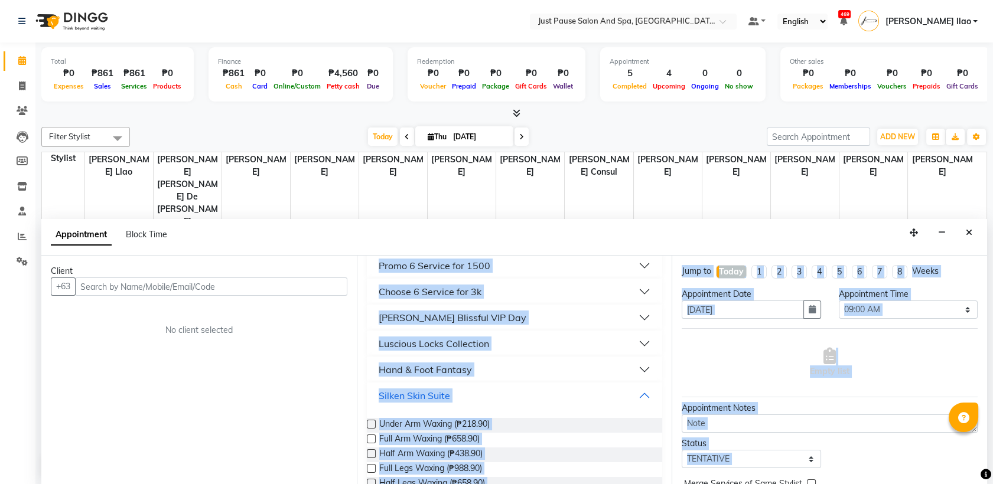
scroll to position [358, 0]
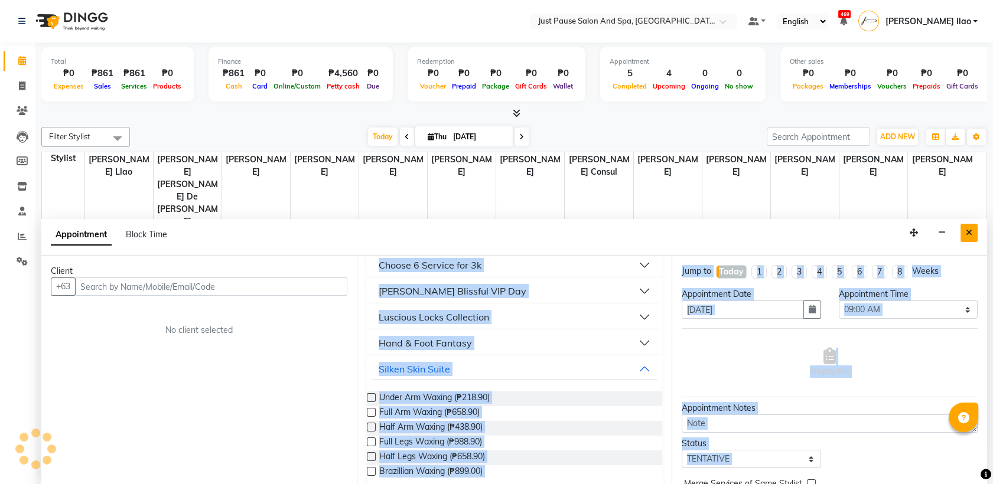
click at [970, 236] on icon "Close" at bounding box center [969, 233] width 6 height 8
